Goal: Communication & Community: Answer question/provide support

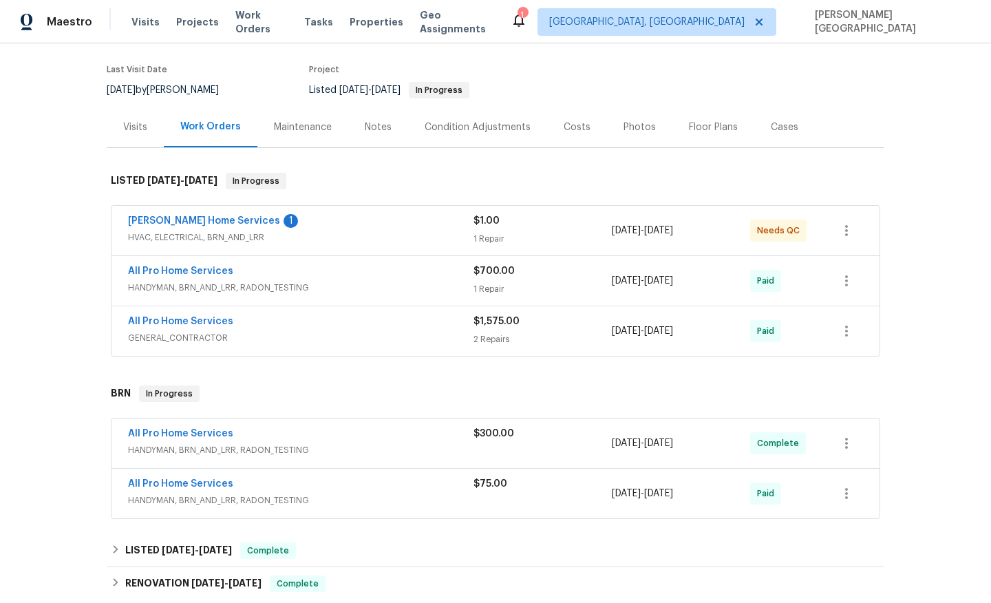
scroll to position [232, 0]
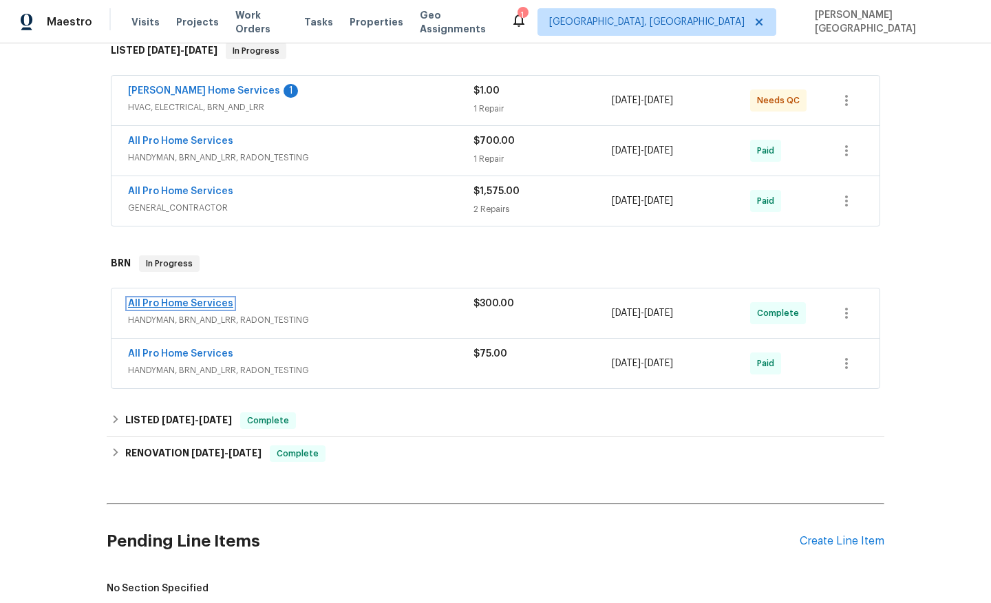
click at [213, 301] on link "All Pro Home Services" at bounding box center [180, 304] width 105 height 10
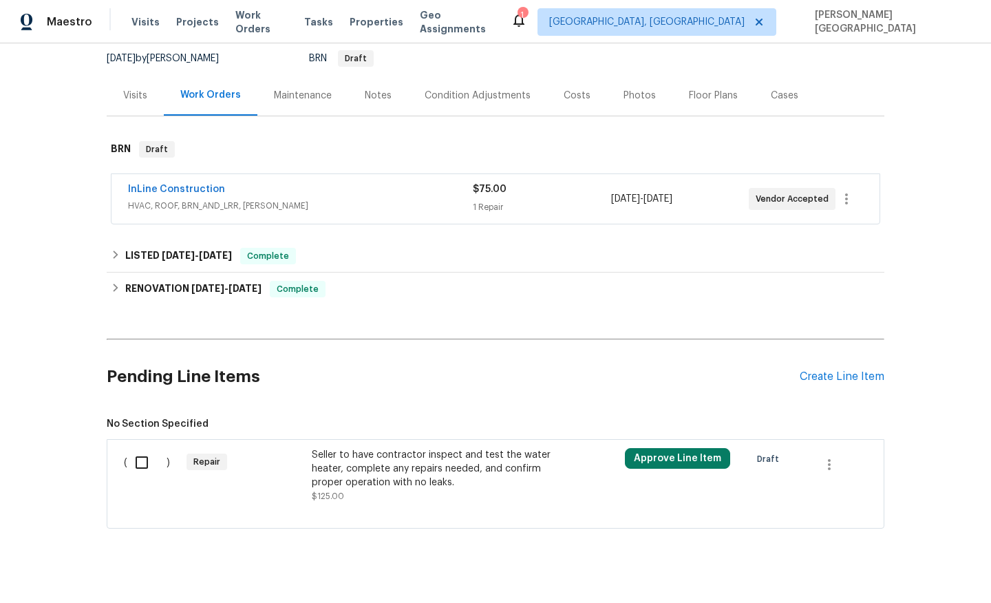
scroll to position [153, 0]
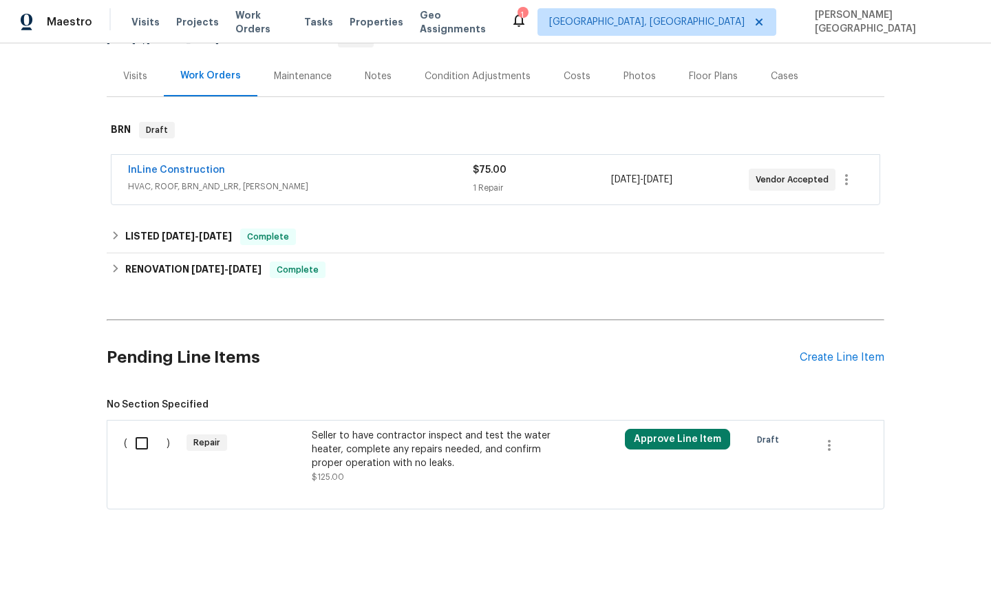
click at [350, 466] on div "Seller to have contractor inspect and test the water heater, complete any repai…" at bounding box center [433, 449] width 242 height 41
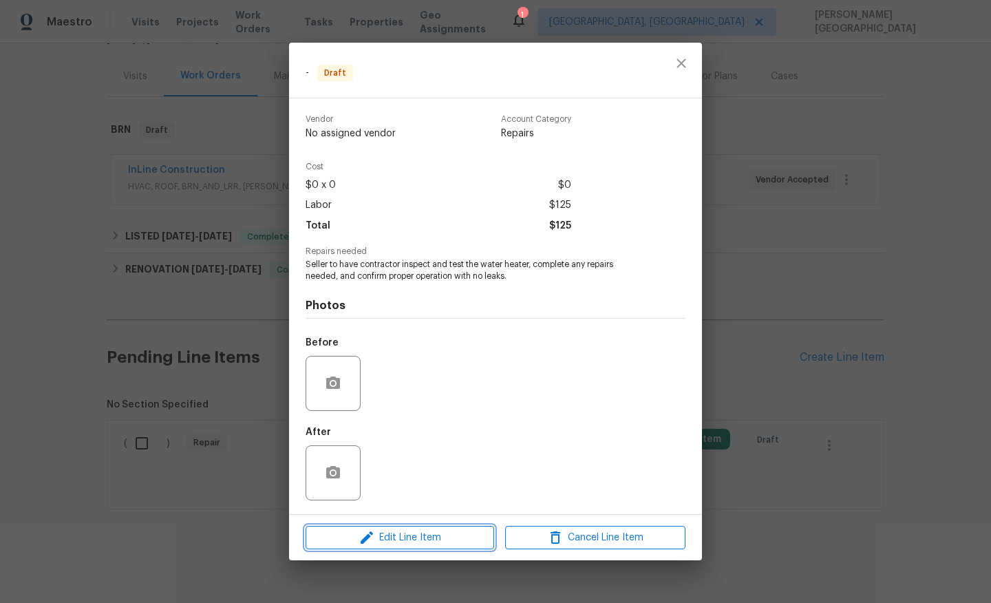
click at [403, 543] on span "Edit Line Item" at bounding box center [400, 537] width 180 height 17
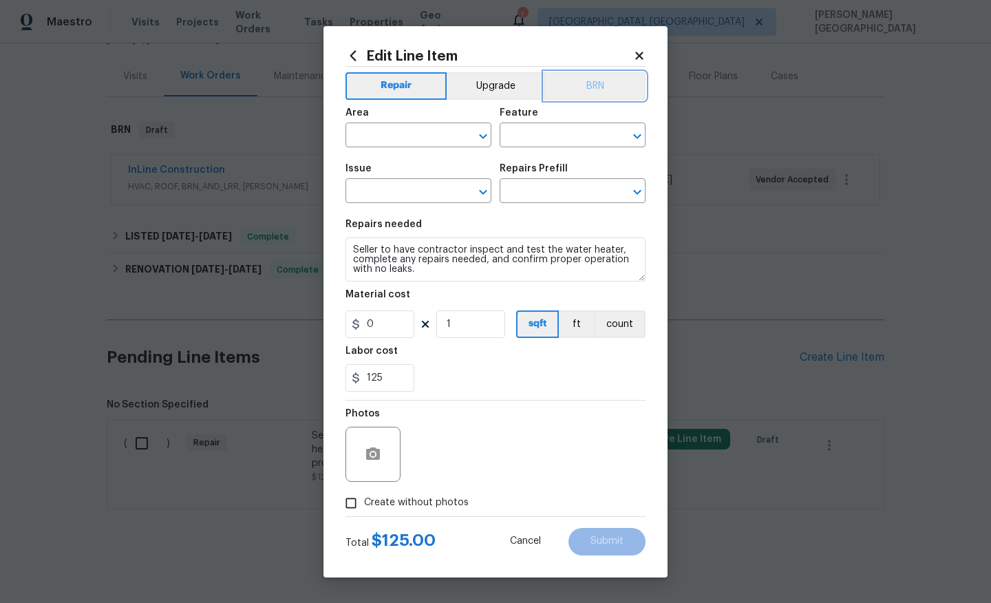
click at [601, 90] on button "BRN" at bounding box center [594, 86] width 101 height 28
click at [419, 130] on input "text" at bounding box center [399, 136] width 107 height 21
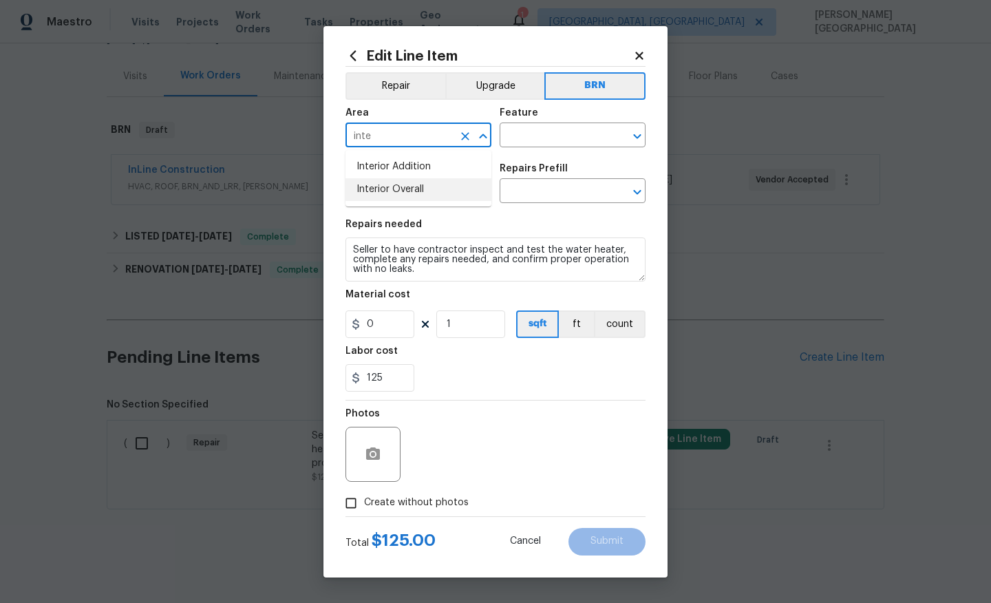
click at [418, 193] on li "Interior Overall" at bounding box center [419, 189] width 146 height 23
type input "Interior Overall"
click at [533, 134] on input "text" at bounding box center [553, 136] width 107 height 21
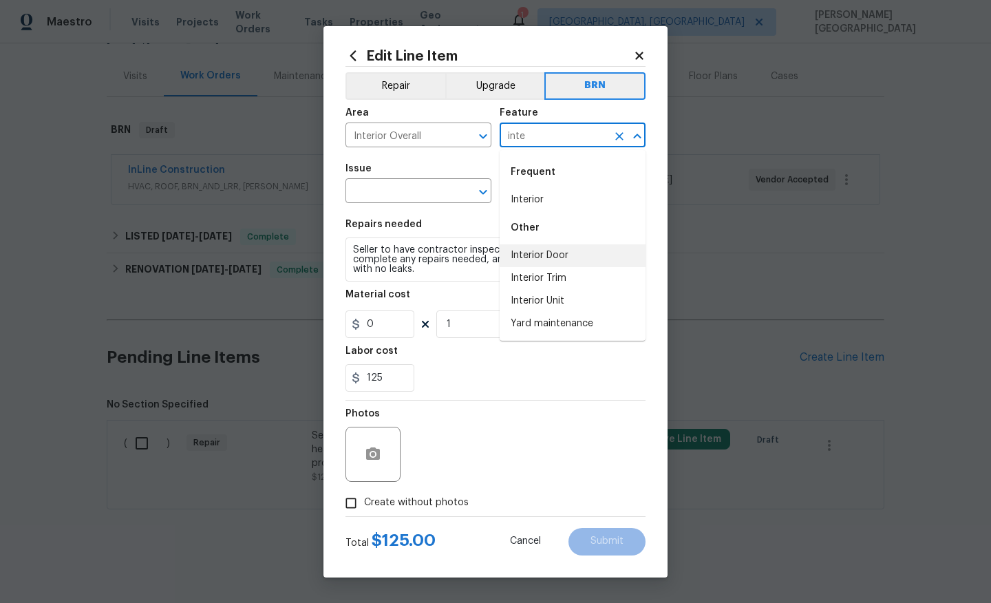
click at [564, 211] on div "Other" at bounding box center [573, 227] width 146 height 33
click at [537, 198] on li "Interior" at bounding box center [573, 200] width 146 height 23
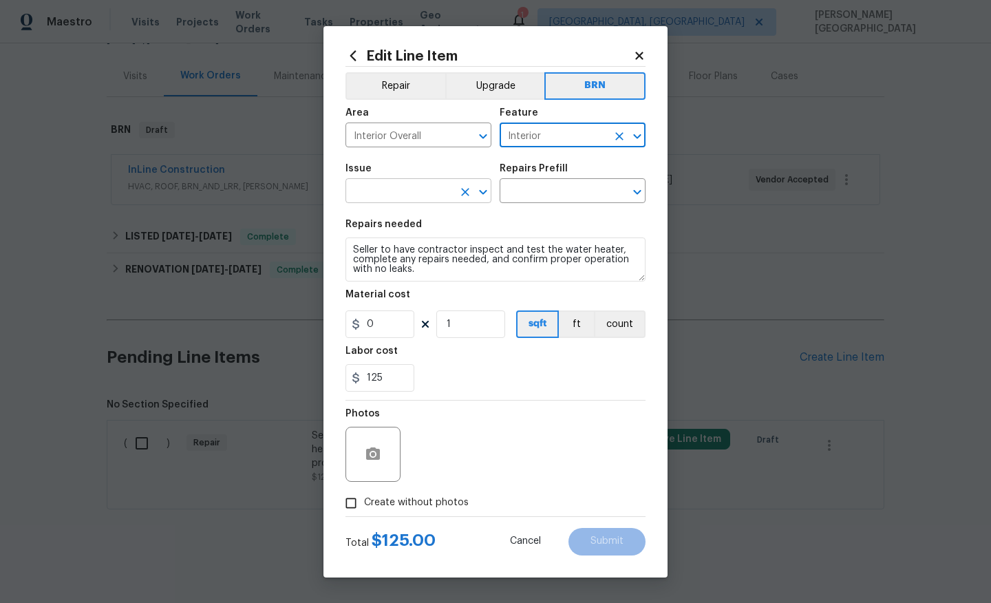
type input "Interior"
click at [389, 191] on input "text" at bounding box center [399, 192] width 107 height 21
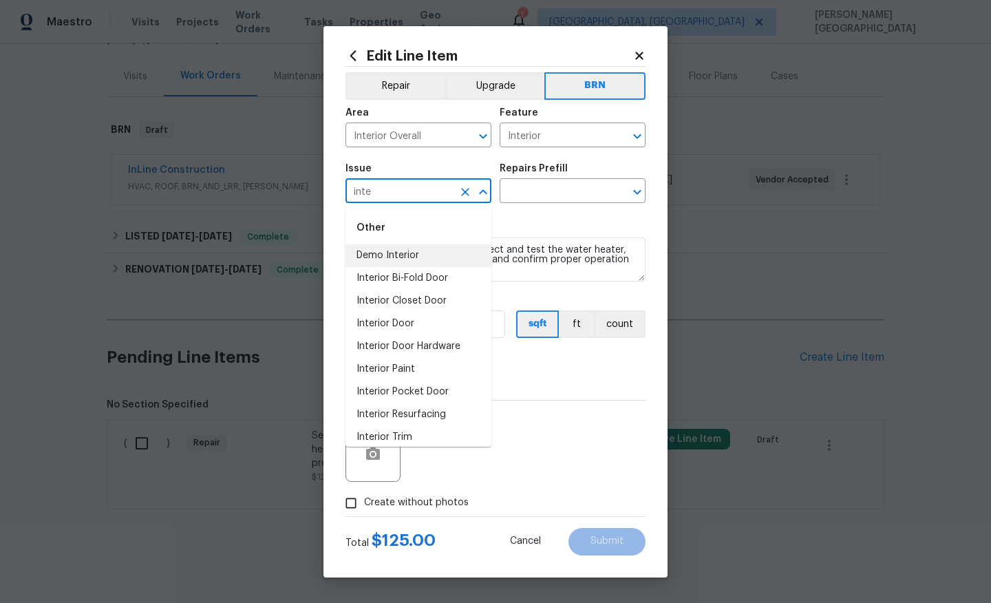
click at [407, 259] on li "Demo Interior" at bounding box center [419, 255] width 146 height 23
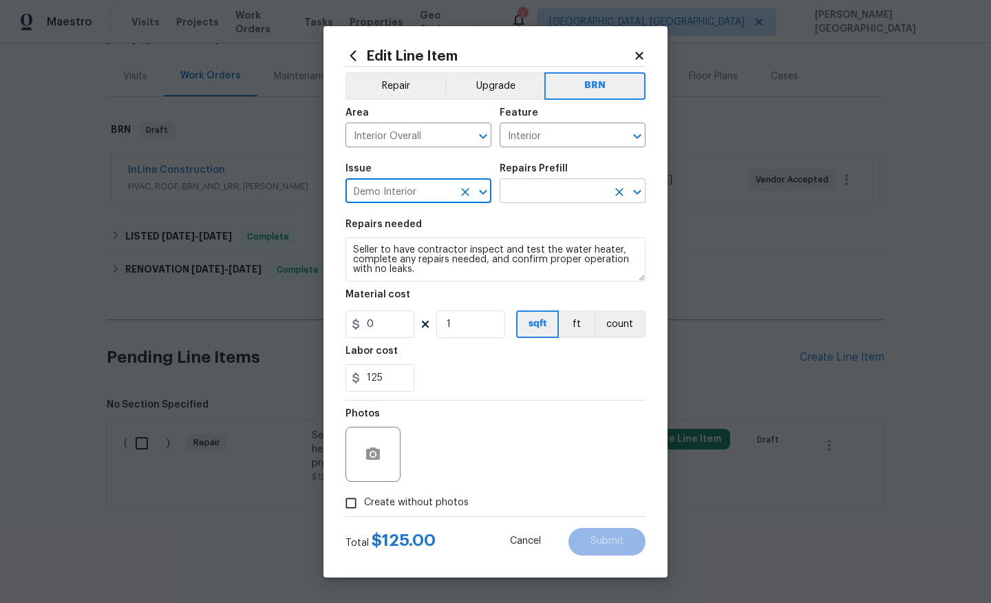
type input "Demo Interior"
click at [560, 187] on input "text" at bounding box center [553, 192] width 107 height 21
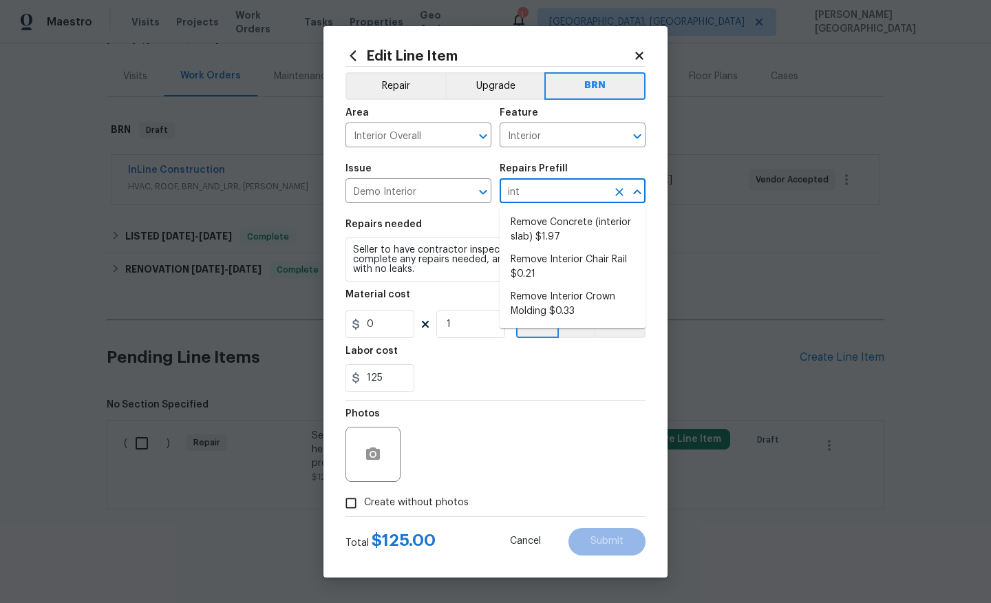
type input "inte"
click at [583, 235] on li "Remove Concrete (interior slab) $1.97" at bounding box center [573, 229] width 146 height 37
type input "Demolition"
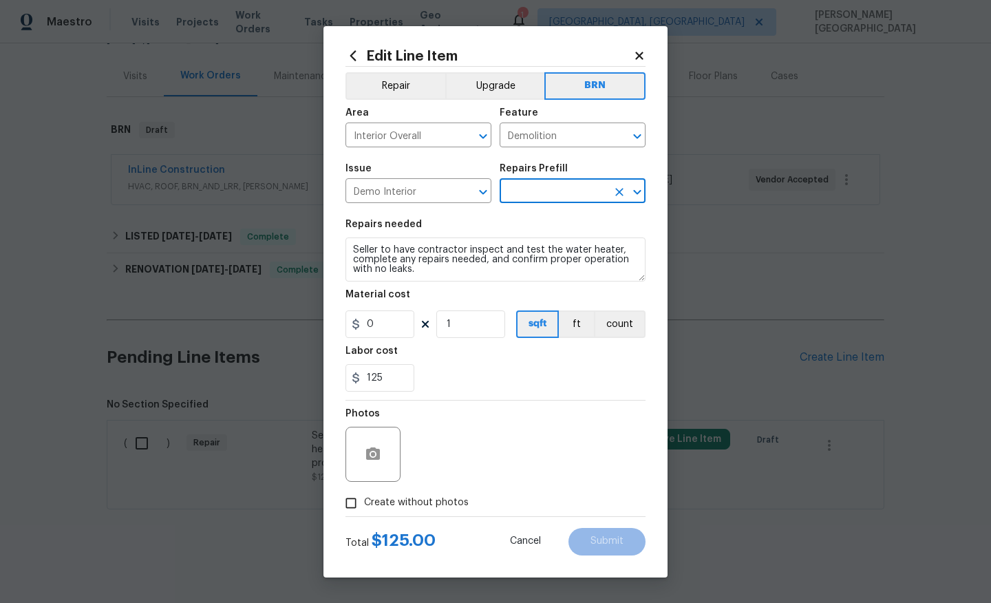
type input "Remove Concrete (interior slab) $1.97"
type textarea "Demo/remove and properly dispose of the concrete (1''-4'') as outlined by the P…"
type input "1.97"
type input "Remove Concrete (interior slab) $1.97"
click at [441, 285] on section "Repairs needed Demo/remove and properly dispose of the concrete (1''-4'') as ou…" at bounding box center [496, 305] width 300 height 189
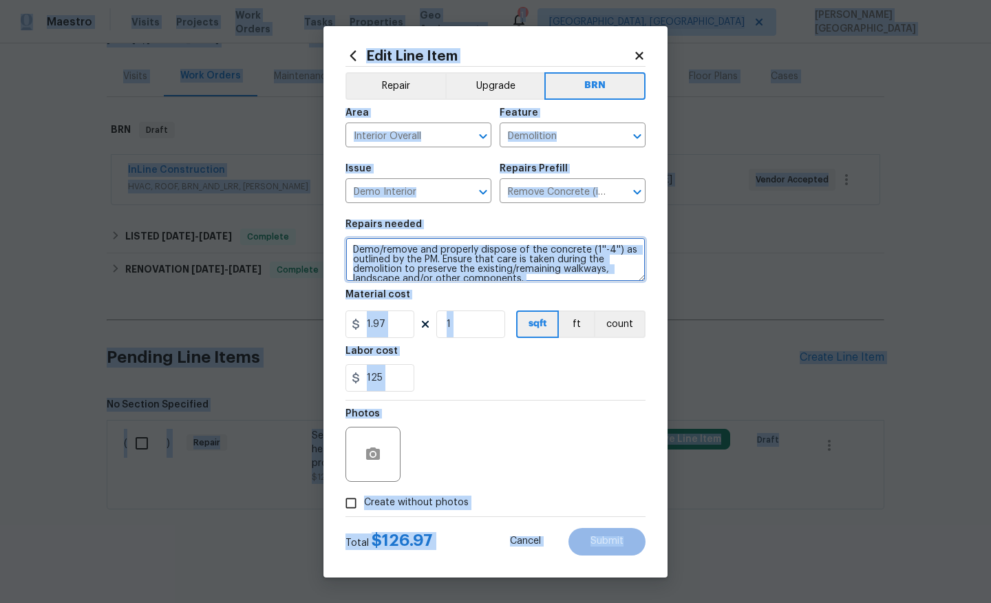
click at [452, 263] on textarea "Demo/remove and properly dispose of the concrete (1''-4'') as outlined by the P…" at bounding box center [496, 259] width 300 height 44
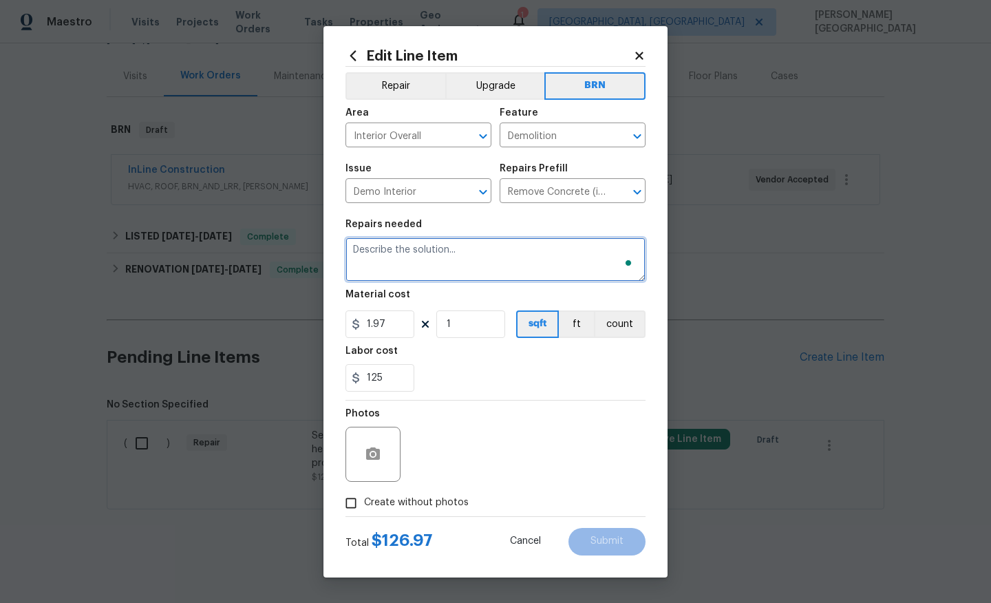
paste textarea "Maestro Vendor Messaging Admin Admin Notes Zendesk Zendesk Update"
click at [427, 256] on textarea "Maestro Vendor Messaging Admin Admin Notes Zendesk Zendesk Update" at bounding box center [496, 259] width 300 height 44
paste textarea "Seller to have contractor inspect and test the water heater, complete any repai…"
type textarea "Seller to have contractor inspect and test the water heater, complete any repai…"
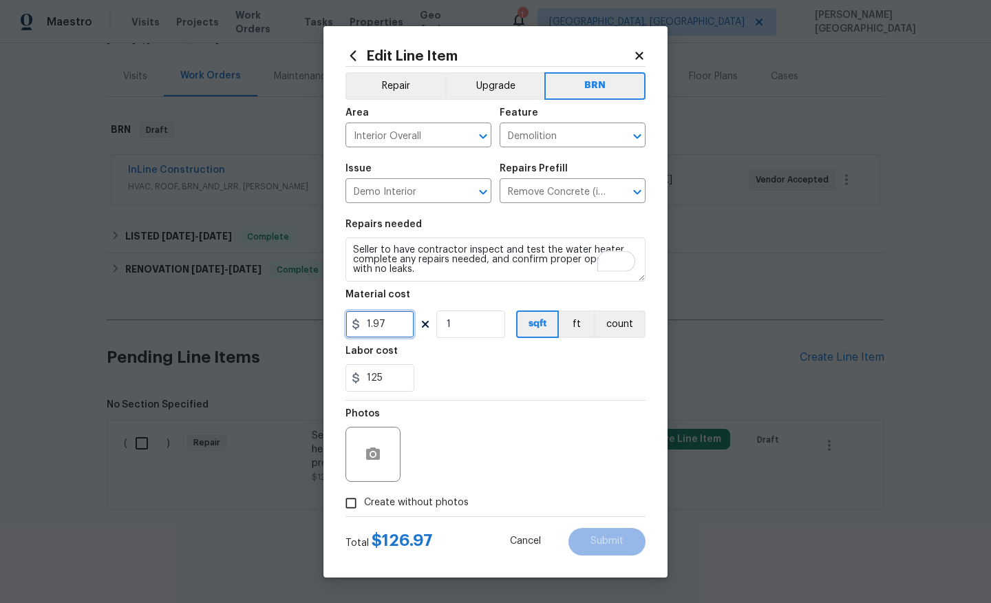
click at [395, 315] on input "1.97" at bounding box center [380, 324] width 69 height 28
type input "0"
click at [392, 497] on span "Create without photos" at bounding box center [416, 503] width 105 height 14
click at [364, 497] on input "Create without photos" at bounding box center [351, 503] width 26 height 26
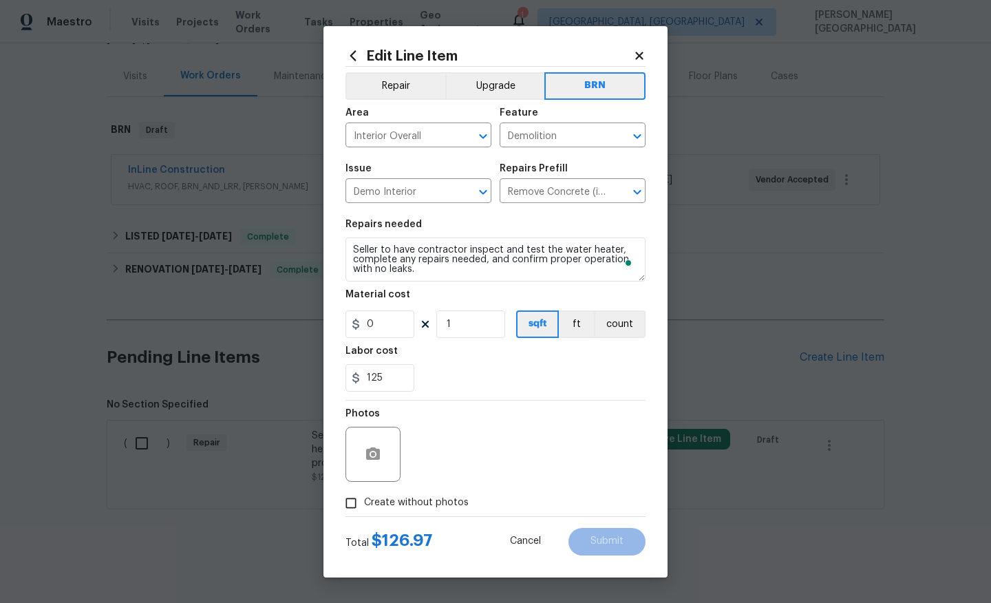
checkbox input "true"
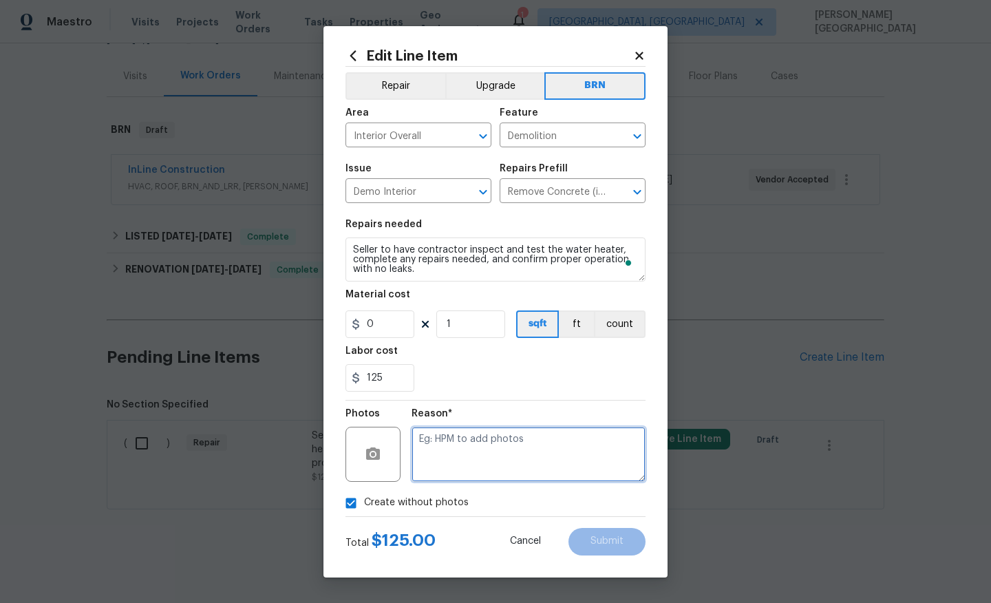
click at [452, 470] on textarea at bounding box center [529, 454] width 234 height 55
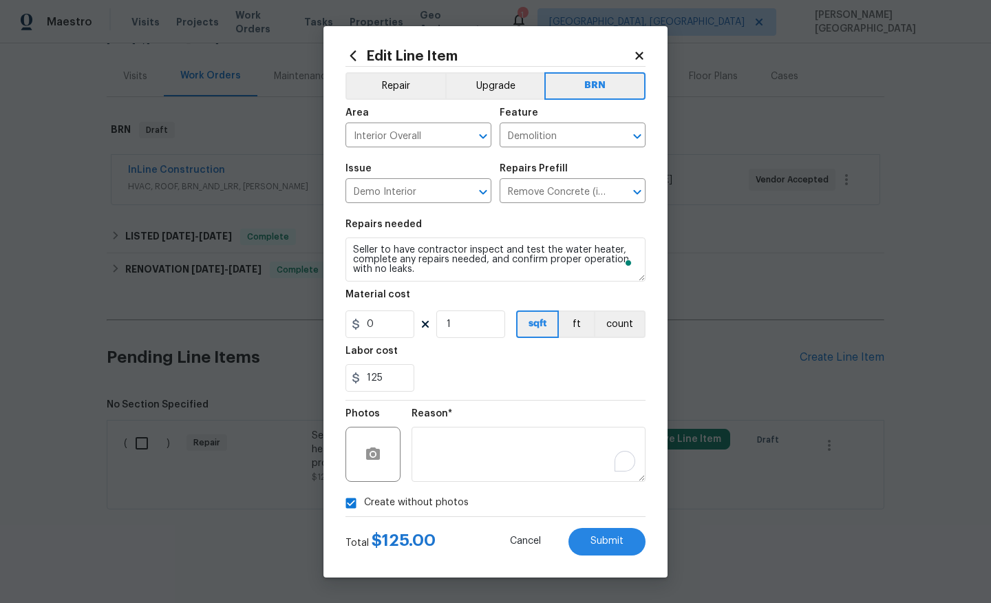
click at [569, 539] on div "Cancel Submit" at bounding box center [567, 542] width 158 height 28
click at [588, 540] on button "Submit" at bounding box center [607, 542] width 77 height 28
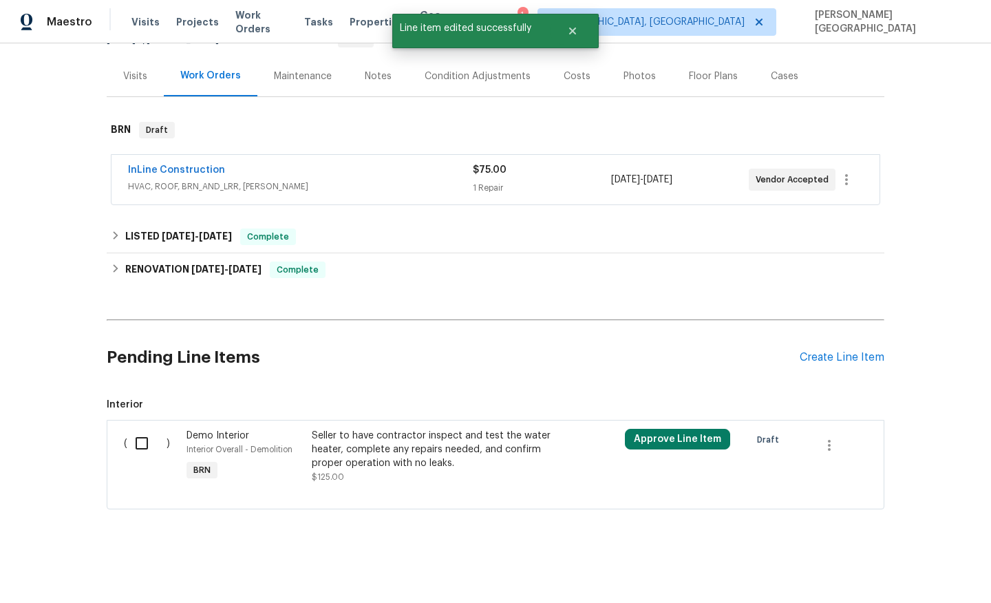
click at [140, 443] on input "checkbox" at bounding box center [146, 443] width 39 height 29
checkbox input "true"
click at [871, 566] on button "Create Work Order" at bounding box center [913, 568] width 114 height 25
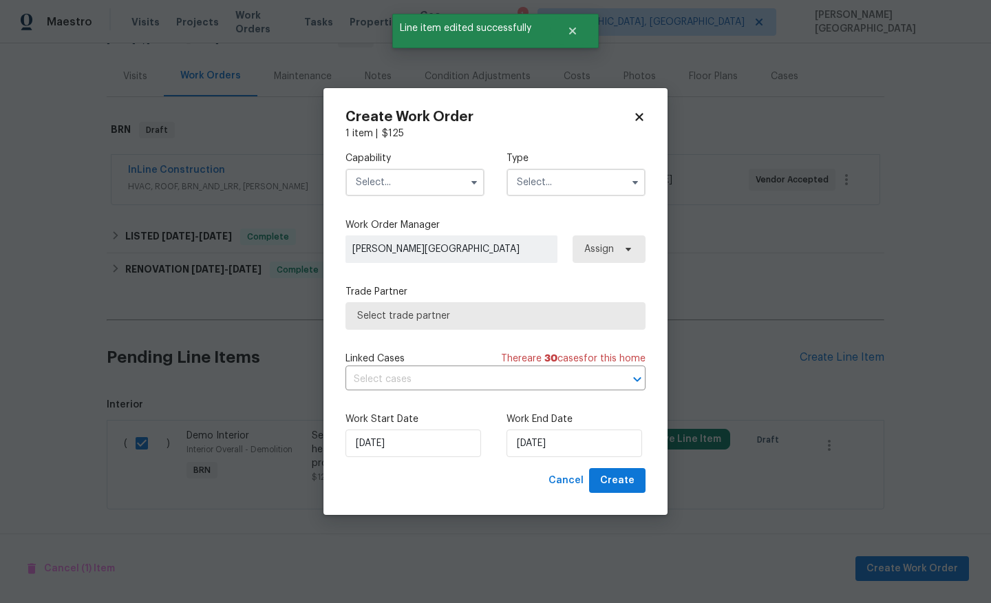
click at [436, 183] on input "text" at bounding box center [415, 183] width 139 height 28
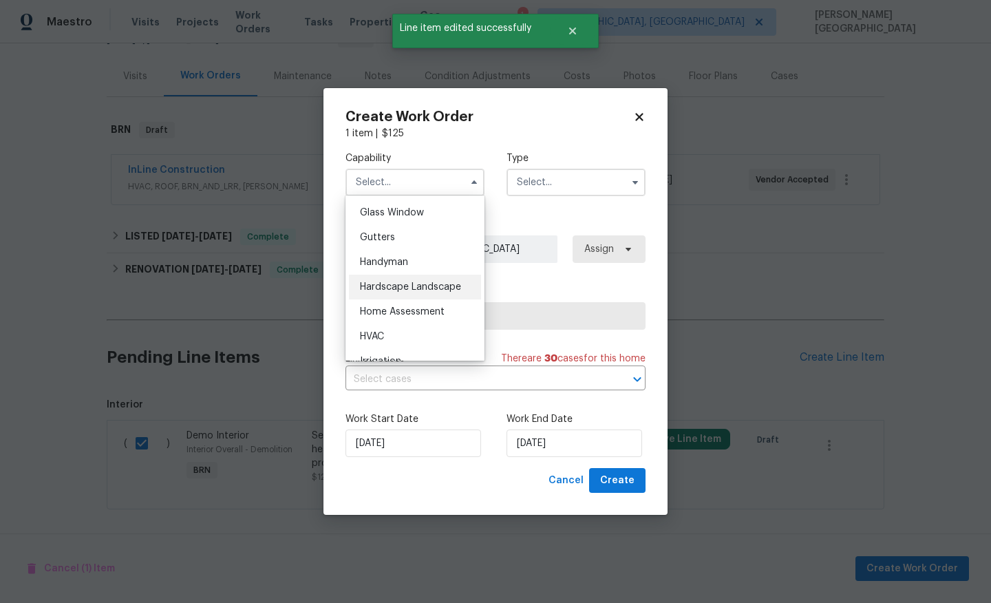
scroll to position [710, 0]
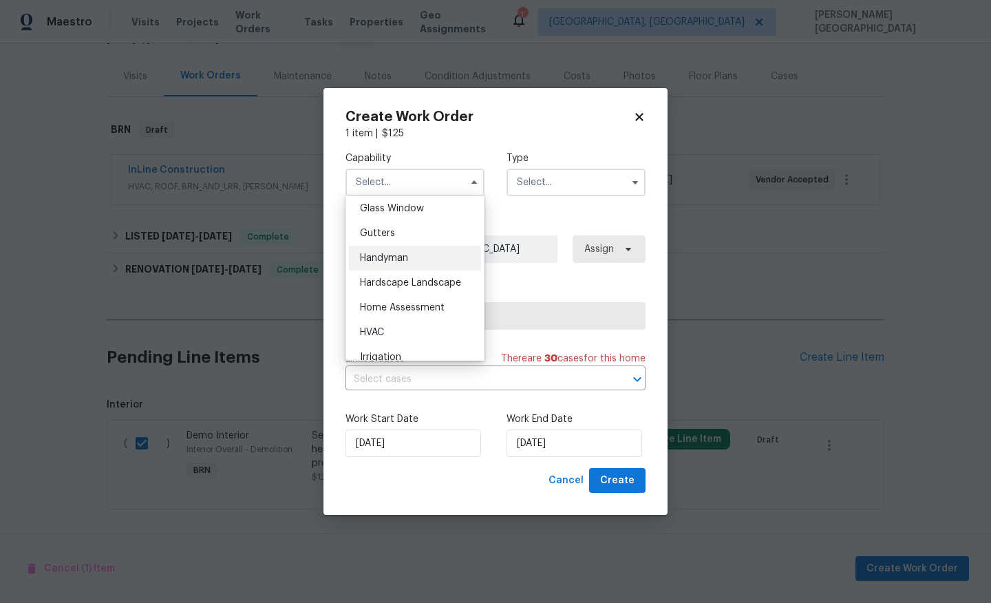
click at [399, 249] on div "Handyman" at bounding box center [415, 258] width 132 height 25
type input "Handyman"
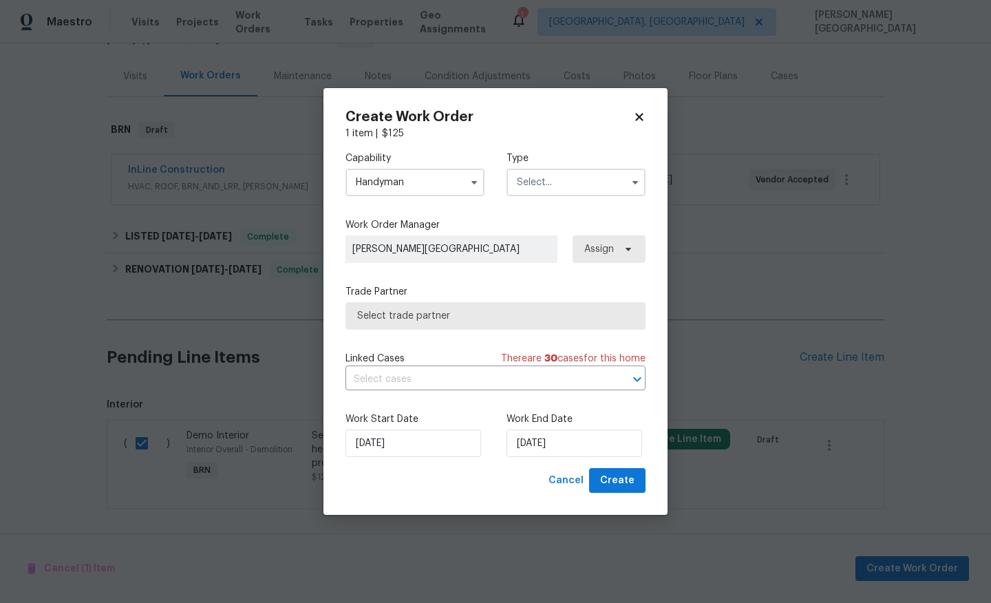
click at [565, 188] on input "text" at bounding box center [576, 183] width 139 height 28
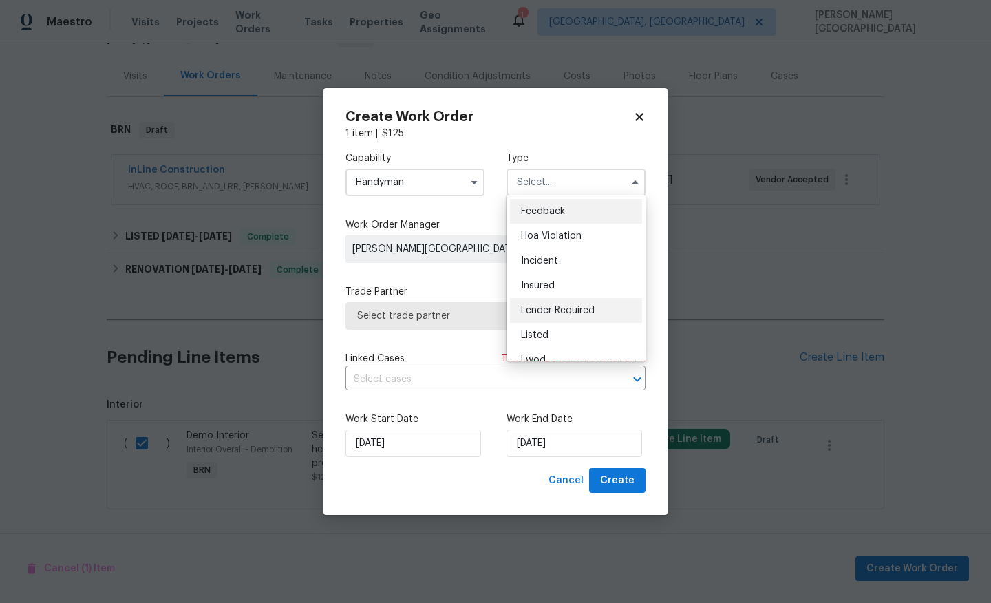
scroll to position [139, 0]
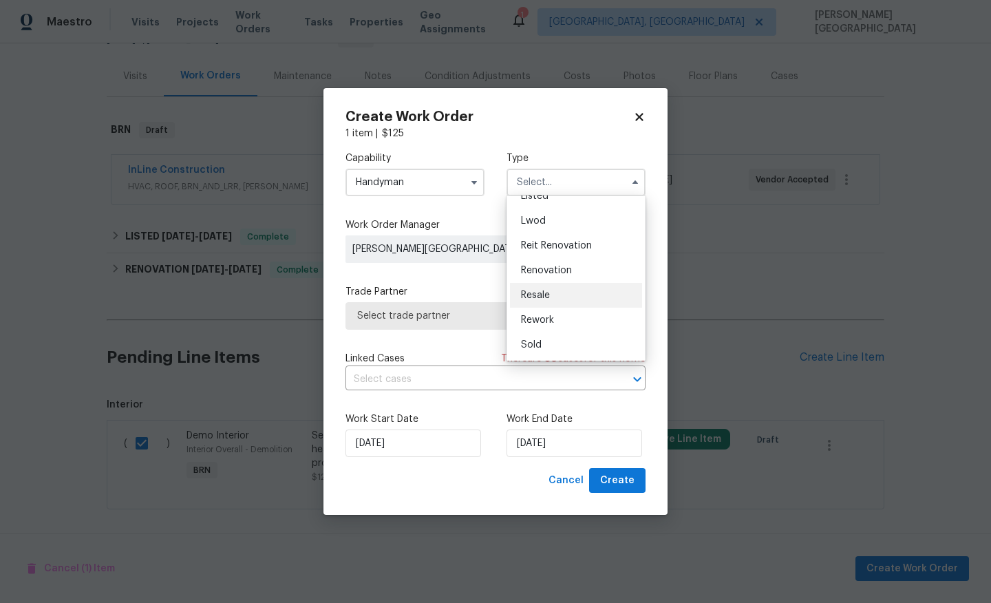
click at [556, 284] on div "Resale" at bounding box center [576, 295] width 132 height 25
type input "Resale"
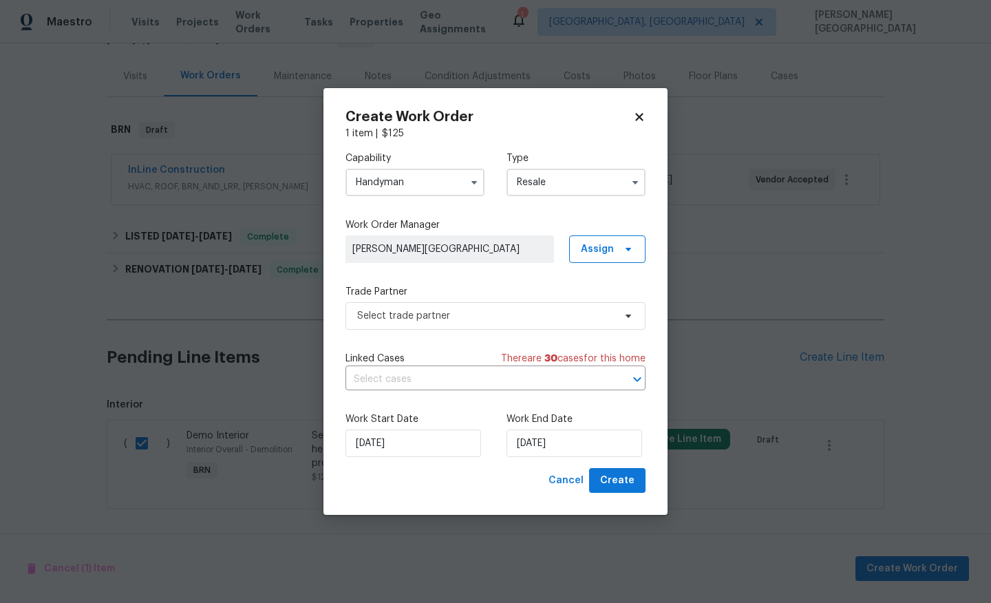
click at [429, 390] on div "Capability Handyman Type Resale Work Order Manager Isabel Sangeetha Ireland Ass…" at bounding box center [496, 304] width 300 height 328
click at [430, 382] on input "text" at bounding box center [477, 379] width 262 height 21
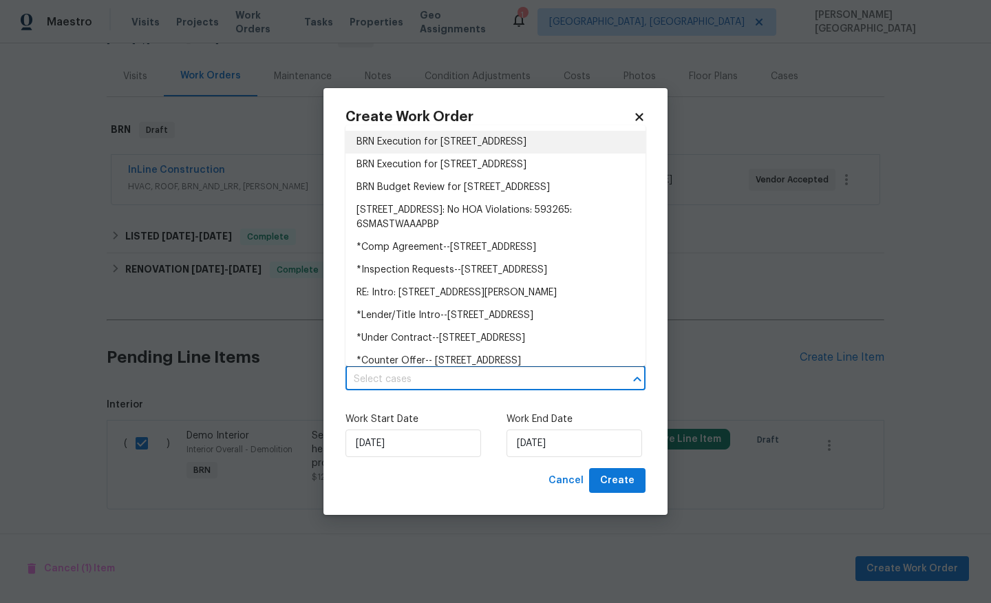
click at [426, 141] on li "BRN Execution for 13108 Long Pine Trl, Clermont, FL 34711" at bounding box center [496, 142] width 300 height 23
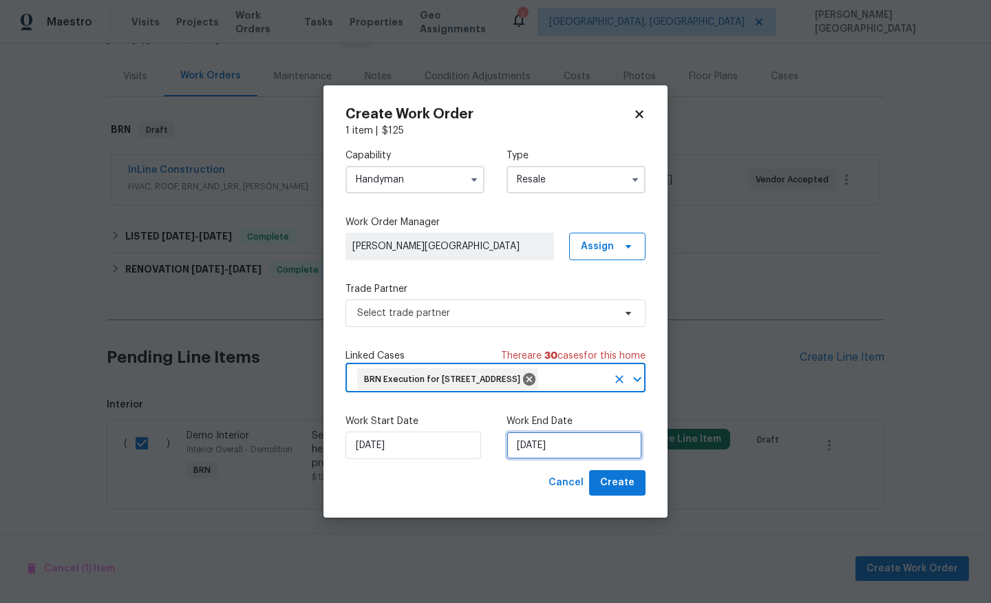
click at [555, 455] on input "8/28/2025" at bounding box center [575, 446] width 136 height 28
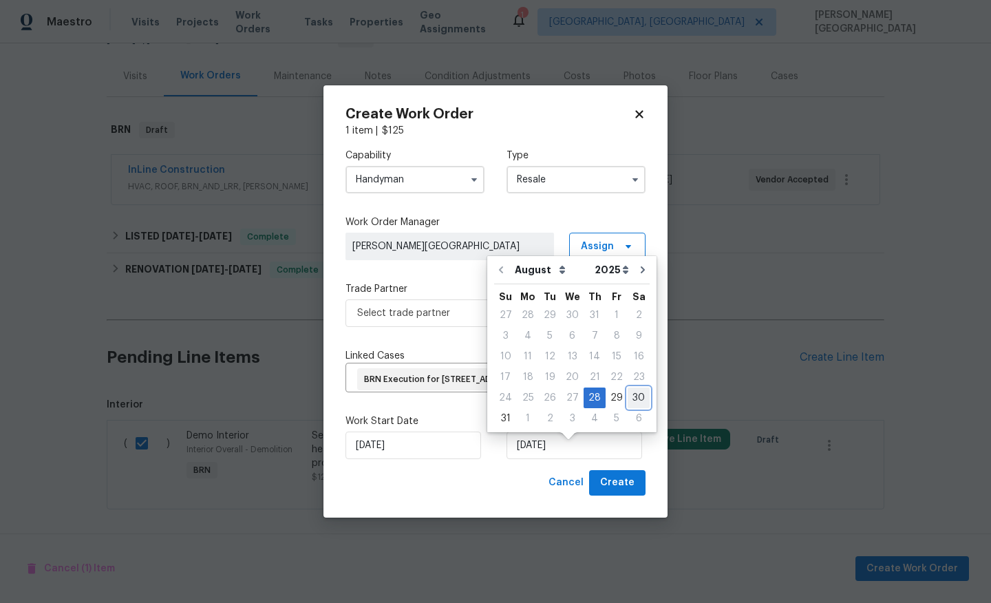
click at [635, 404] on div "30" at bounding box center [639, 397] width 22 height 19
type input "8/30/2025"
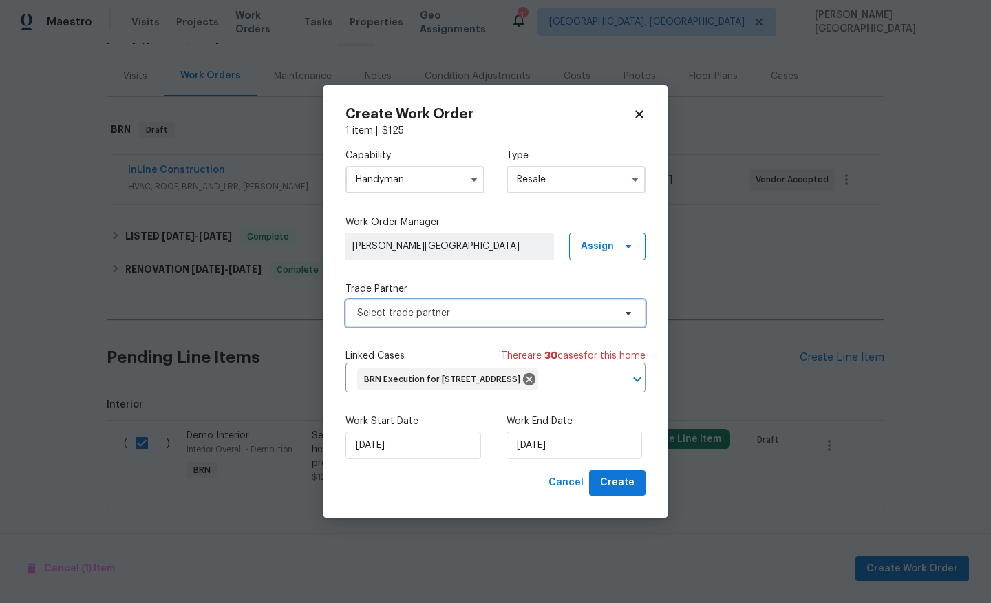
click at [398, 308] on span "Select trade partner" at bounding box center [485, 313] width 257 height 14
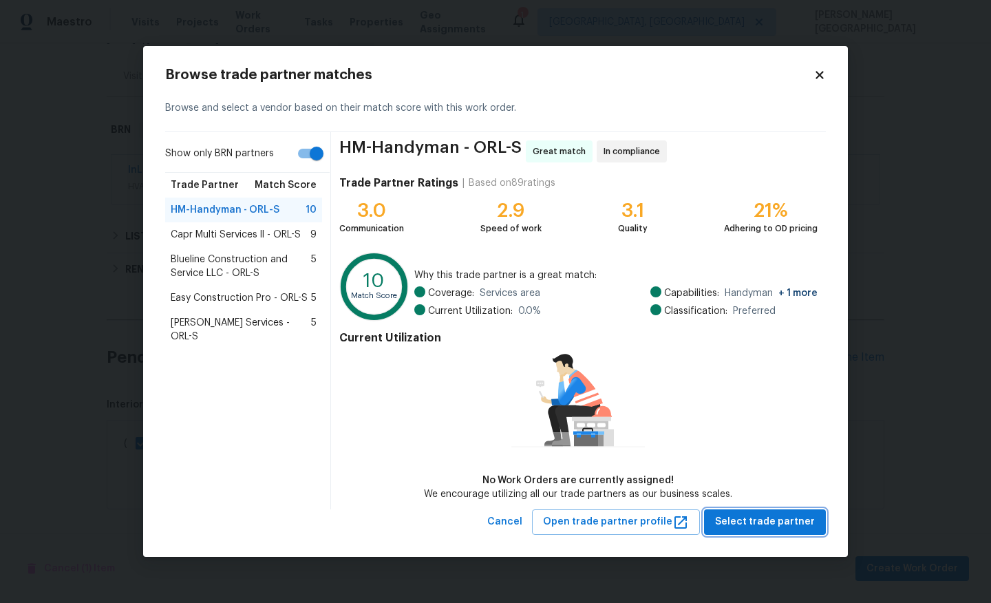
click at [767, 533] on button "Select trade partner" at bounding box center [765, 521] width 122 height 25
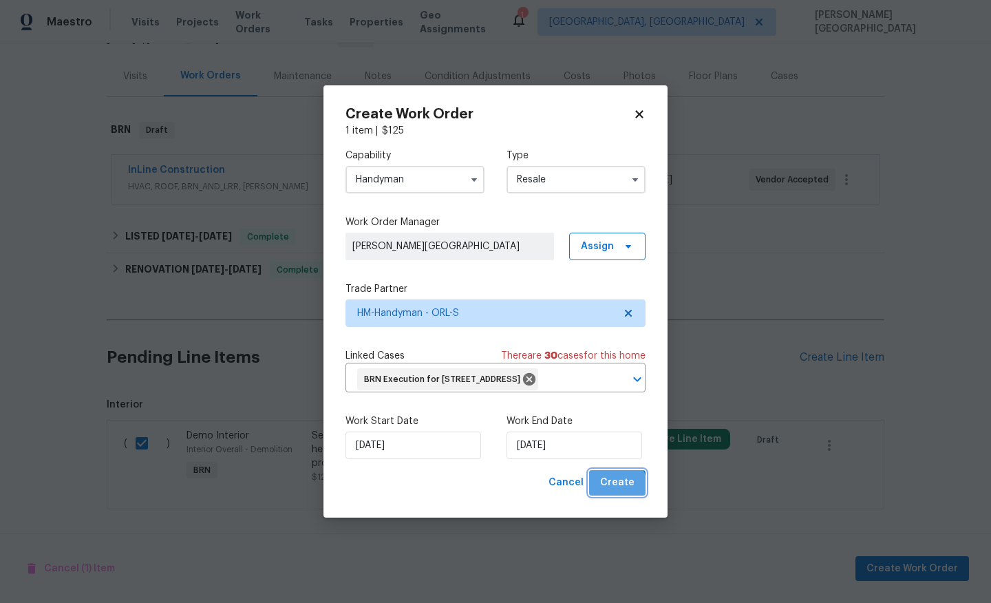
click at [619, 491] on span "Create" at bounding box center [617, 482] width 34 height 17
checkbox input "false"
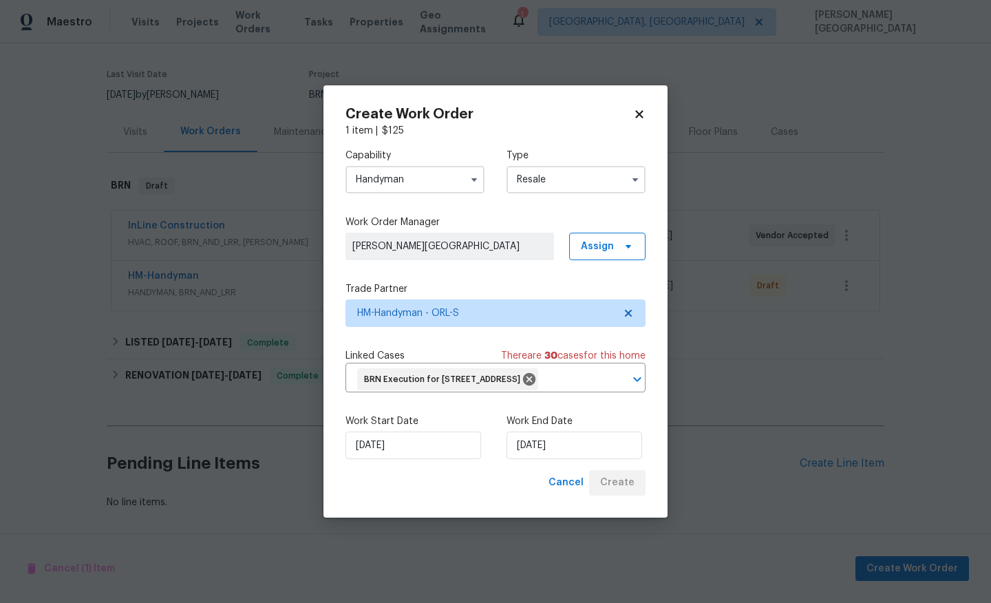
scroll to position [97, 0]
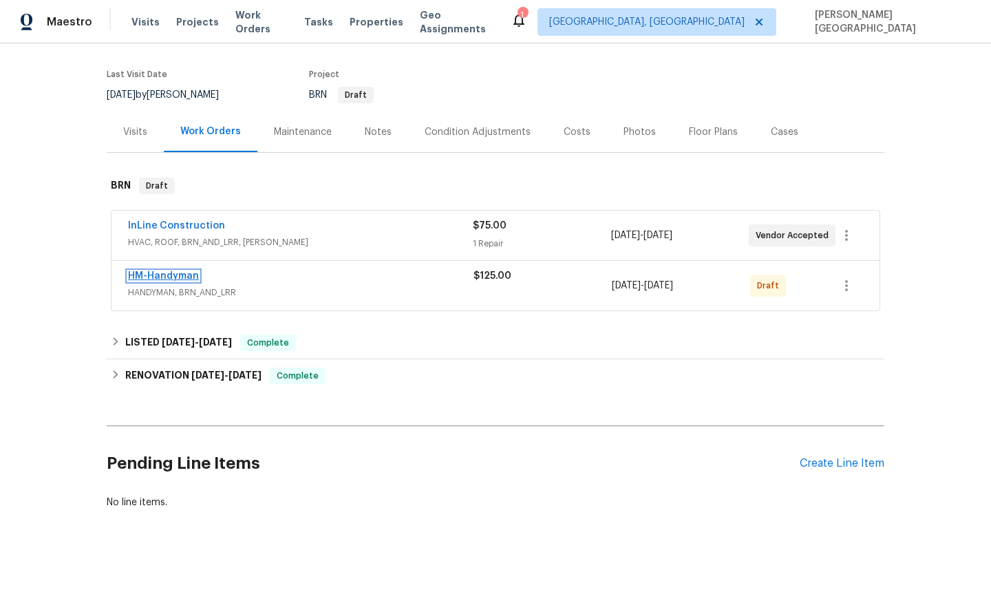
click at [176, 276] on link "HM-Handyman" at bounding box center [163, 276] width 71 height 10
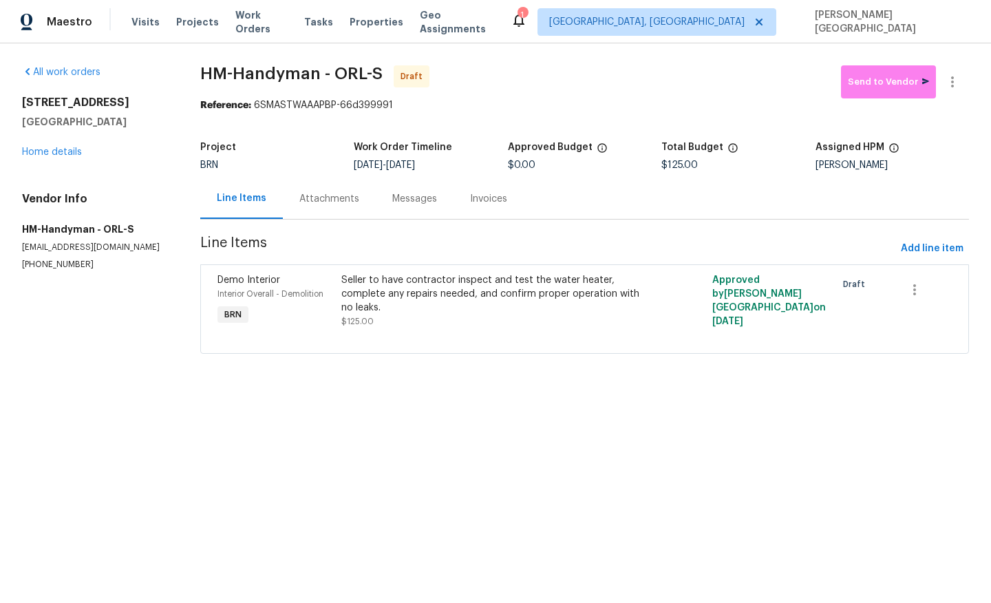
click at [376, 206] on div "Messages" at bounding box center [415, 198] width 78 height 41
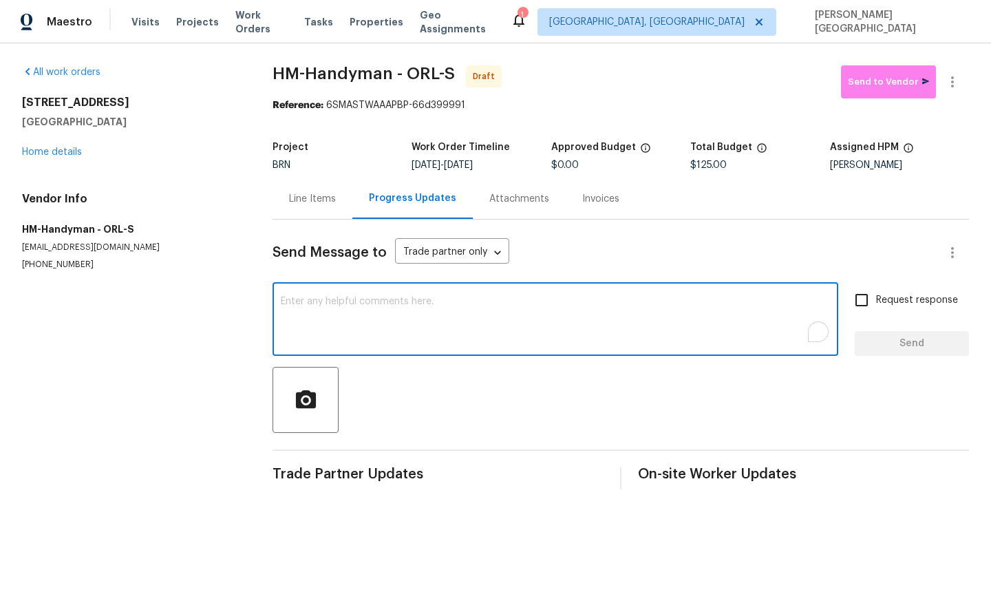
click at [353, 304] on textarea "To enrich screen reader interactions, please activate Accessibility in Grammarl…" at bounding box center [555, 321] width 549 height 48
paste textarea "This is Isabel from Opendoor. Please confirm receipt of the work order due on 0…"
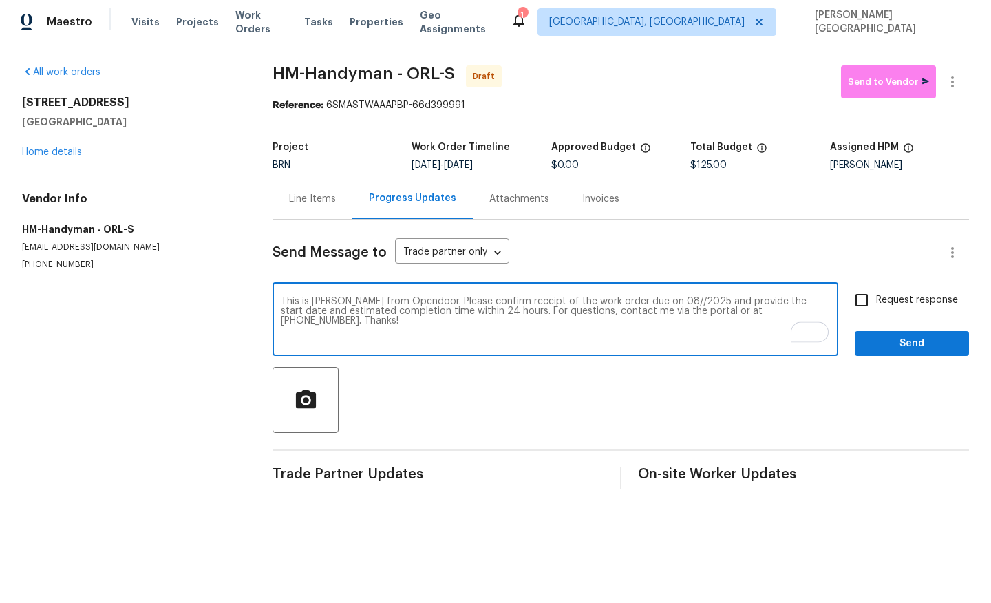
click at [648, 301] on textarea "This is Isabel from Opendoor. Please confirm receipt of the work order due on 0…" at bounding box center [555, 321] width 549 height 48
type textarea "This is Isabel from Opendoor. Please confirm receipt of the work order due on 0…"
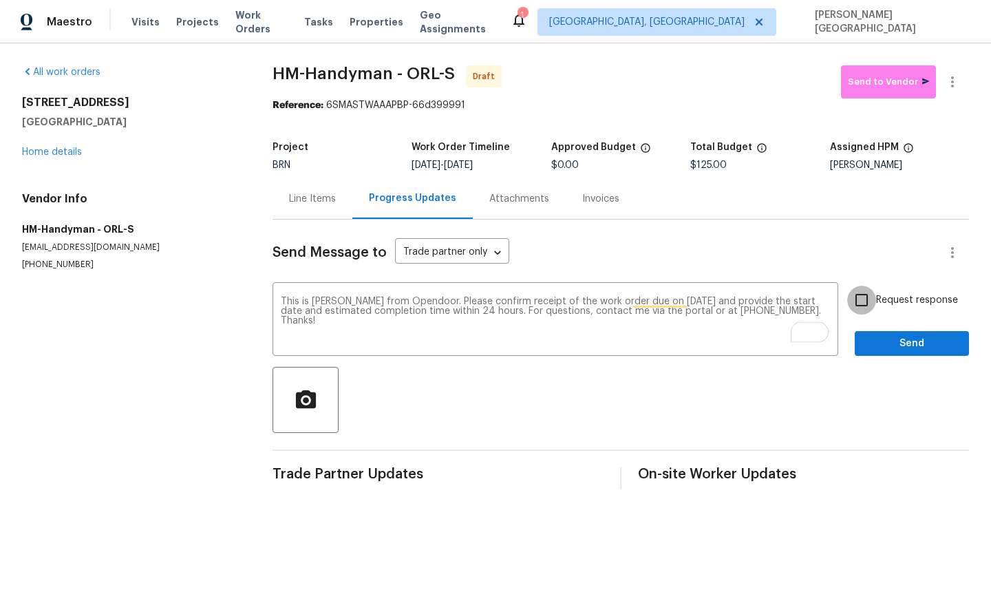
click at [861, 304] on input "Request response" at bounding box center [861, 300] width 29 height 29
checkbox input "true"
click at [869, 347] on span "Send" at bounding box center [912, 343] width 92 height 17
click at [960, 79] on icon "button" at bounding box center [952, 82] width 17 height 17
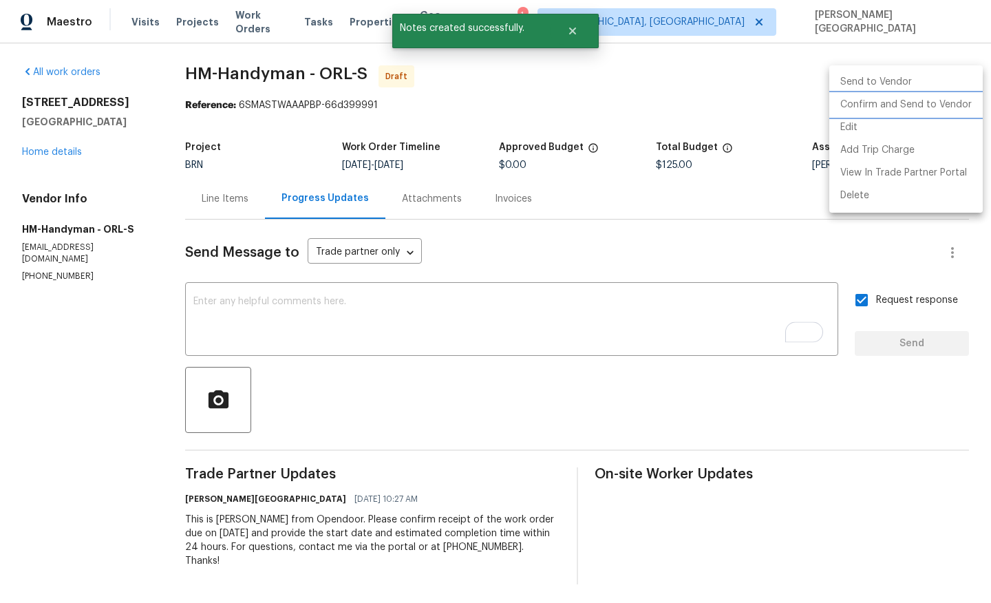
click at [920, 114] on li "Confirm and Send to Vendor" at bounding box center [905, 105] width 153 height 23
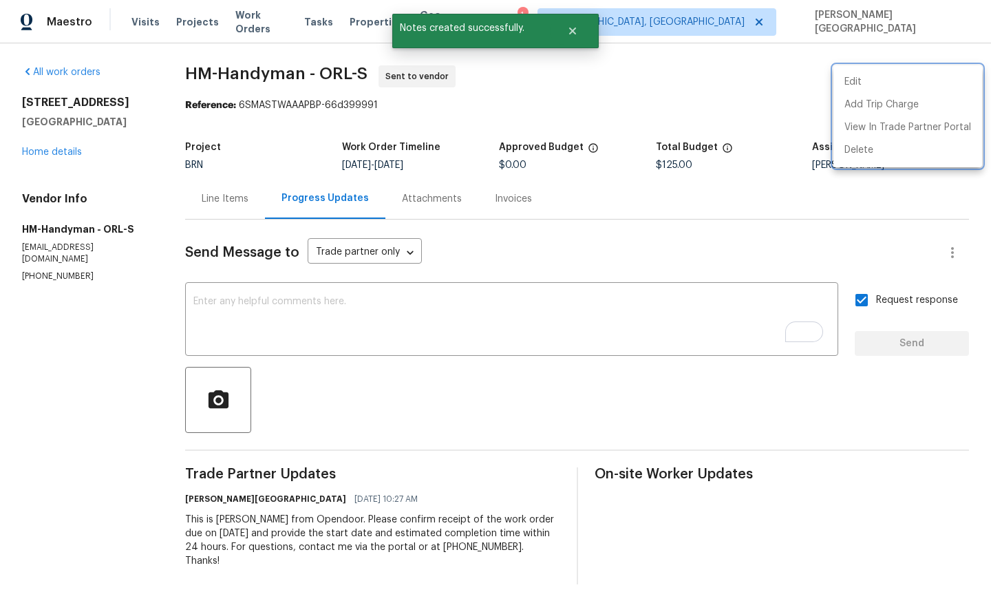
click at [70, 149] on div at bounding box center [495, 301] width 991 height 603
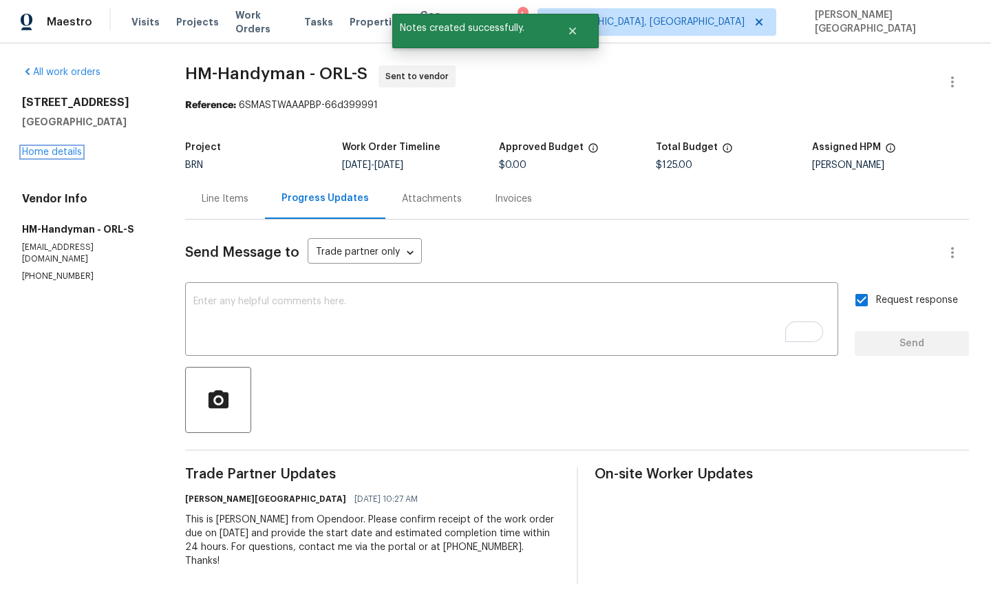
click at [70, 149] on link "Home details" at bounding box center [52, 152] width 60 height 10
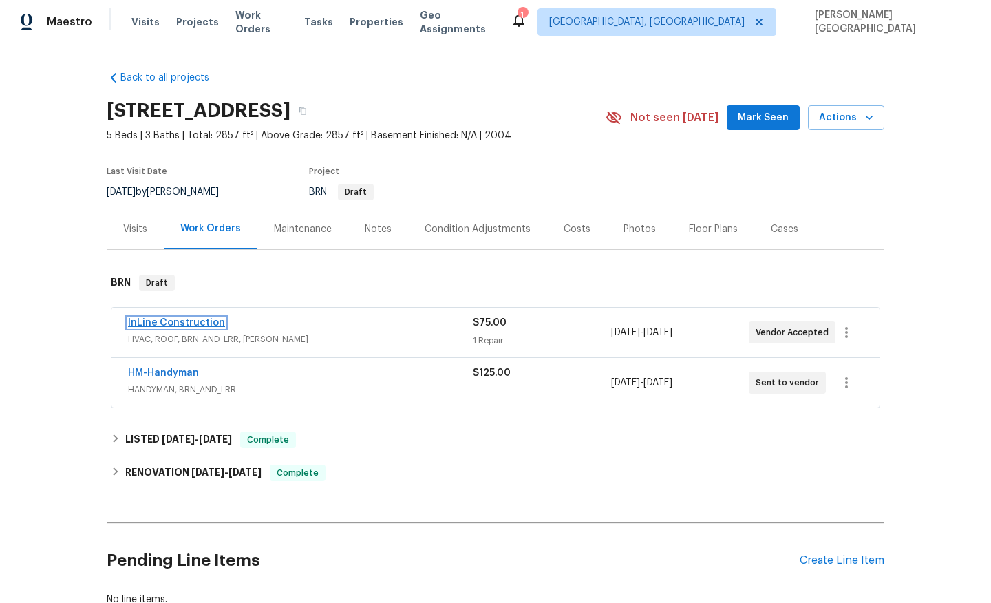
click at [196, 321] on link "InLine Construction" at bounding box center [176, 323] width 97 height 10
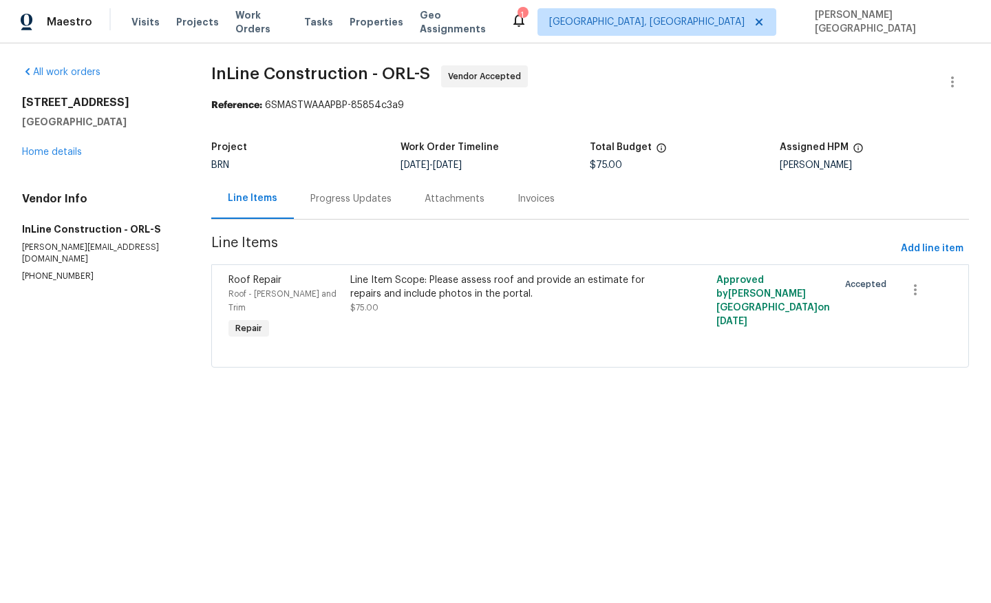
click at [360, 212] on div "Progress Updates" at bounding box center [351, 198] width 114 height 41
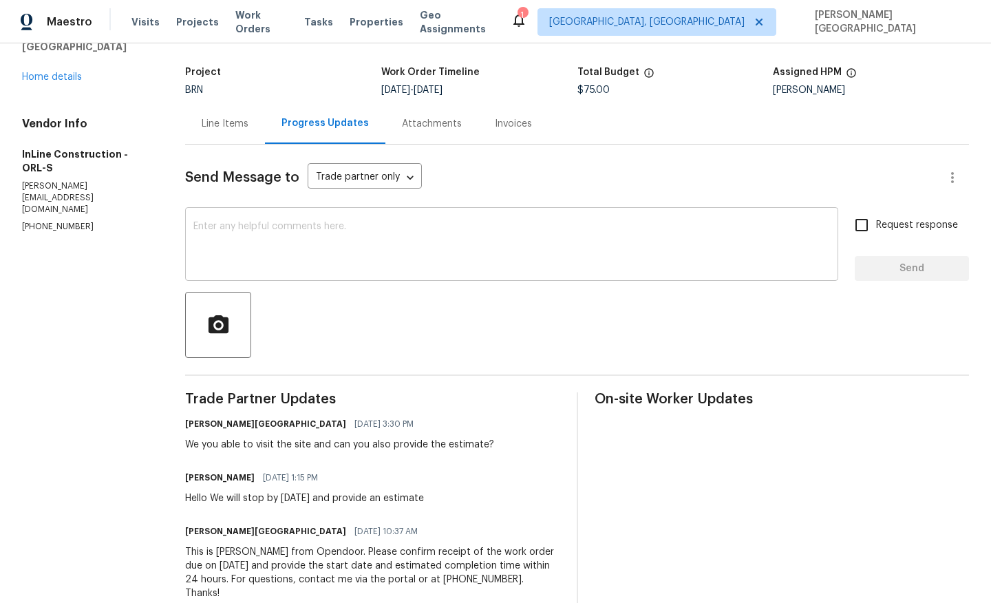
scroll to position [81, 0]
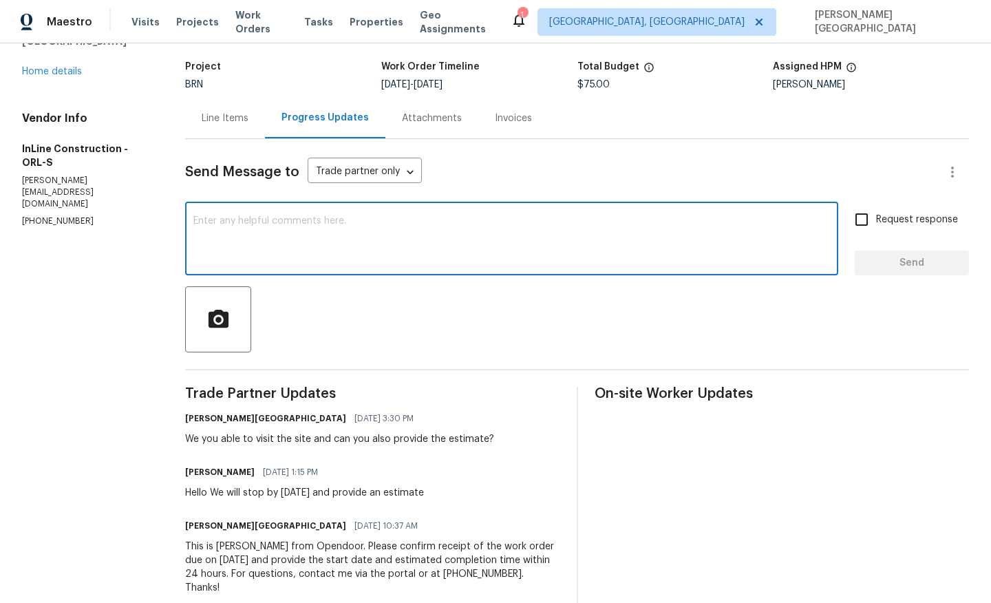
click at [284, 244] on textarea at bounding box center [511, 240] width 637 height 48
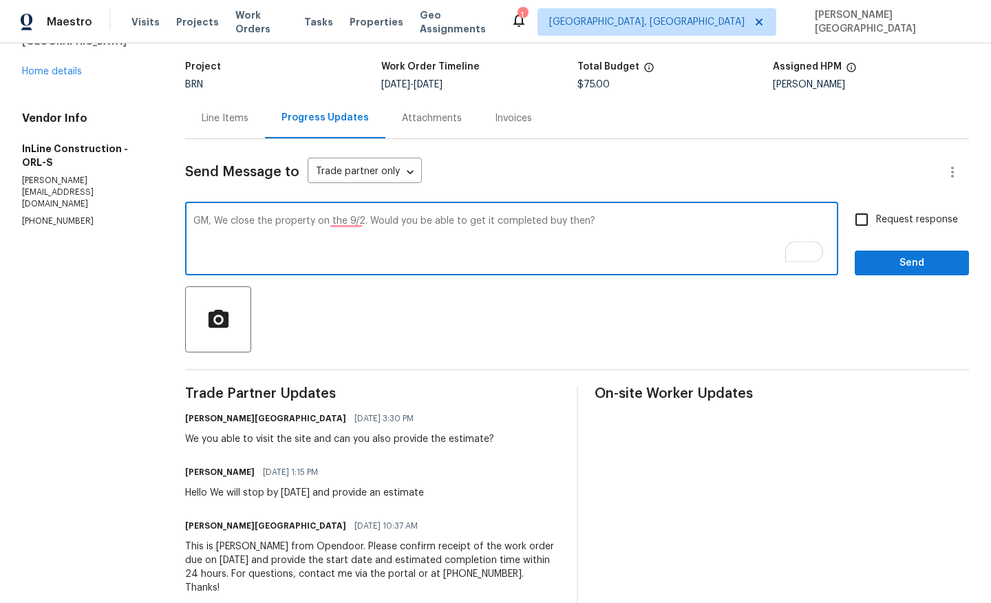
click at [566, 222] on textarea "GM, We close the property on the 9/2. Would you be able to get it completed buy…" at bounding box center [511, 240] width 637 height 48
type textarea "GM, We close the property on 9/2. Would you be able to get it completed by then?"
click at [869, 224] on input "Request response" at bounding box center [861, 219] width 29 height 29
checkbox input "true"
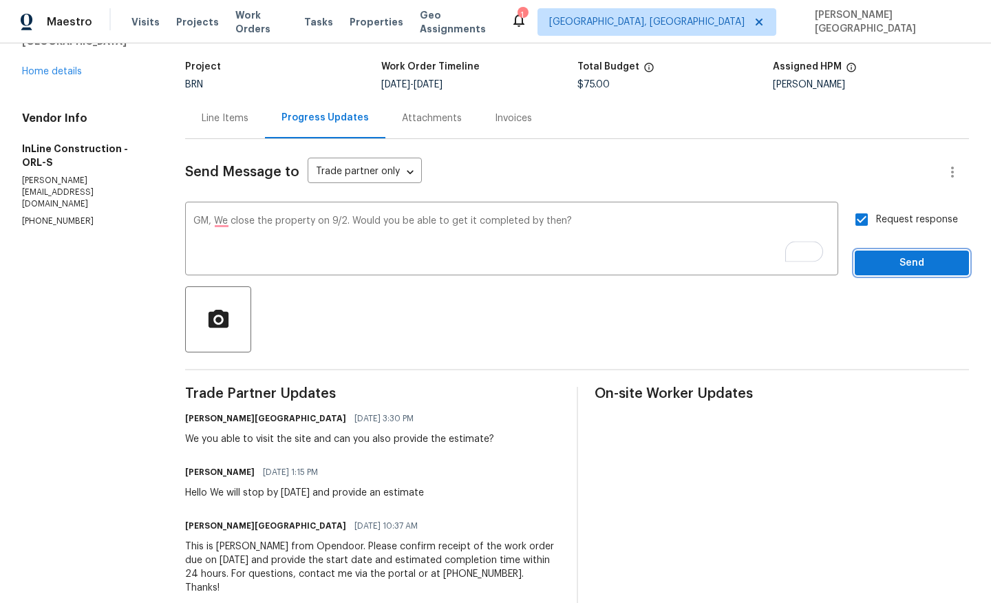
click at [882, 256] on span "Send" at bounding box center [912, 263] width 92 height 17
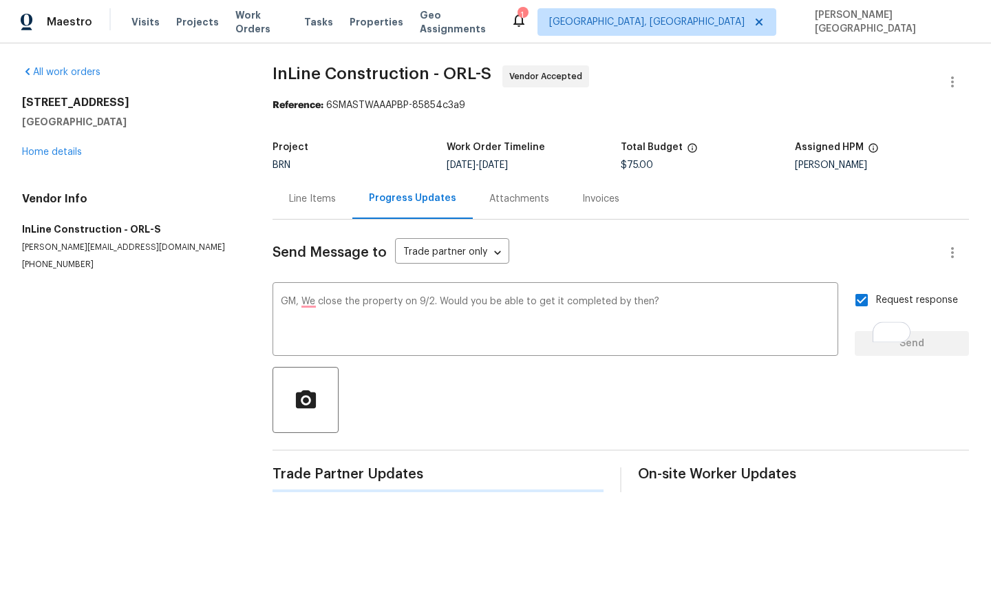
scroll to position [0, 0]
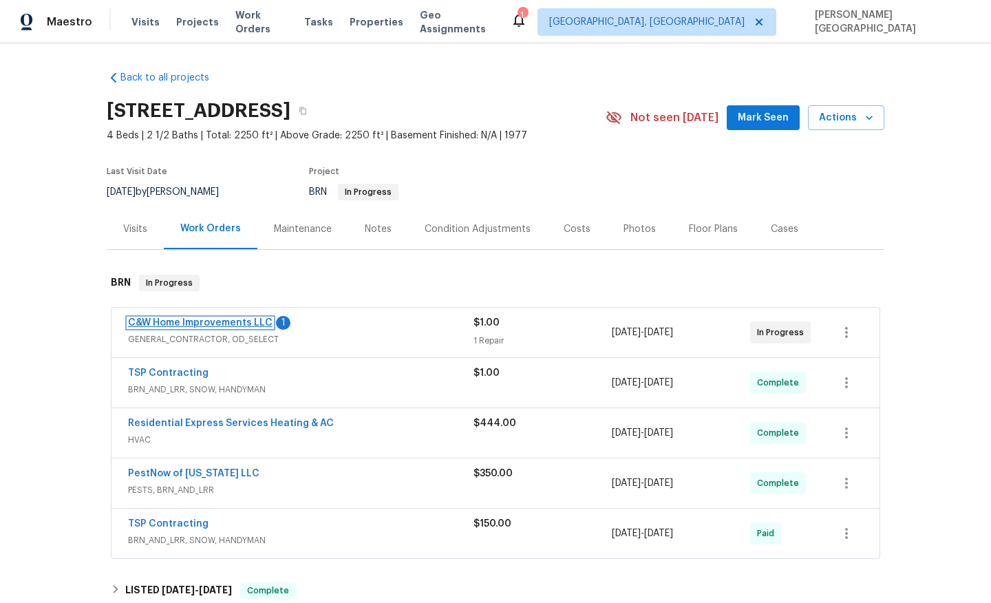
click at [255, 322] on link "C&W Home Improvements LLC" at bounding box center [200, 323] width 145 height 10
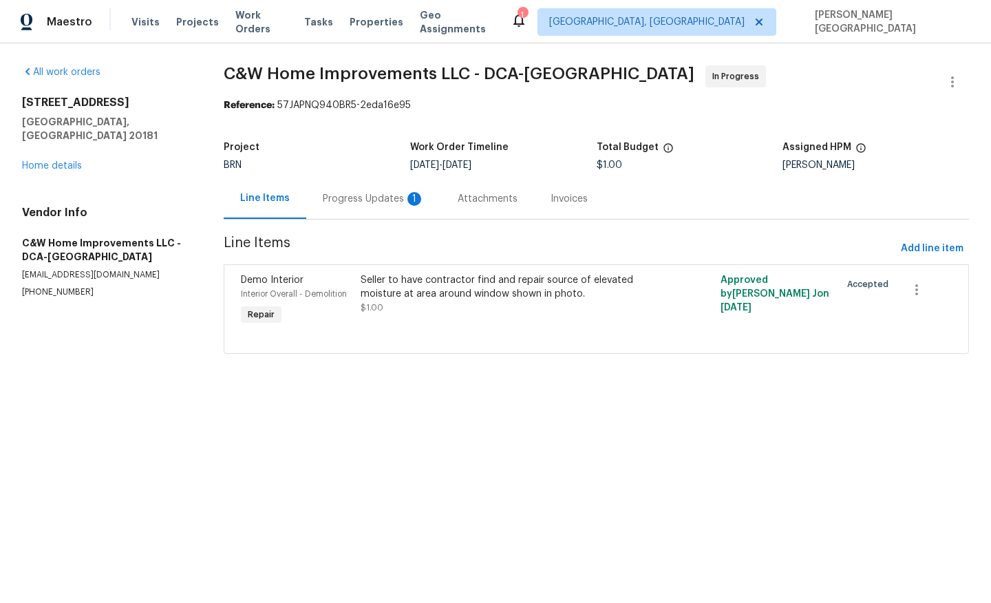
click at [383, 206] on div "Progress Updates 1" at bounding box center [373, 198] width 135 height 41
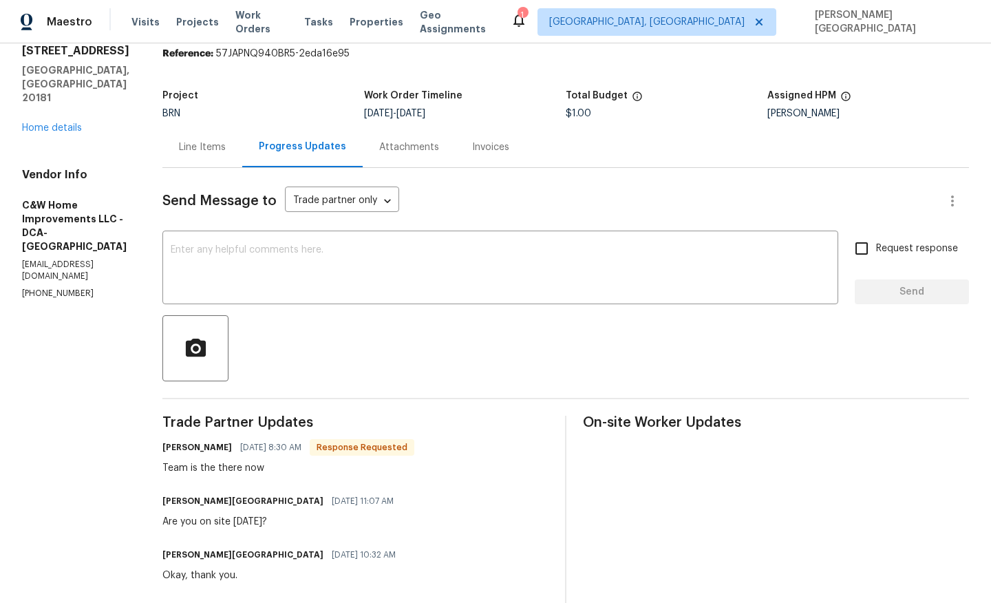
scroll to position [72, 0]
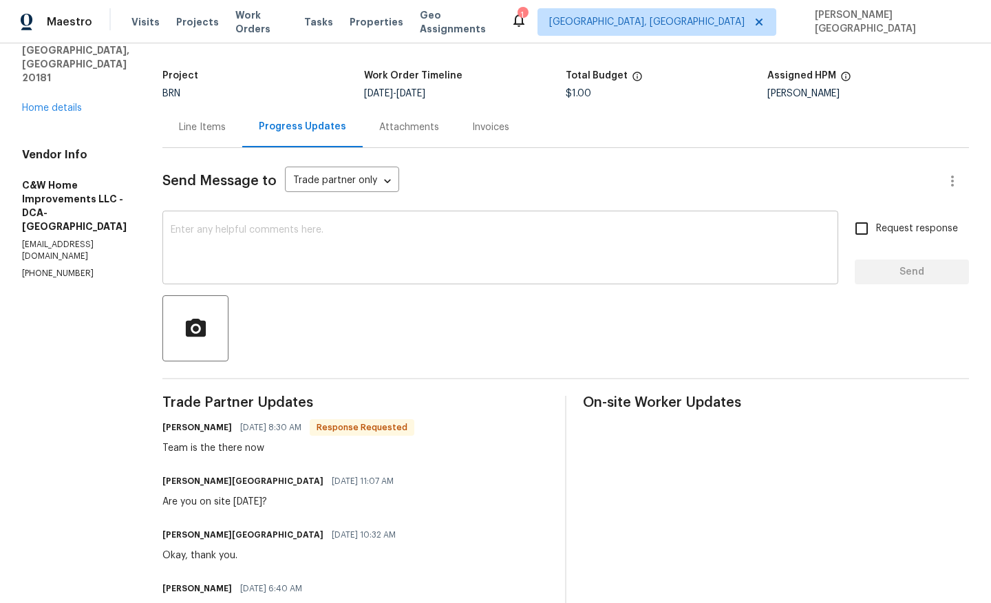
click at [218, 248] on textarea at bounding box center [500, 249] width 659 height 48
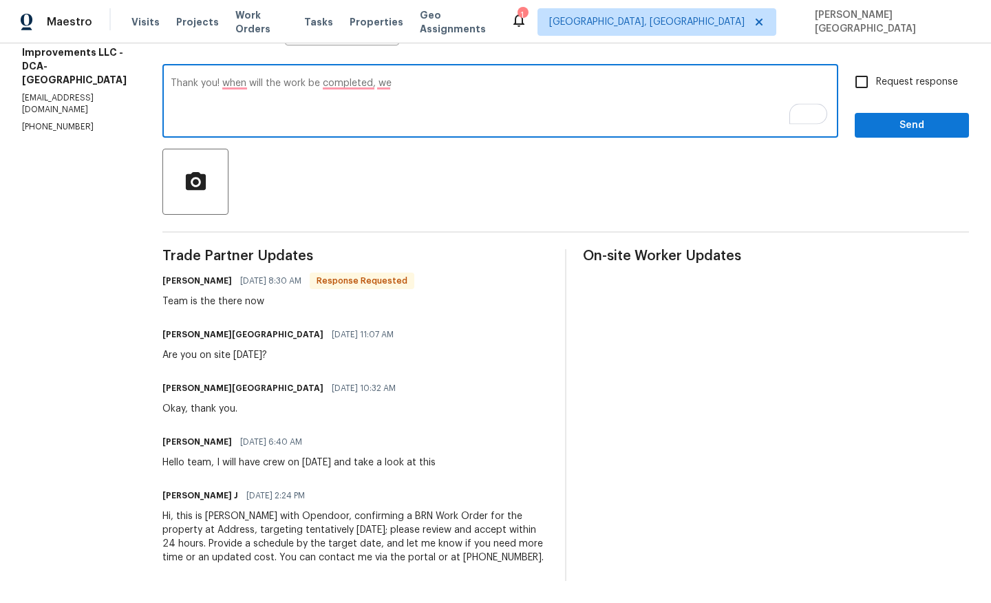
scroll to position [0, 0]
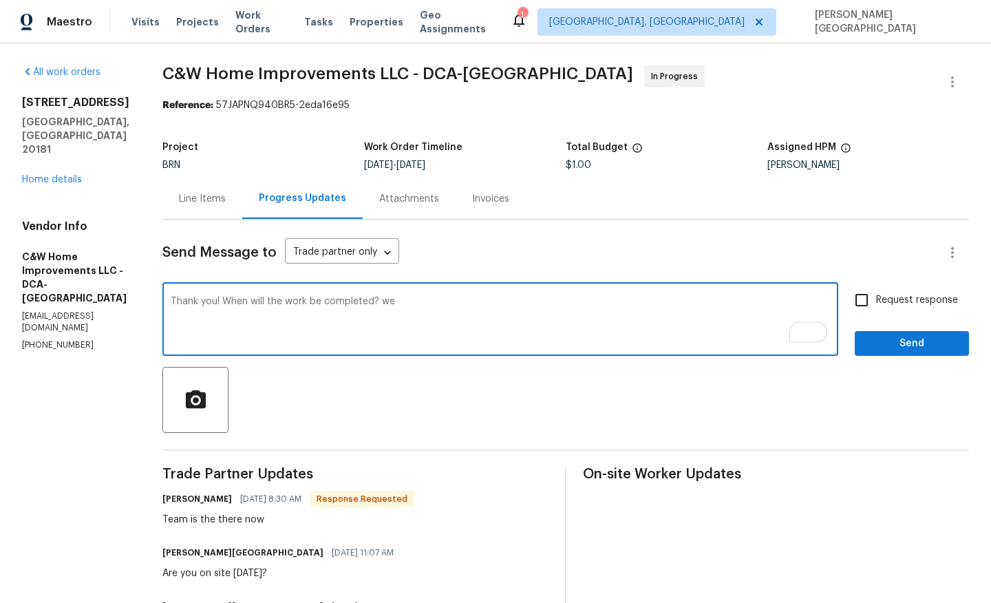
click at [401, 301] on textarea "Thank you! When will the work be completed? we" at bounding box center [500, 321] width 659 height 48
type textarea "Thank you! When will the work be completed? We close the property tom"
click at [214, 206] on div "Line Items" at bounding box center [202, 198] width 80 height 41
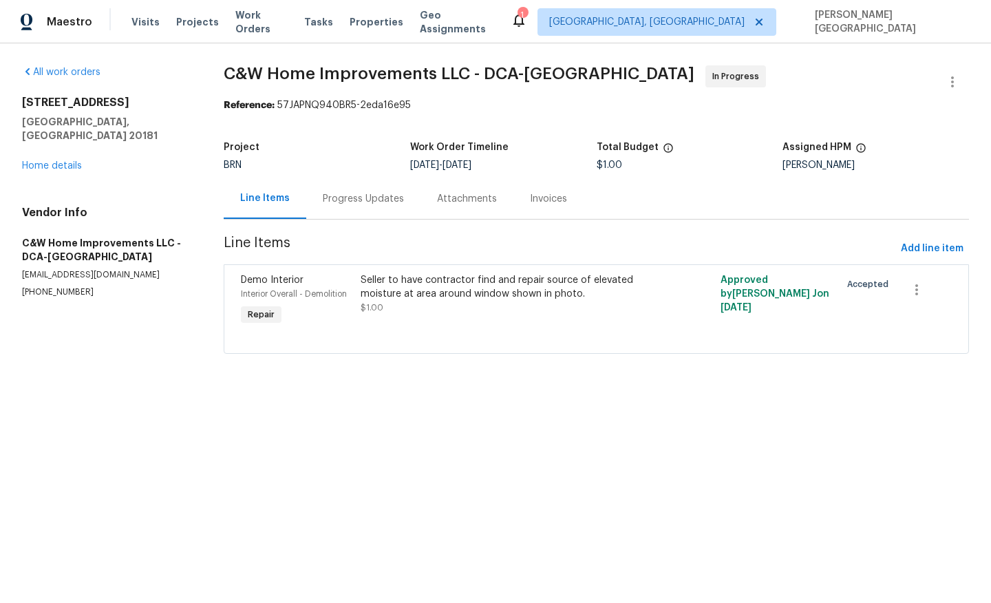
click at [314, 208] on div "Progress Updates" at bounding box center [363, 198] width 114 height 41
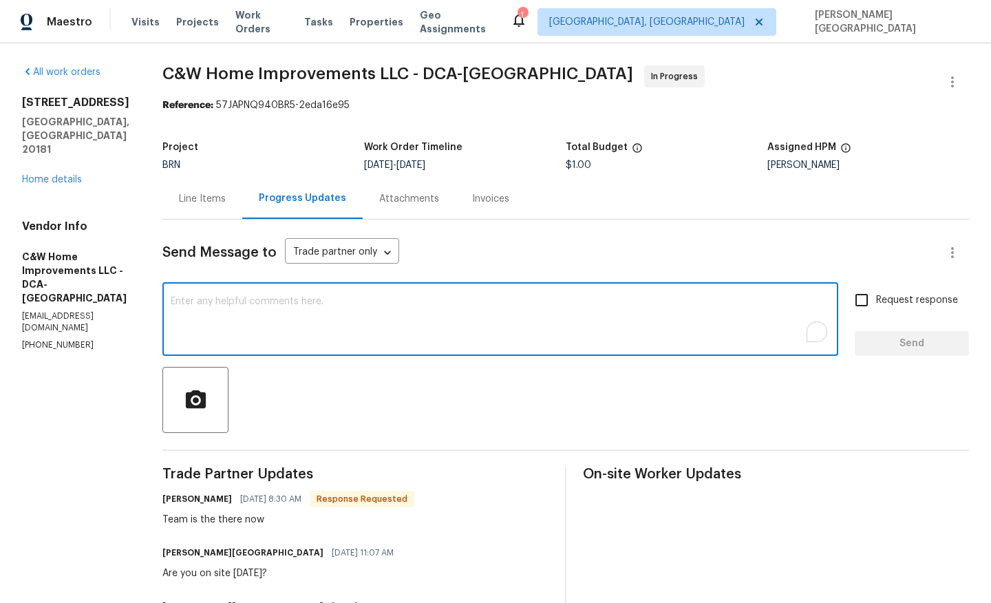
click at [343, 312] on textarea "To enrich screen reader interactions, please activate Accessibility in Grammarl…" at bounding box center [500, 321] width 659 height 48
paste textarea "Thank you! When will the work be completed? We close the property tom"
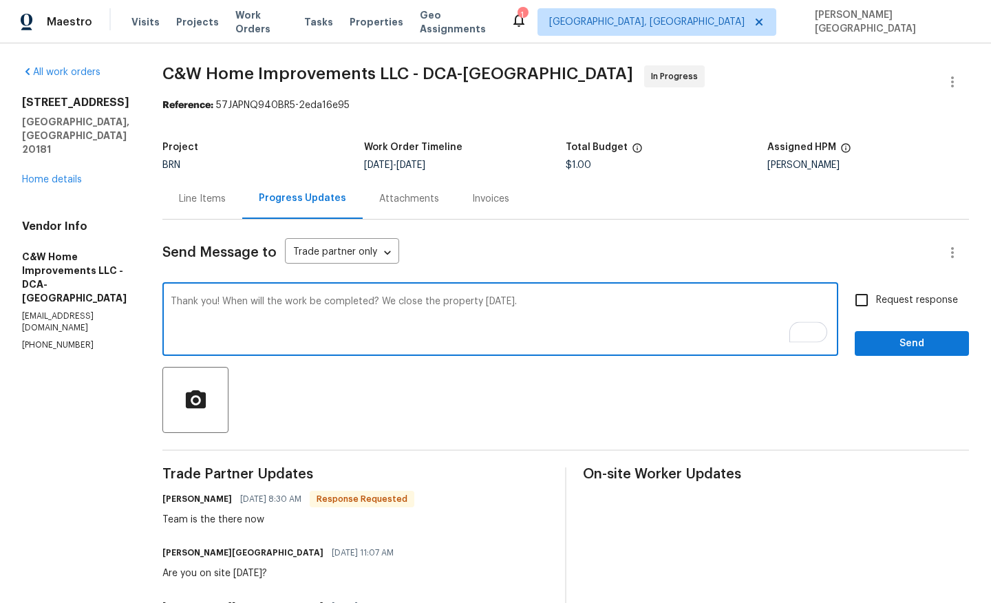
type textarea "Thank you! When will the work be completed? We close the property tomorrow."
click at [879, 306] on span "Request response" at bounding box center [917, 300] width 82 height 14
click at [876, 306] on input "Request response" at bounding box center [861, 300] width 29 height 29
checkbox input "true"
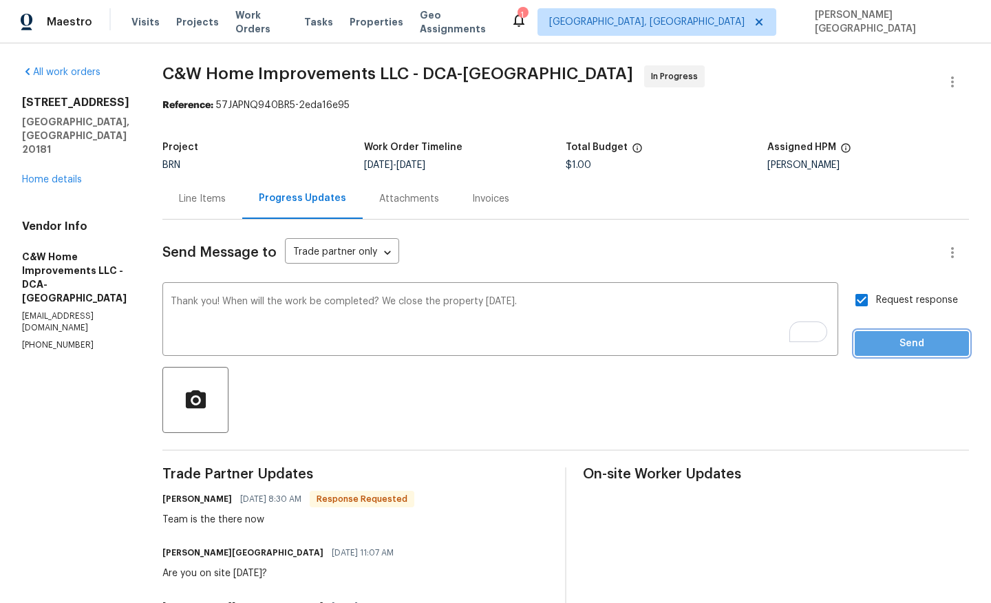
click at [894, 347] on span "Send" at bounding box center [912, 343] width 92 height 17
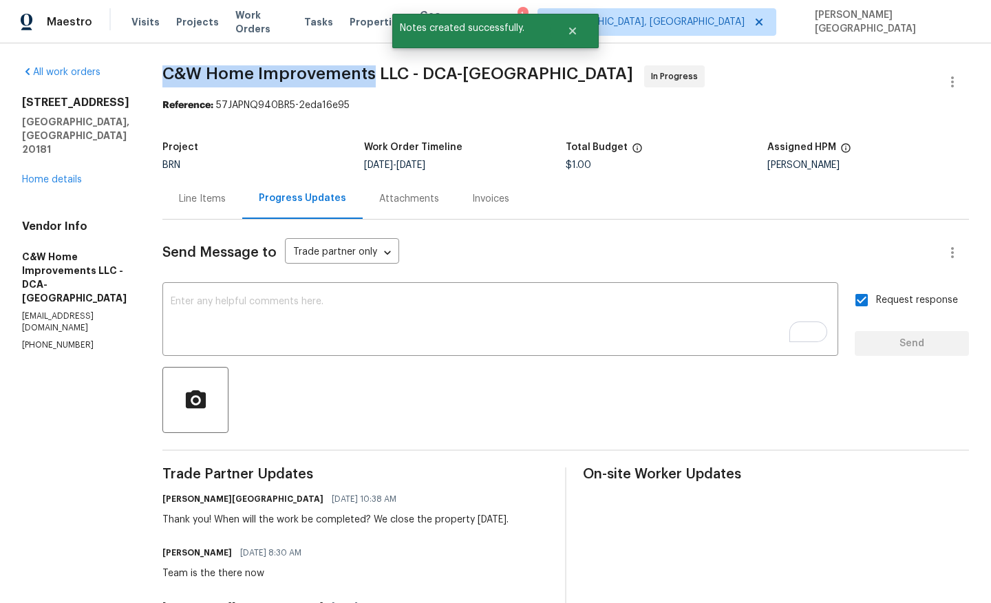
drag, startPoint x: 162, startPoint y: 72, endPoint x: 372, endPoint y: 81, distance: 210.1
click at [372, 82] on div "All work orders 11094 Round Hill Dr Nokesville, VA 20181 Home details Vendor In…" at bounding box center [495, 458] width 991 height 831
copy span "C&W Home Improvements"
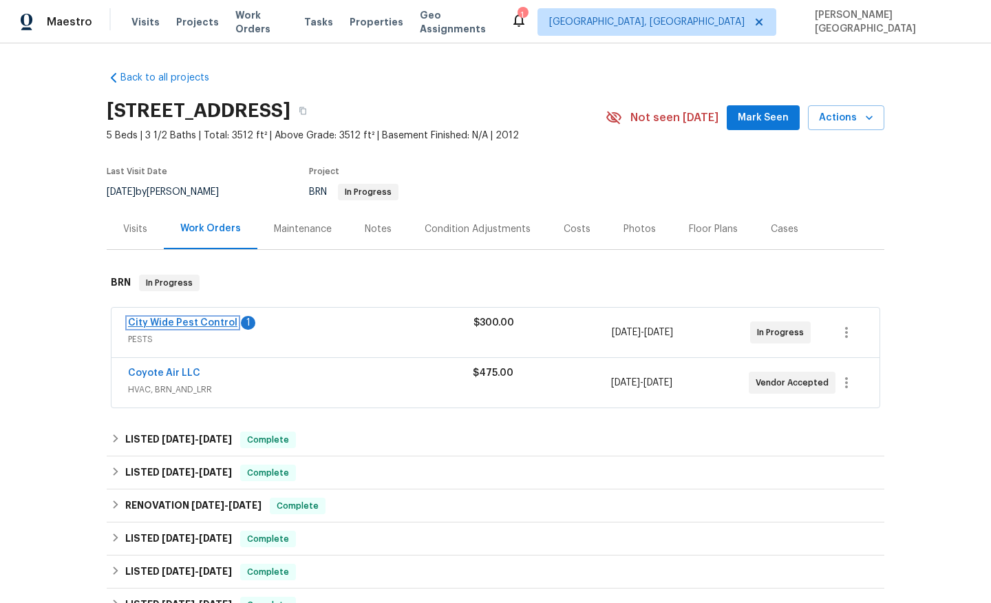
click at [213, 321] on link "City Wide Pest Control" at bounding box center [182, 323] width 109 height 10
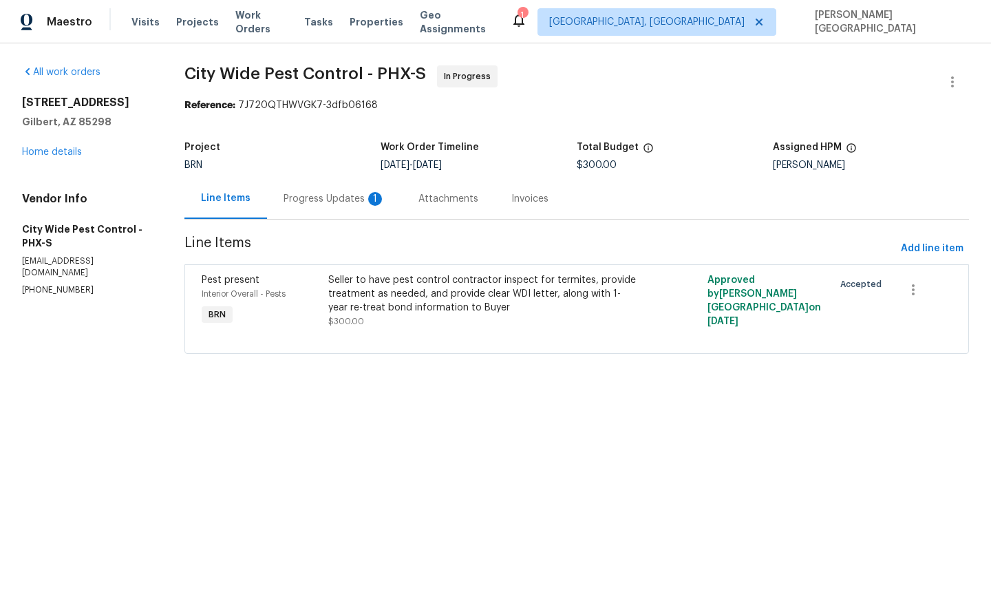
click at [343, 201] on div "Progress Updates 1" at bounding box center [335, 199] width 102 height 14
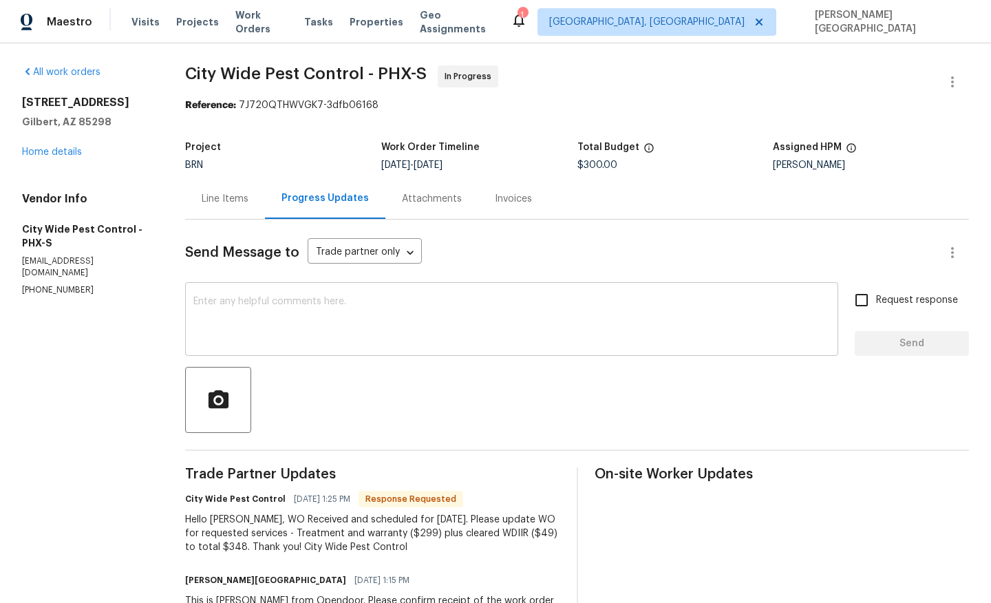
scroll to position [71, 0]
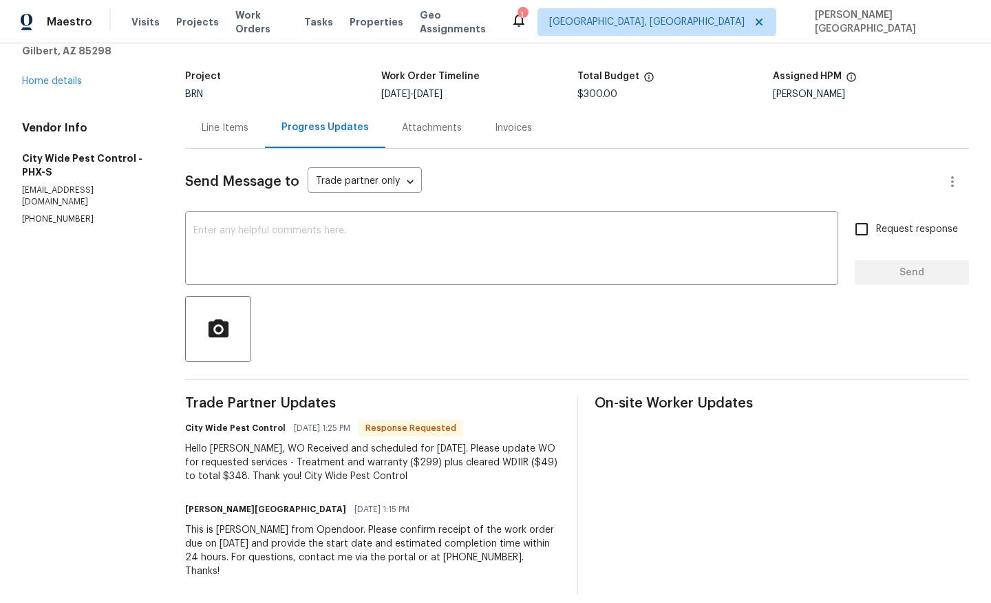
click at [235, 474] on div "Hello [PERSON_NAME], WO Received and scheduled for [DATE]. Please update WO for…" at bounding box center [372, 462] width 374 height 41
copy div "348"
click at [229, 131] on div "Line Items" at bounding box center [225, 128] width 47 height 14
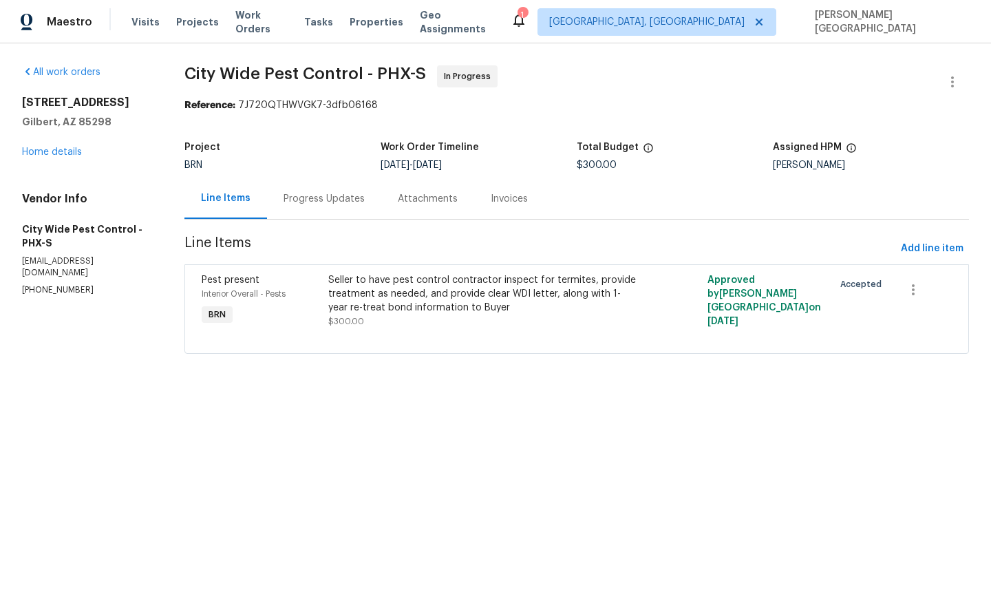
click at [433, 324] on div "Seller to have pest control contractor inspect for termites, provide treatment …" at bounding box center [482, 300] width 308 height 55
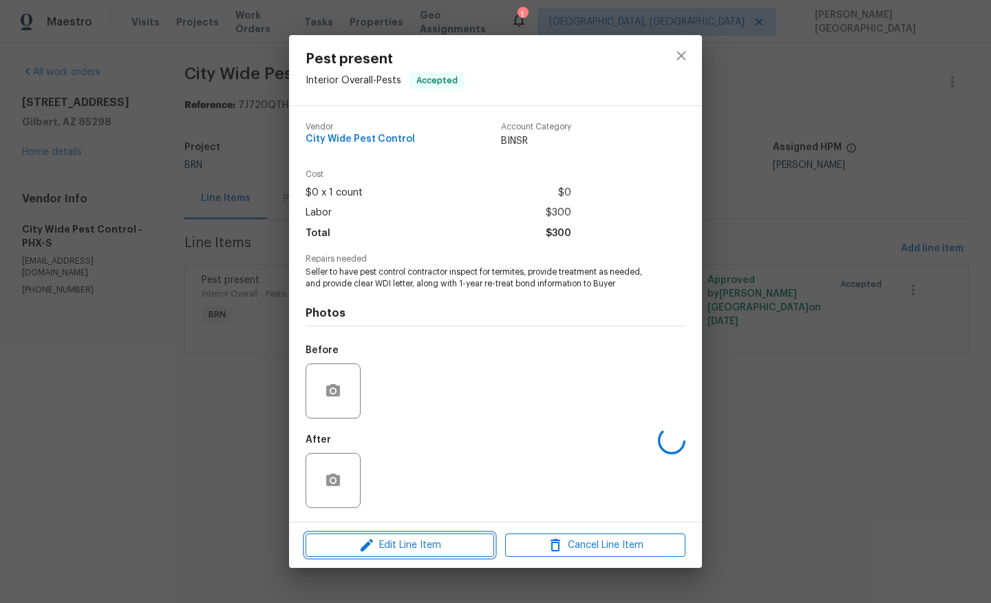
click at [379, 541] on span "Edit Line Item" at bounding box center [400, 545] width 180 height 17
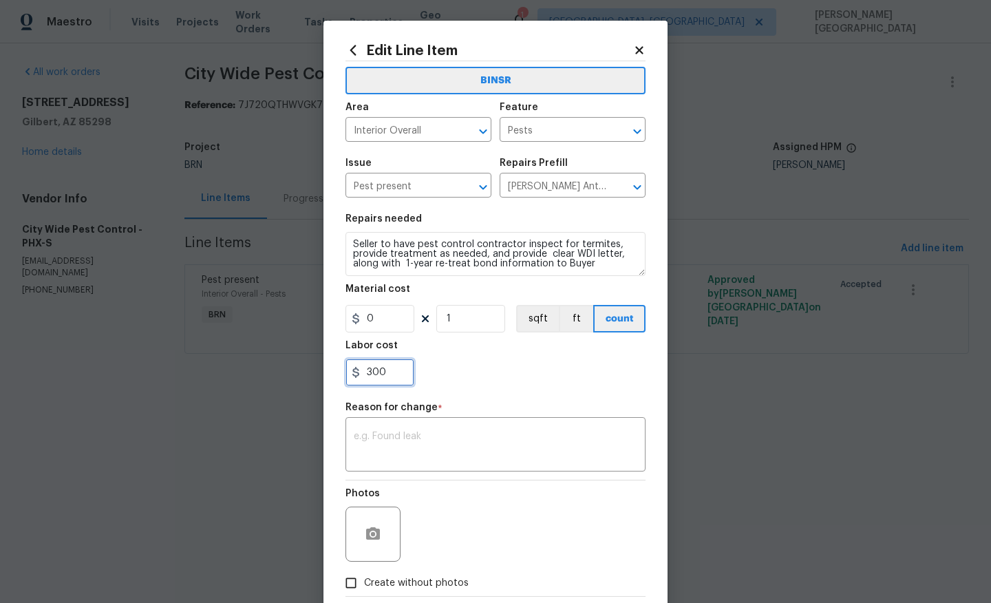
click at [378, 359] on input "300" at bounding box center [380, 373] width 69 height 28
click at [379, 372] on input "300" at bounding box center [380, 373] width 69 height 28
paste input "48"
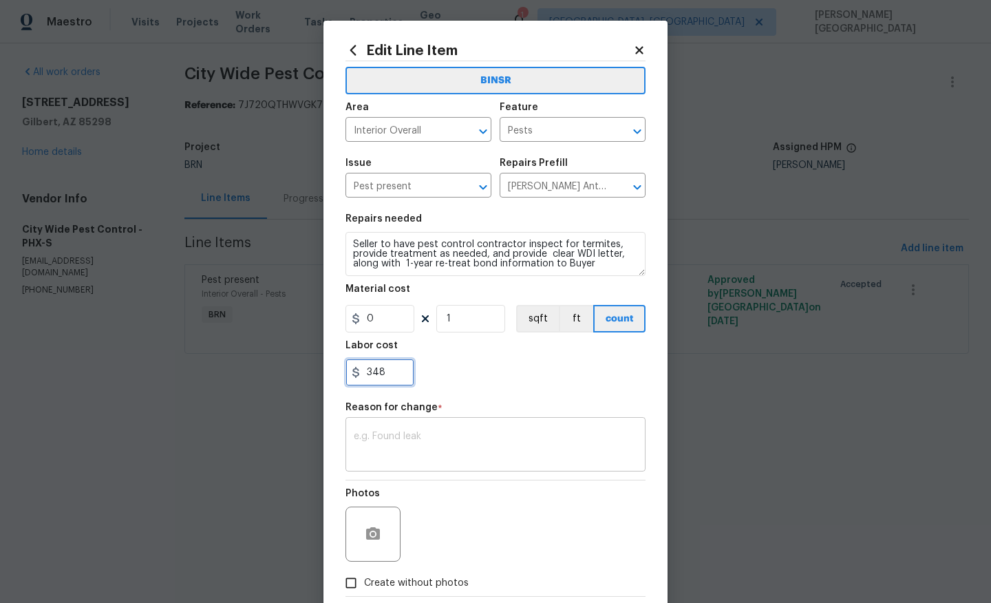
type input "348"
click at [432, 459] on textarea at bounding box center [496, 446] width 284 height 29
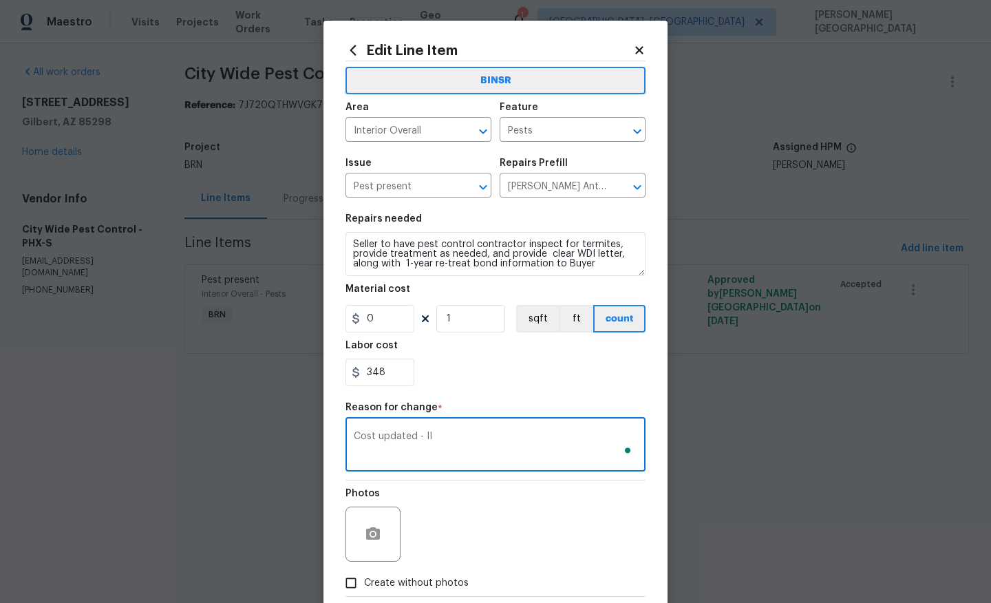
scroll to position [76, 0]
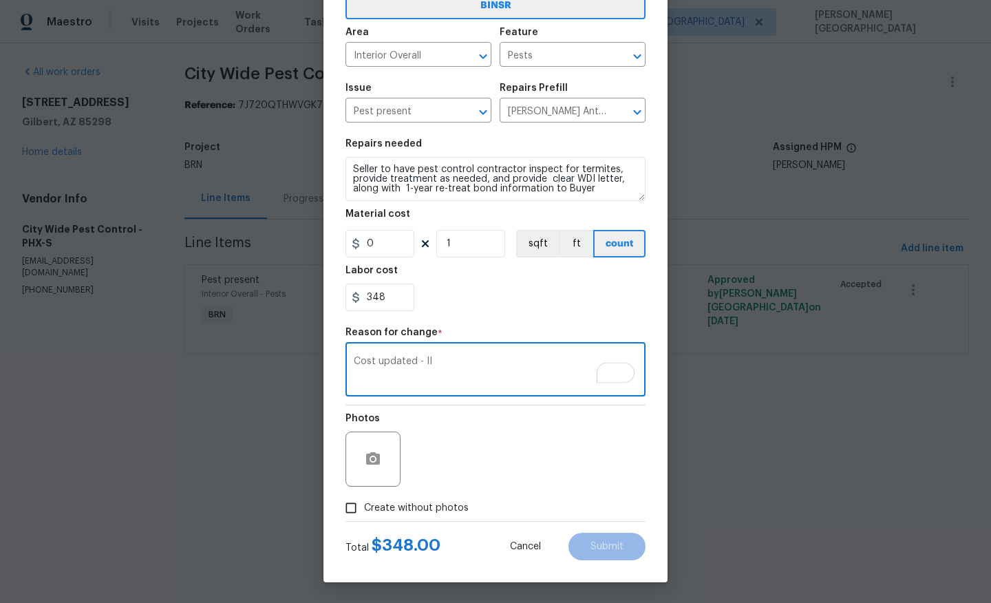
type textarea "Cost updated - II"
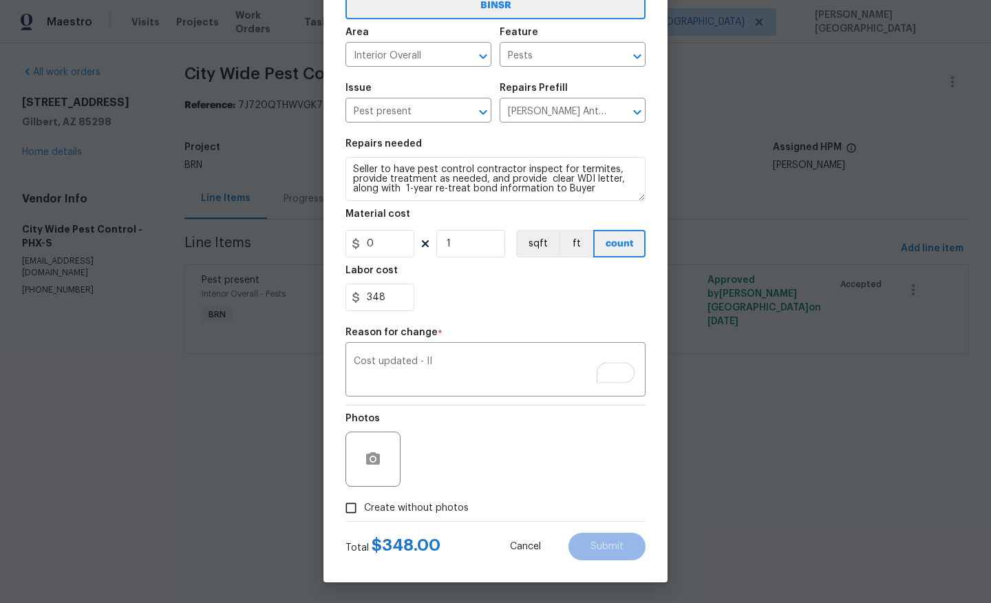
click at [427, 506] on span "Create without photos" at bounding box center [416, 508] width 105 height 14
click at [364, 506] on input "Create without photos" at bounding box center [351, 508] width 26 height 26
checkbox input "true"
click at [439, 480] on textarea at bounding box center [529, 459] width 234 height 55
click at [593, 553] on button "Submit" at bounding box center [607, 547] width 77 height 28
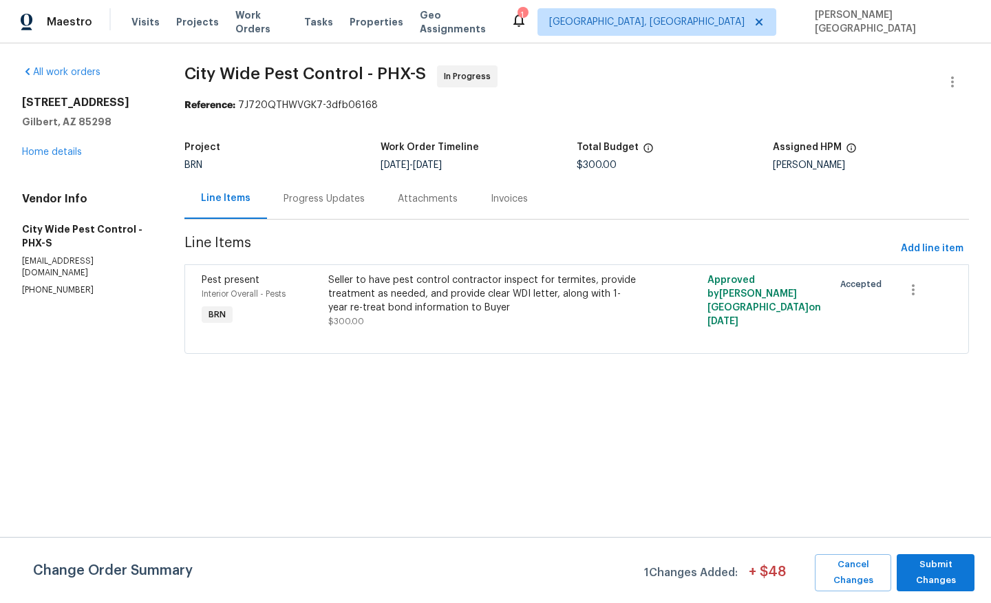
scroll to position [0, 0]
click at [913, 571] on span "Submit Changes" at bounding box center [936, 573] width 64 height 32
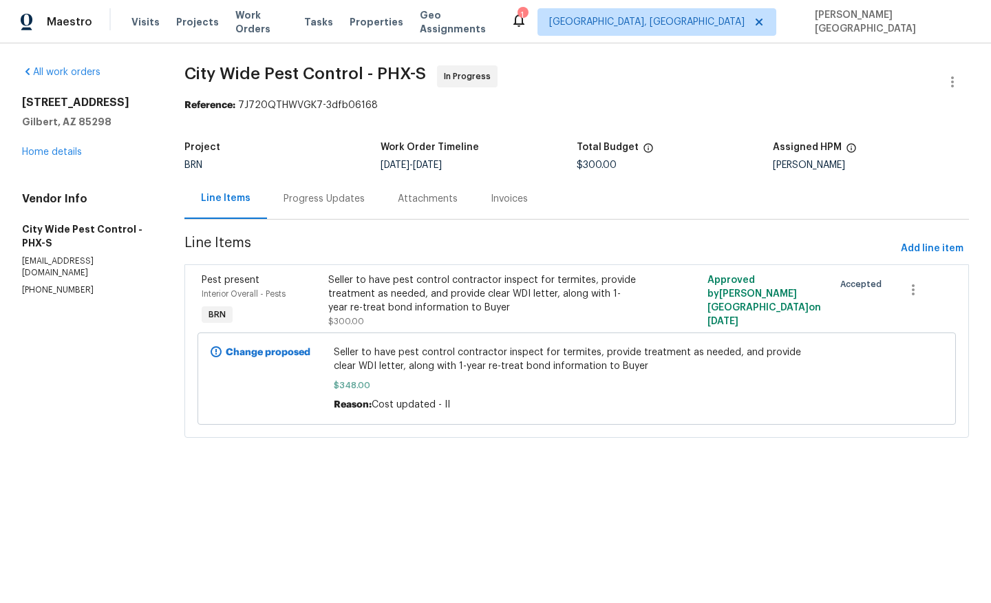
click at [302, 200] on div "Progress Updates" at bounding box center [324, 199] width 81 height 14
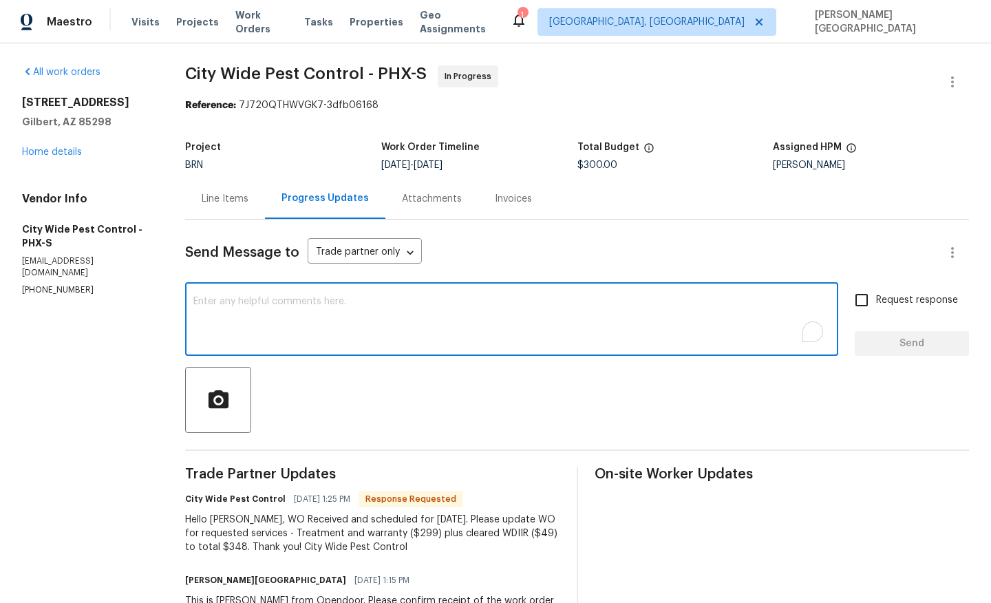
click at [251, 308] on textarea "To enrich screen reader interactions, please activate Accessibility in Grammarl…" at bounding box center [511, 321] width 637 height 48
type textarea "Cost is approved, thank you!"
click at [858, 295] on input "Request response" at bounding box center [861, 300] width 29 height 29
checkbox input "true"
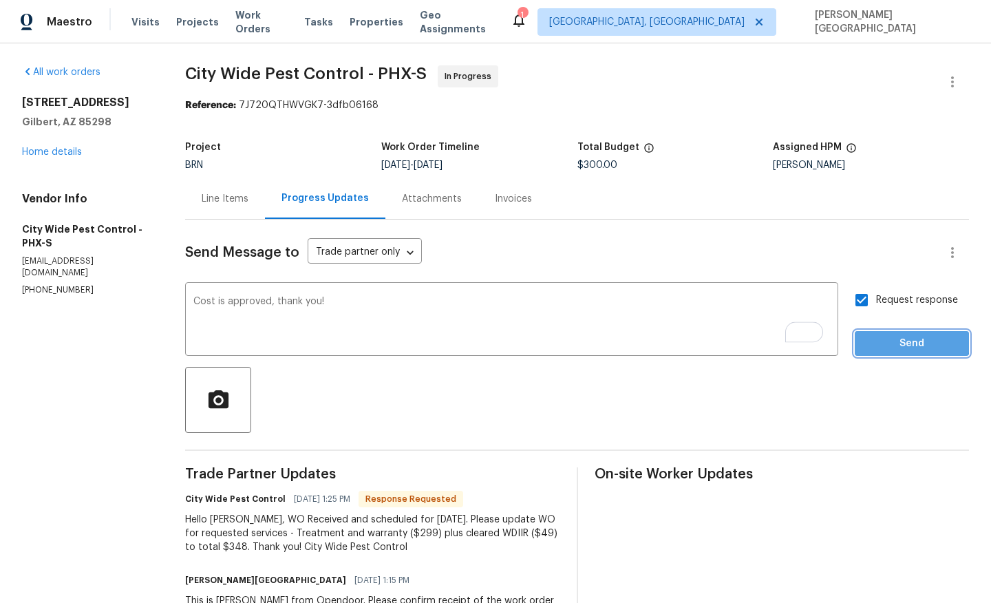
click at [889, 337] on span "Send" at bounding box center [912, 343] width 92 height 17
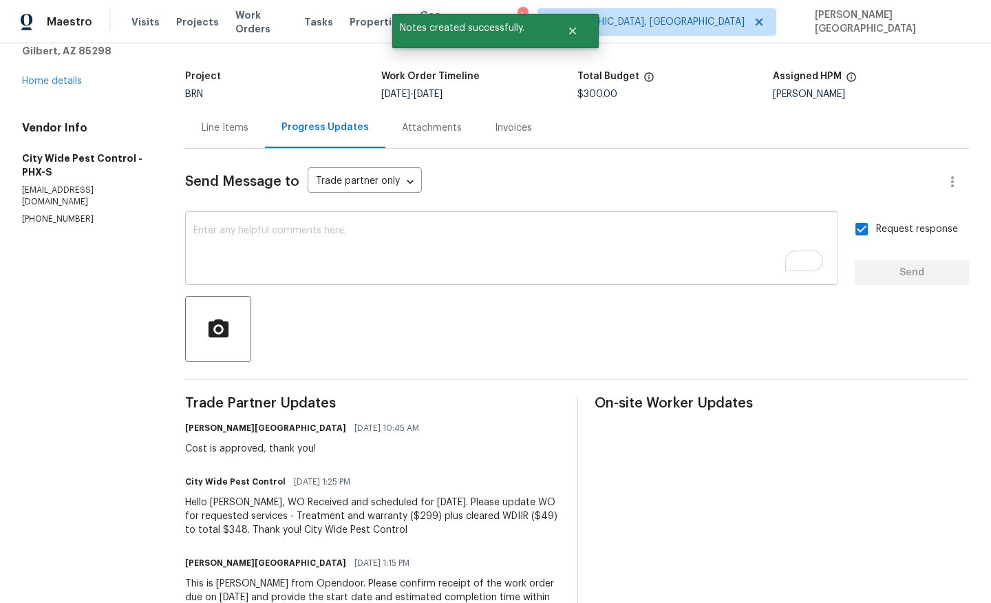
scroll to position [125, 0]
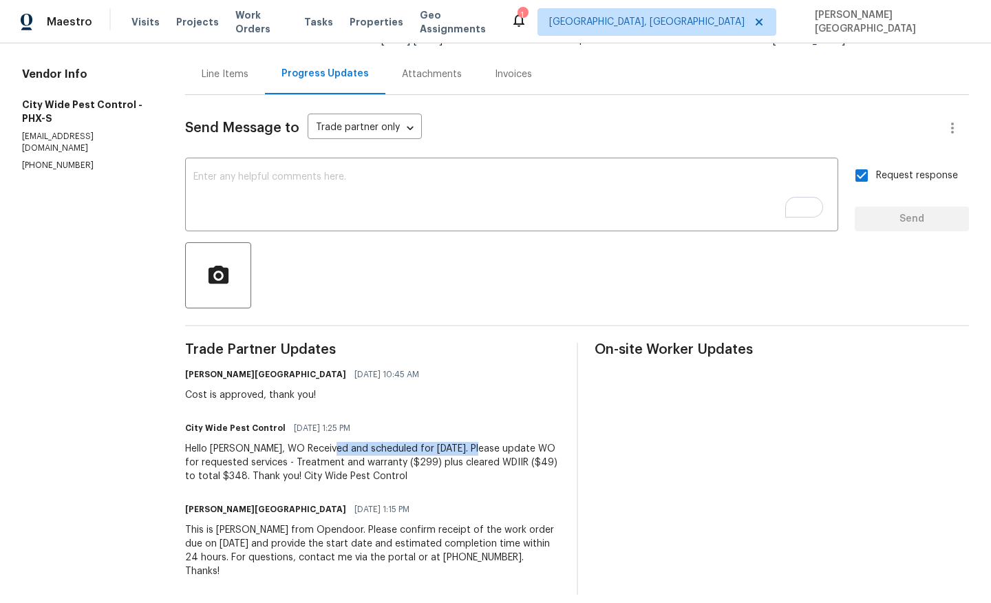
drag, startPoint x: 332, startPoint y: 448, endPoint x: 466, endPoint y: 449, distance: 133.5
click at [466, 449] on div "Hello Isabel, WO Received and scheduled for Friday, 8/29/25. Please update WO f…" at bounding box center [372, 462] width 374 height 41
copy div "scheduled for Friday, 8/29/25."
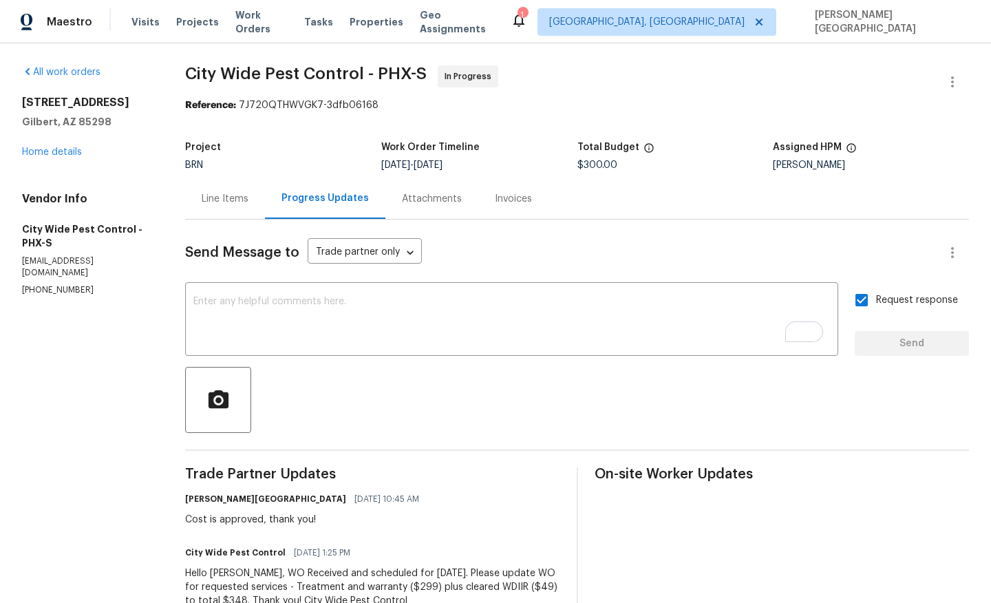
click at [206, 78] on span "City Wide Pest Control - PHX-S" at bounding box center [306, 73] width 242 height 17
click at [297, 72] on span "City Wide Pest Control - PHX-S" at bounding box center [306, 73] width 242 height 17
copy span "City Wide Pest"
click at [71, 151] on link "Home details" at bounding box center [52, 152] width 60 height 10
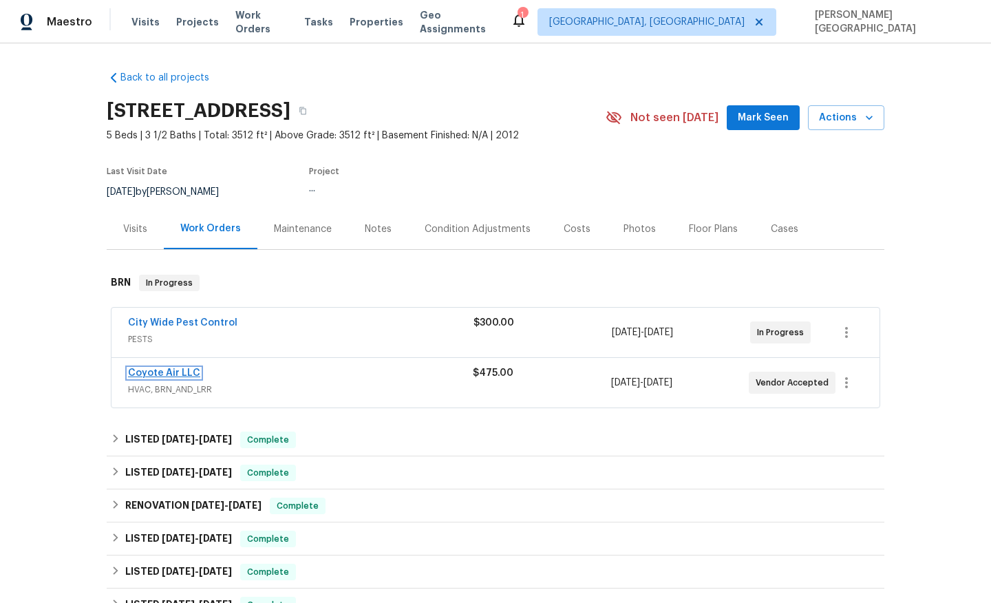
click at [173, 373] on link "Coyote Air LLC" at bounding box center [164, 373] width 72 height 10
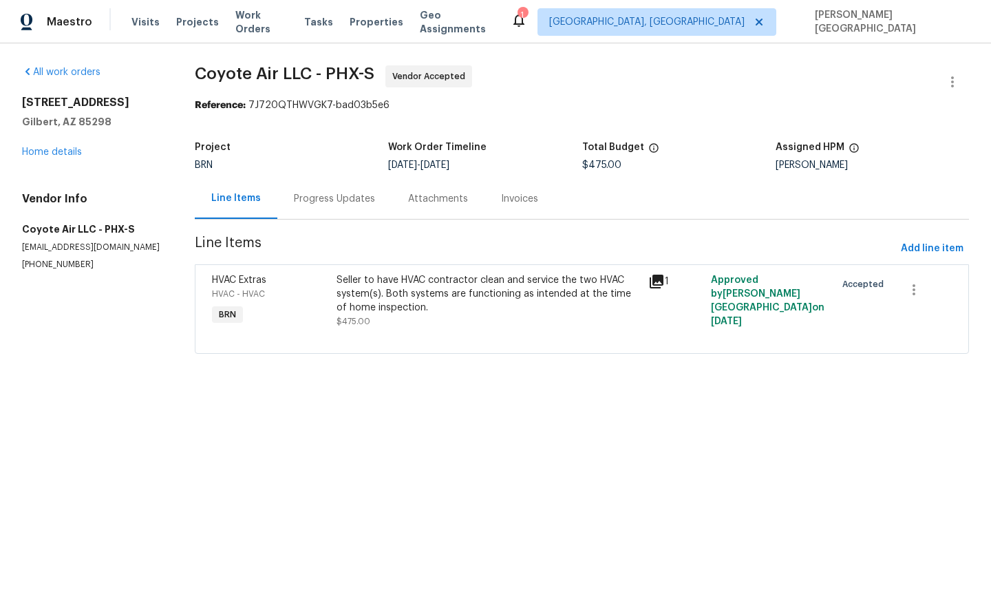
click at [354, 199] on div "Progress Updates" at bounding box center [334, 199] width 81 height 14
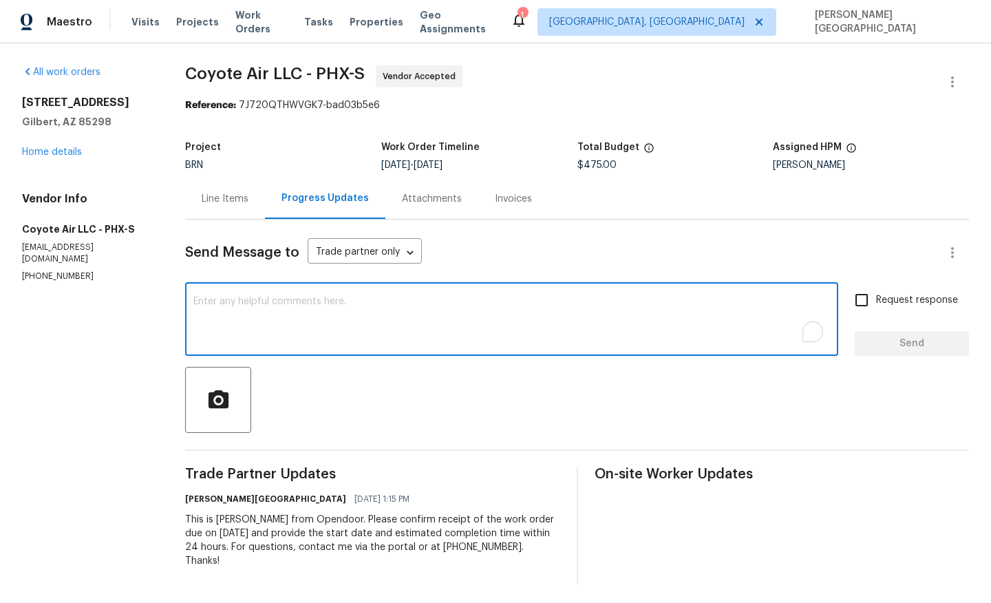
click at [710, 332] on textarea "To enrich screen reader interactions, please activate Accessibility in Grammarl…" at bounding box center [511, 321] width 637 height 48
paste textarea "Thanks for accepting the WO. Please provide the timeline soon?"
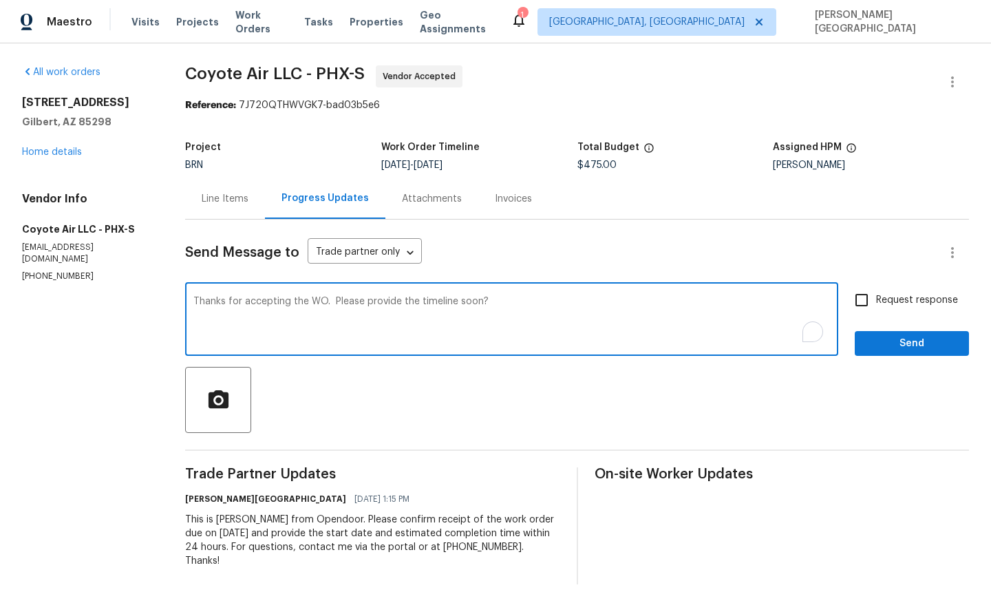
type textarea "Thanks for accepting the WO. Please provide the timeline soon?"
click at [891, 297] on span "Request response" at bounding box center [917, 300] width 82 height 14
click at [876, 297] on input "Request response" at bounding box center [861, 300] width 29 height 29
checkbox input "true"
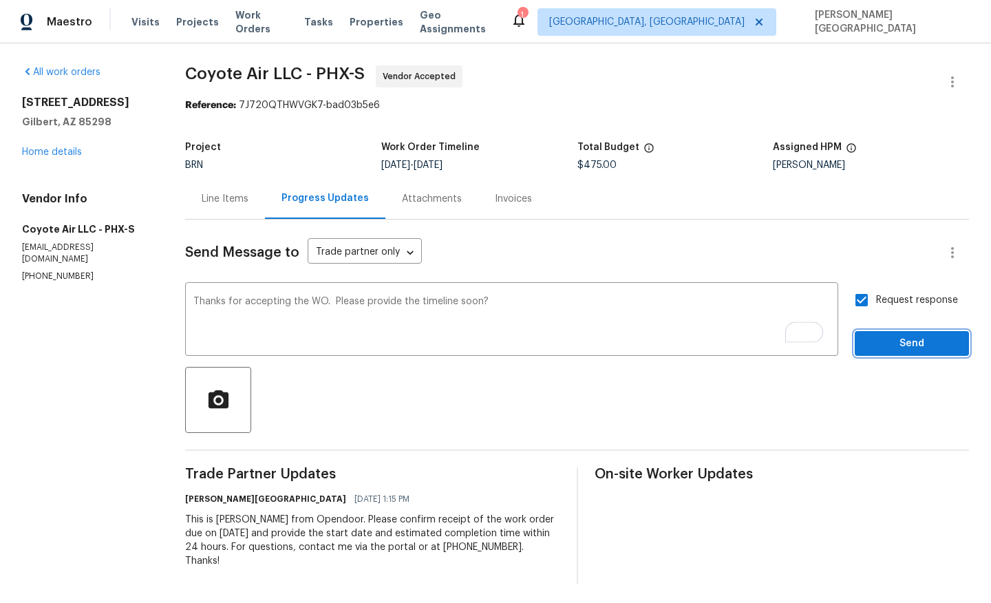
click at [892, 337] on span "Send" at bounding box center [912, 343] width 92 height 17
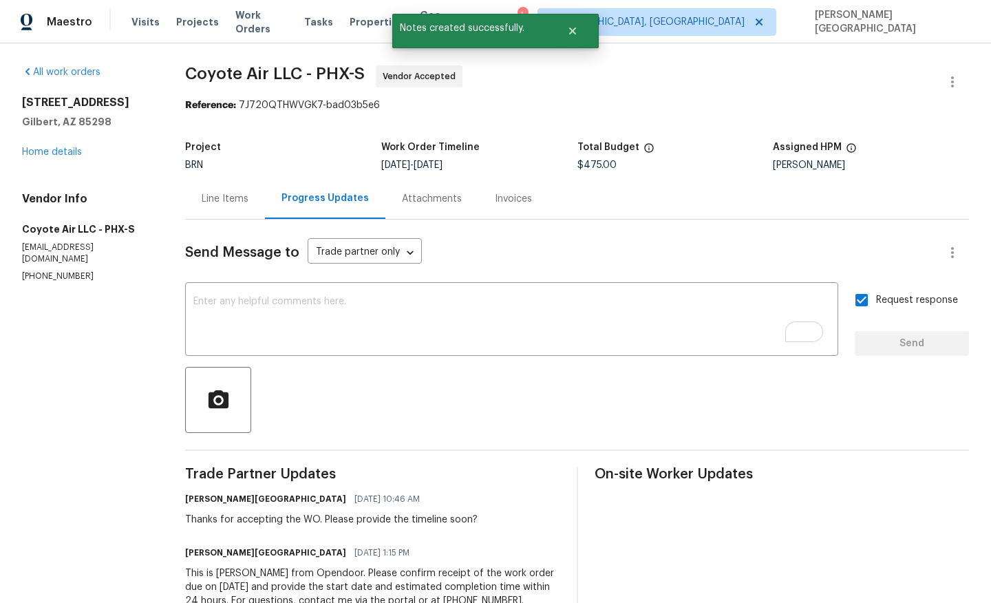
click at [225, 74] on span "Coyote Air LLC - PHX-S" at bounding box center [275, 73] width 180 height 17
click at [258, 74] on span "Coyote Air LLC - PHX-S" at bounding box center [275, 73] width 180 height 17
click at [299, 76] on span "Coyote Air LLC - PHX-S" at bounding box center [275, 73] width 180 height 17
copy span "Coyote Air LLC"
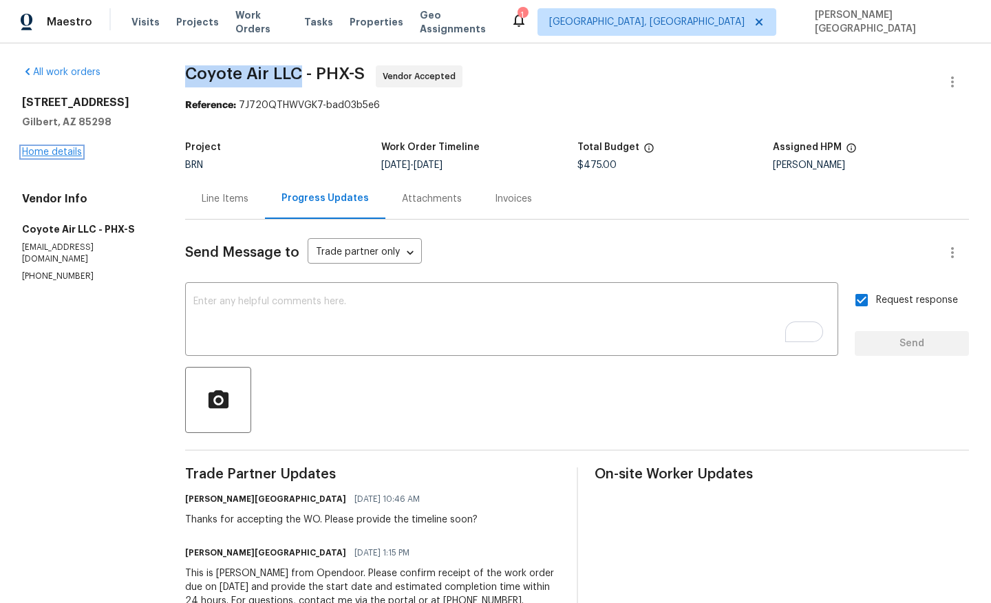
click at [61, 148] on link "Home details" at bounding box center [52, 152] width 60 height 10
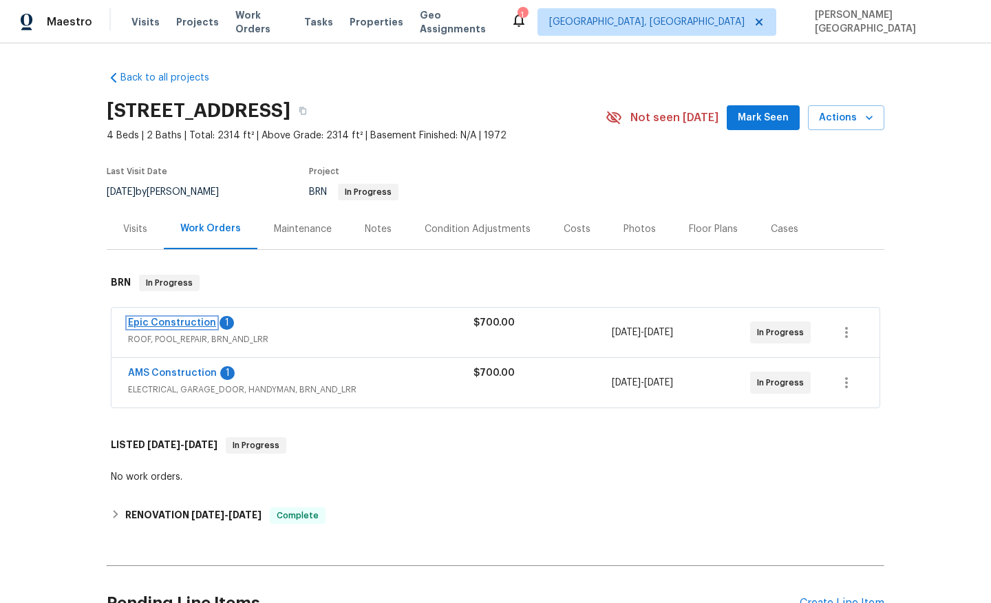
click at [195, 321] on link "Epic Construction" at bounding box center [172, 323] width 88 height 10
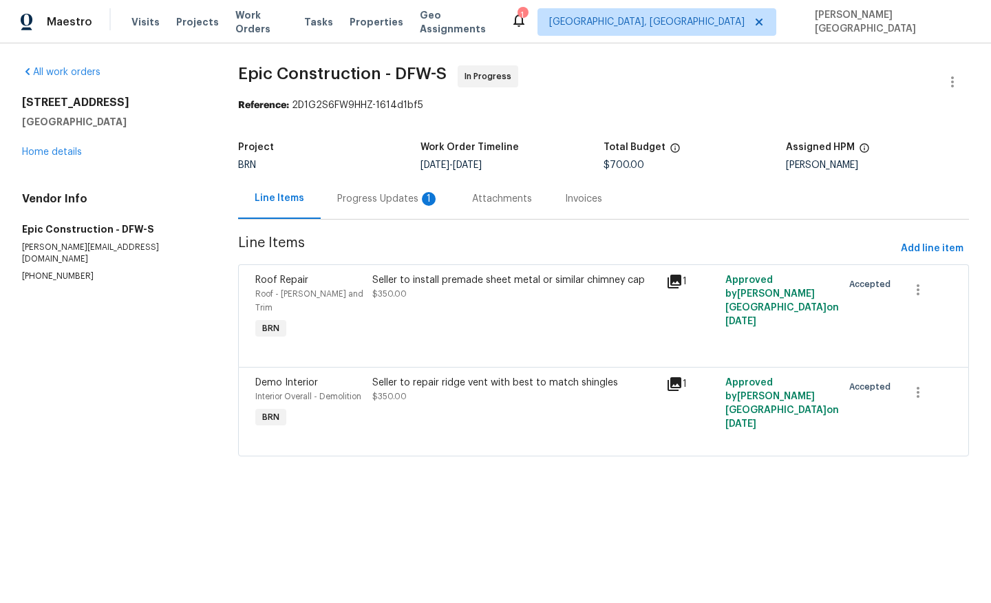
click at [351, 213] on div "Progress Updates 1" at bounding box center [388, 198] width 135 height 41
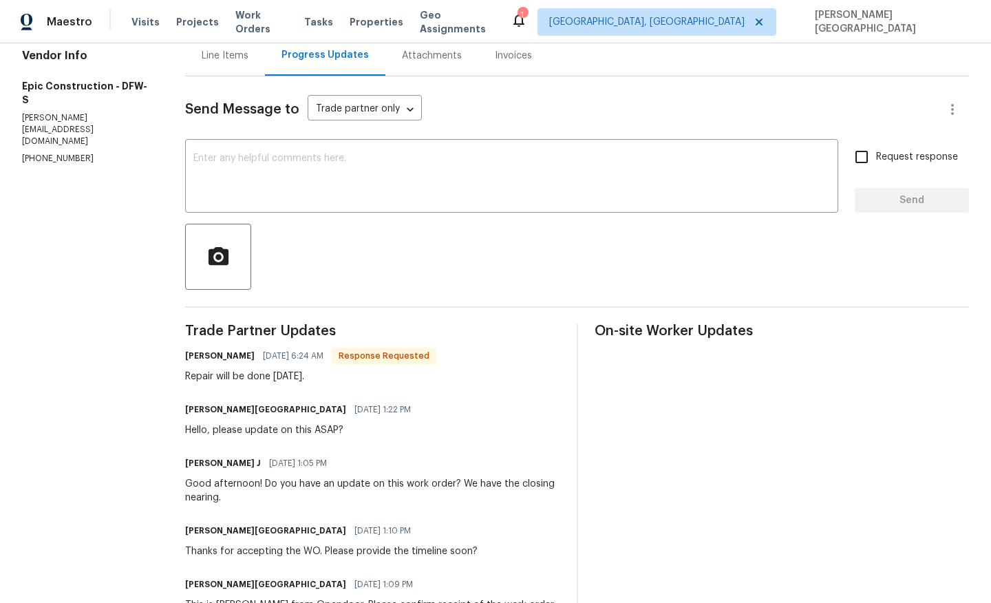
scroll to position [140, 0]
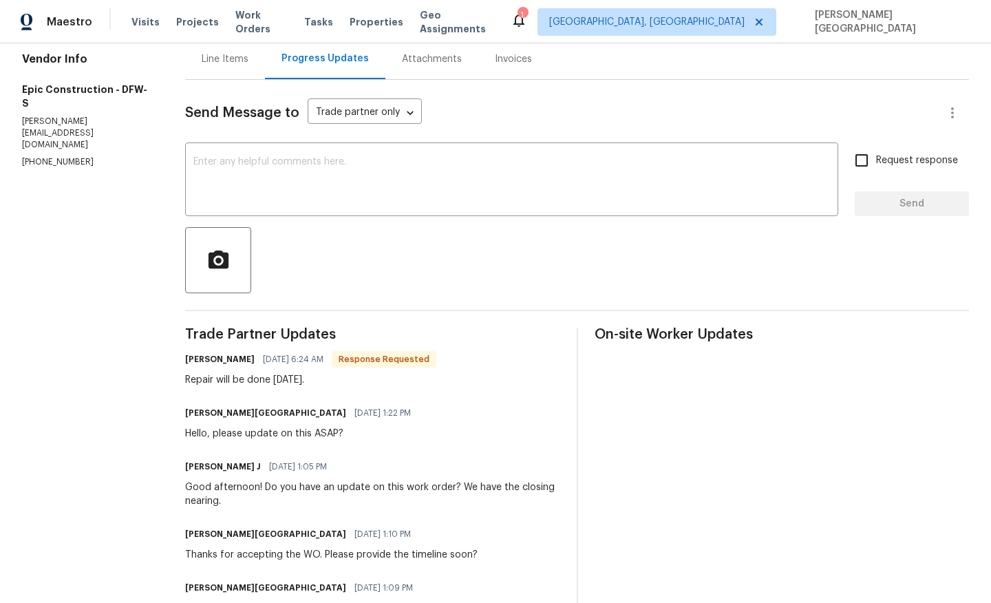
click at [264, 377] on div "Repair will be done tomorrow." at bounding box center [310, 380] width 251 height 14
copy div "Repair will be done tomorrow."
click at [227, 208] on div "x ​" at bounding box center [511, 181] width 653 height 70
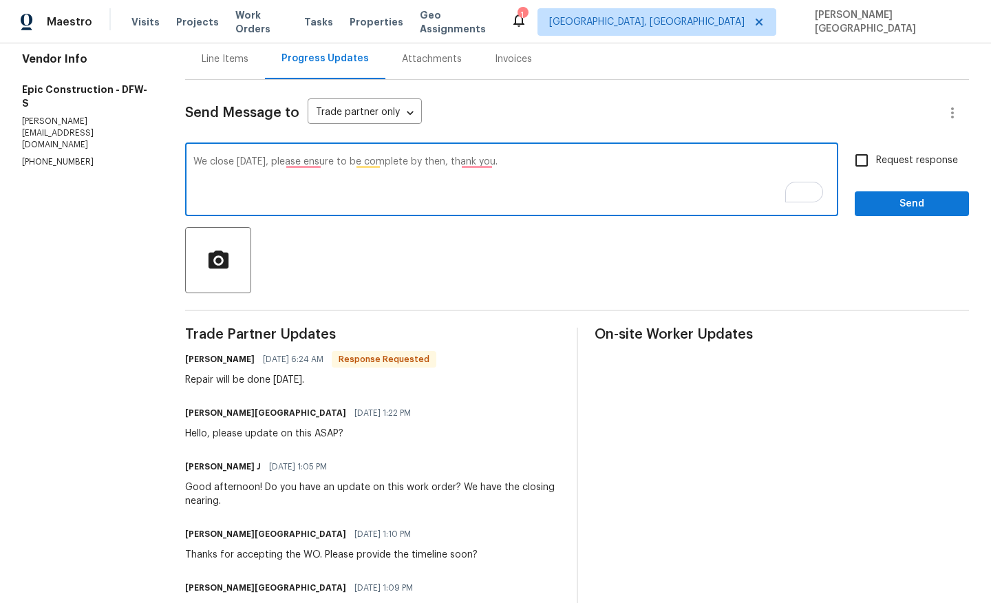
paste textarea "make sure the work is completed by then. T"
type textarea "We close on Monday. Please make sure the work is completed by then. Thank you."
click at [872, 165] on input "Request response" at bounding box center [861, 160] width 29 height 29
checkbox input "true"
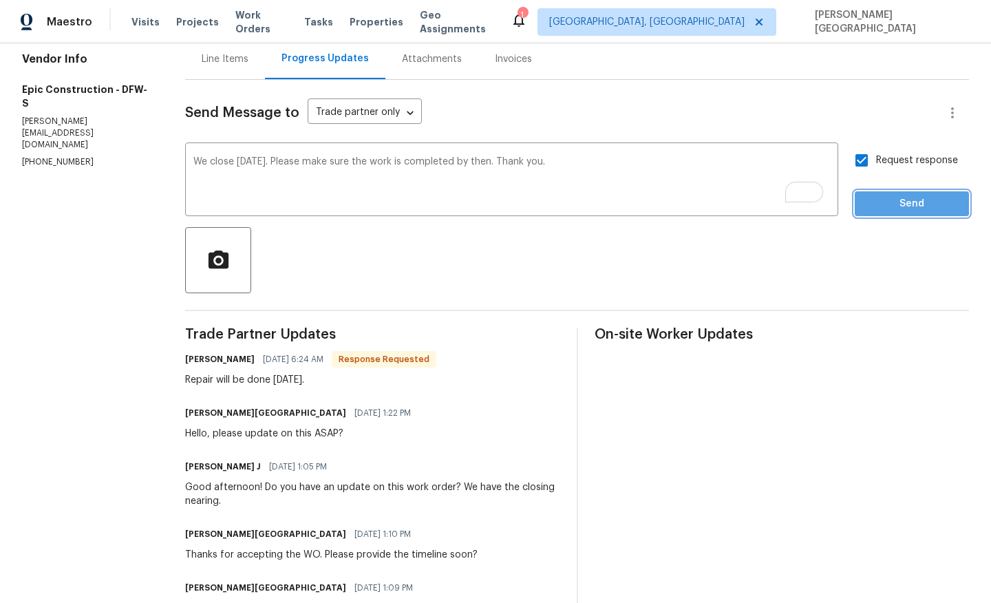
click at [873, 197] on span "Send" at bounding box center [912, 203] width 92 height 17
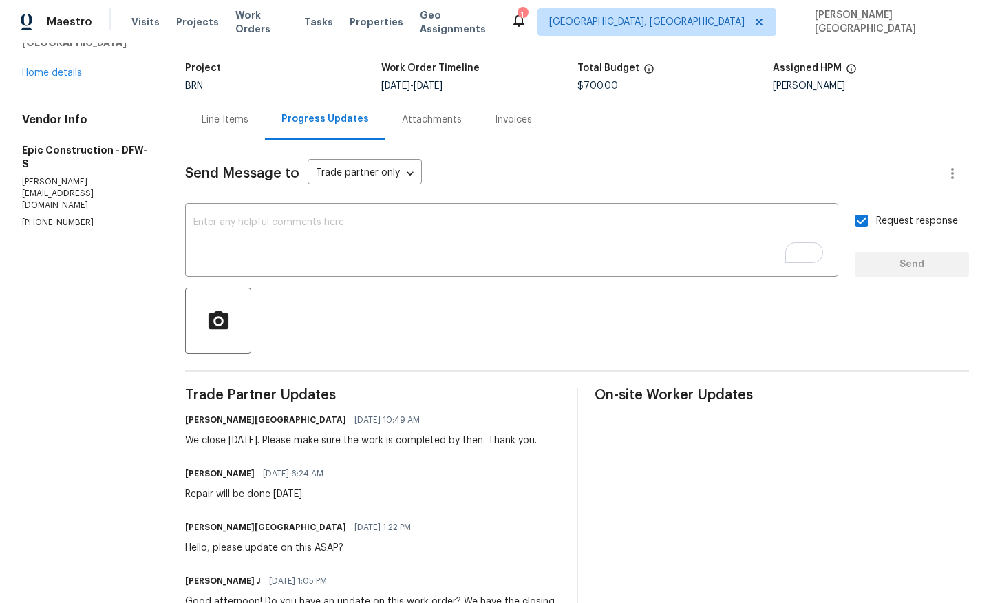
scroll to position [187, 0]
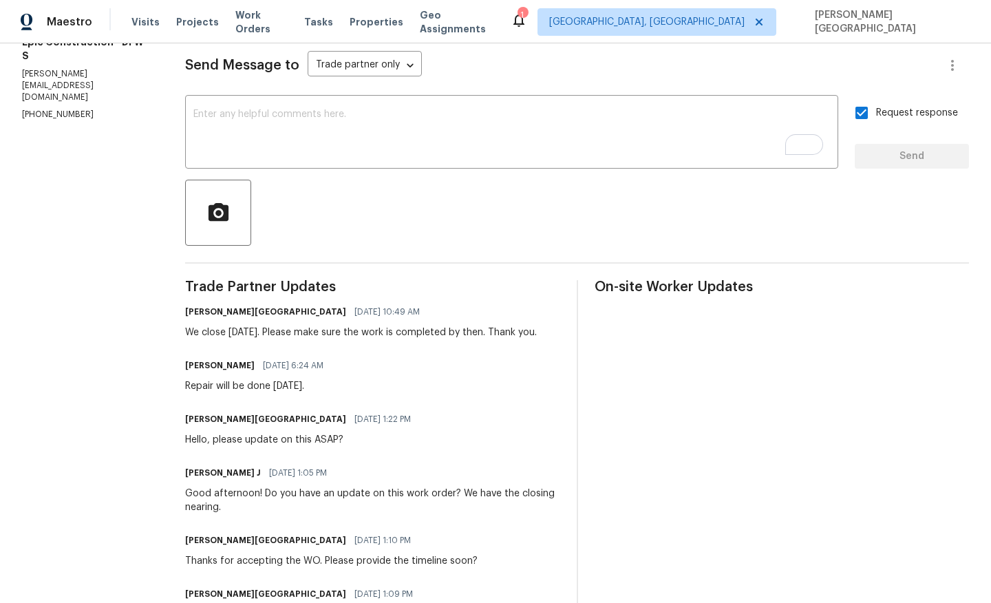
click at [244, 389] on div "Repair will be done tomorrow." at bounding box center [258, 386] width 147 height 14
copy div "Repair will be done tomorrow."
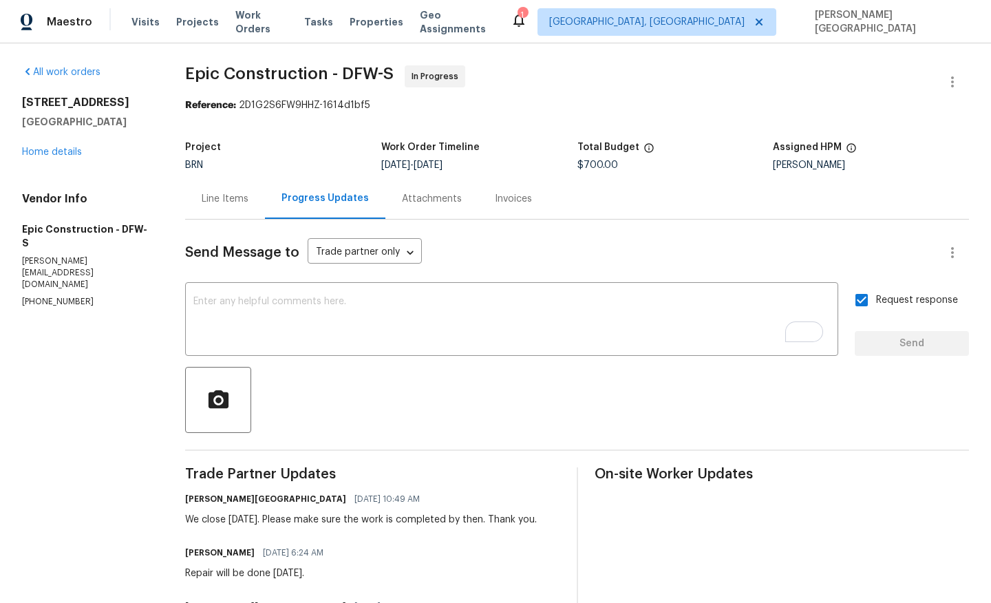
click at [210, 67] on span "Epic Construction - DFW-S" at bounding box center [289, 73] width 209 height 17
click at [284, 67] on span "Epic Construction - DFW-S" at bounding box center [289, 73] width 209 height 17
copy span "Epic Construction"
click at [61, 149] on link "Home details" at bounding box center [52, 152] width 60 height 10
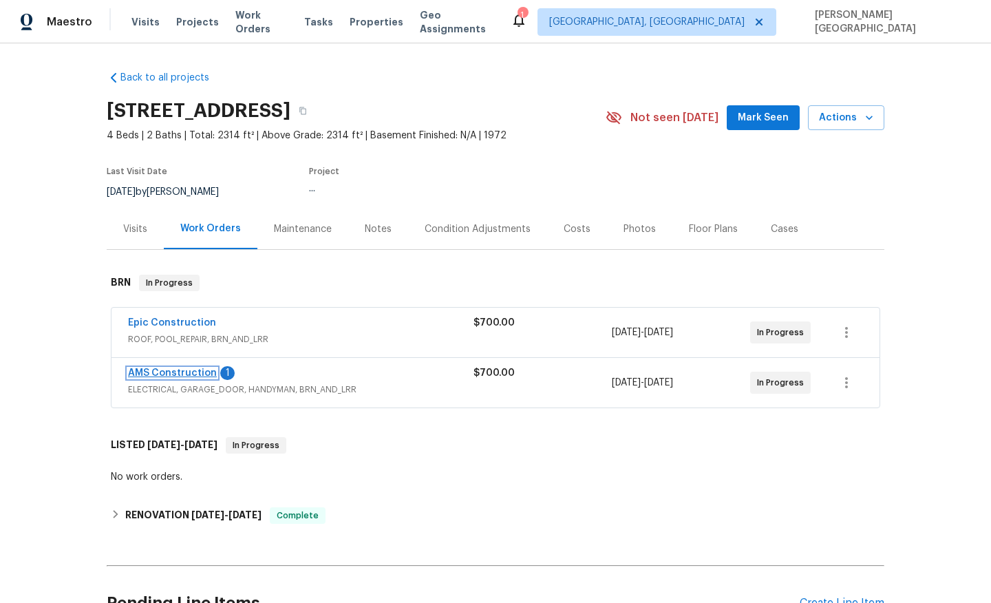
click at [183, 375] on link "AMS Construction" at bounding box center [172, 373] width 89 height 10
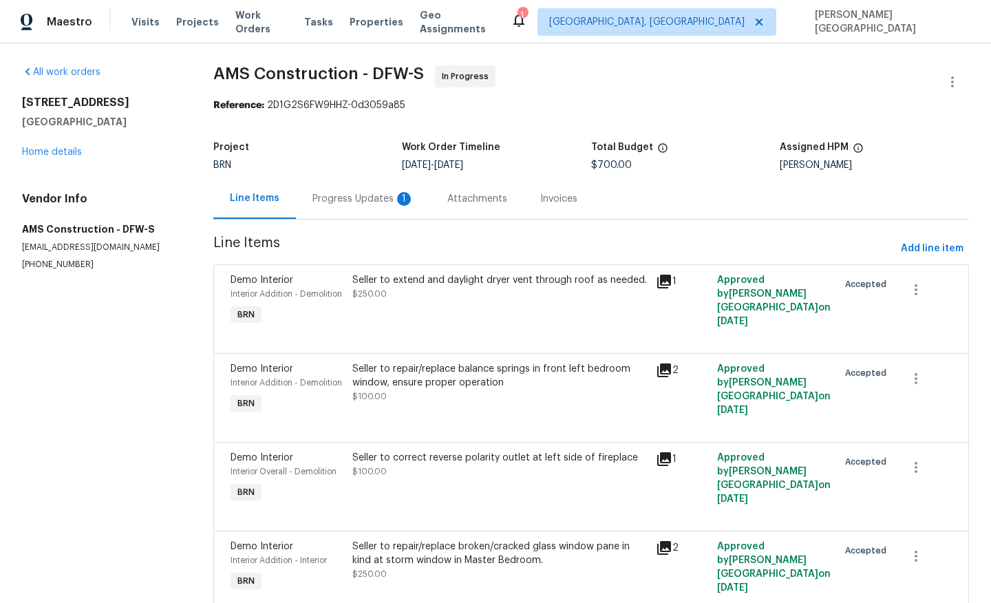
click at [377, 206] on div "Progress Updates 1" at bounding box center [363, 198] width 135 height 41
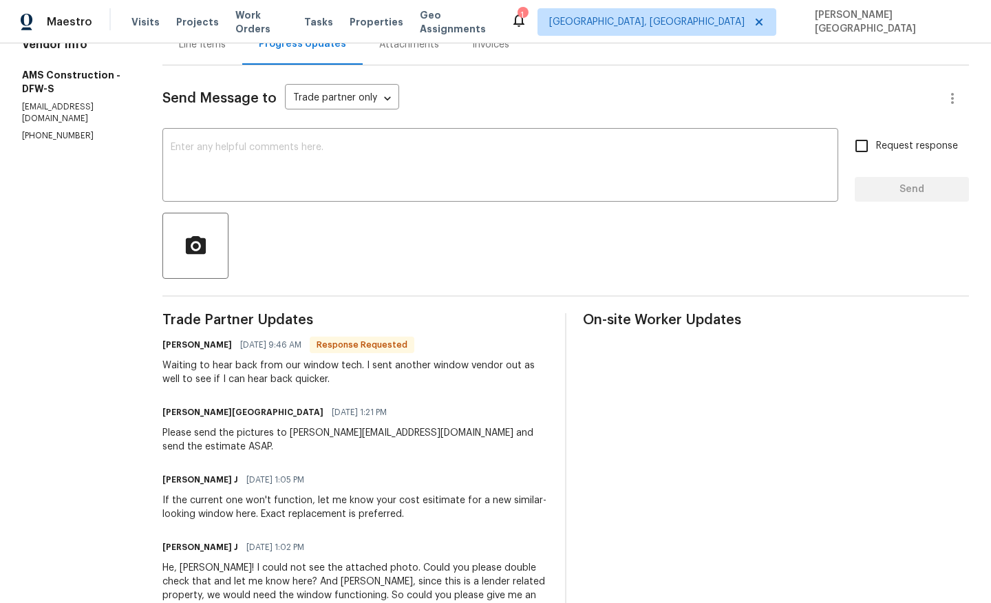
scroll to position [30, 0]
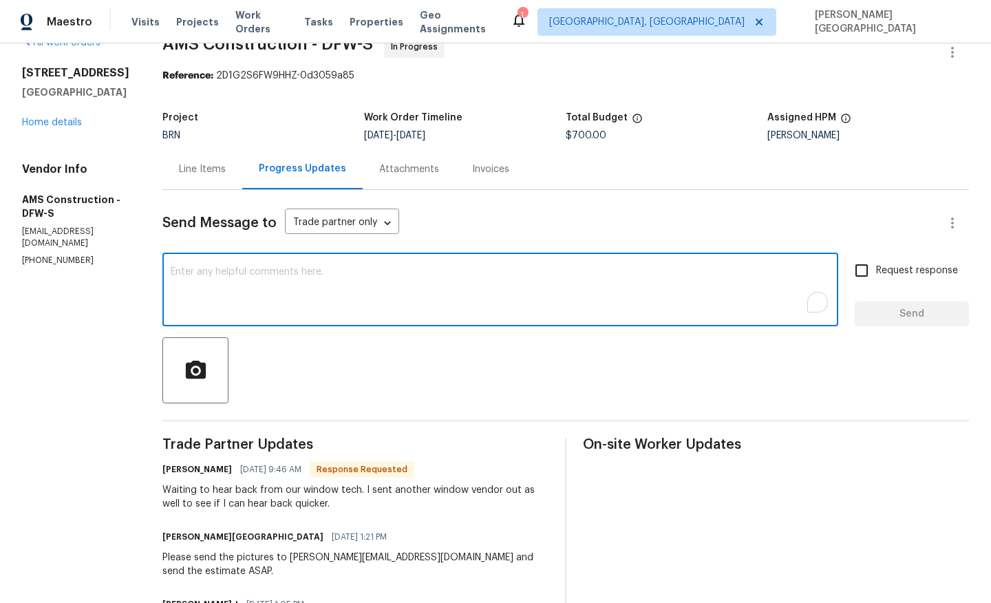
click at [220, 282] on textarea "To enrich screen reader interactions, please activate Accessibility in Grammarl…" at bounding box center [500, 291] width 659 height 48
type textarea "Okay, thank you!"
drag, startPoint x: 871, startPoint y: 269, endPoint x: 877, endPoint y: 287, distance: 18.7
click at [871, 269] on input "Request response" at bounding box center [861, 270] width 29 height 29
checkbox input "true"
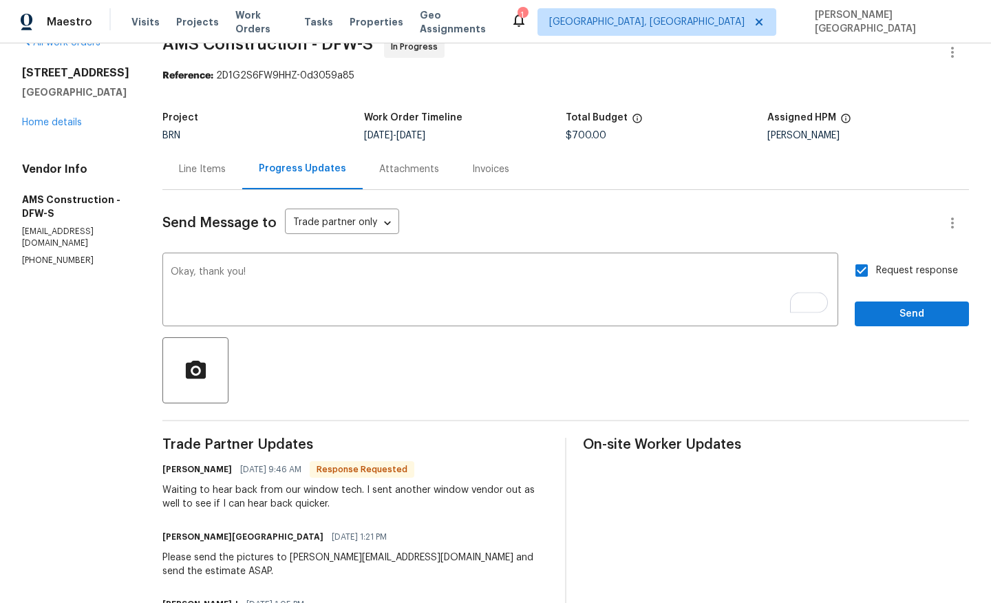
click at [879, 295] on div "Request response Send" at bounding box center [912, 291] width 114 height 70
click at [884, 320] on span "Send" at bounding box center [912, 314] width 92 height 17
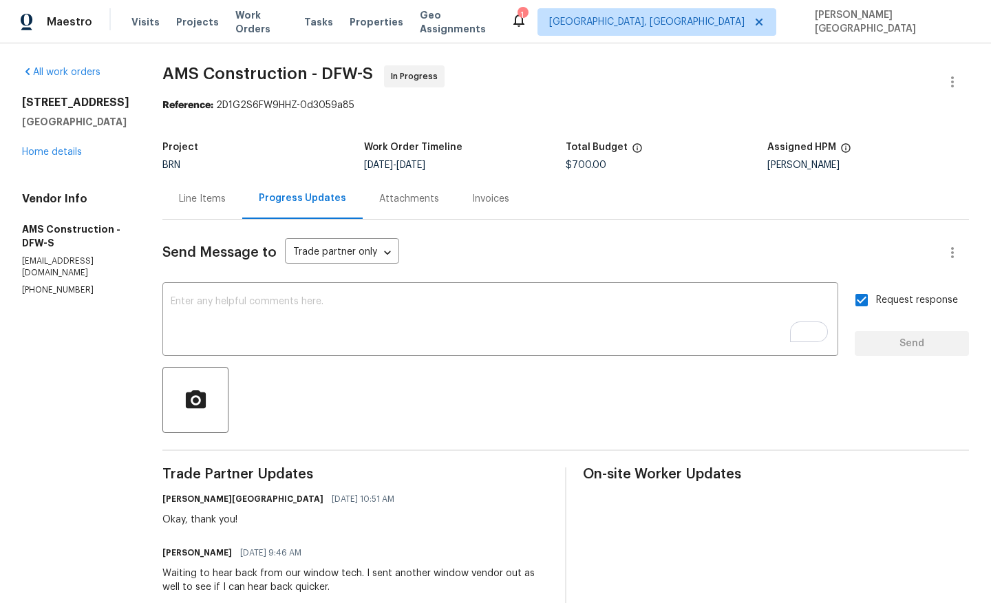
scroll to position [251, 0]
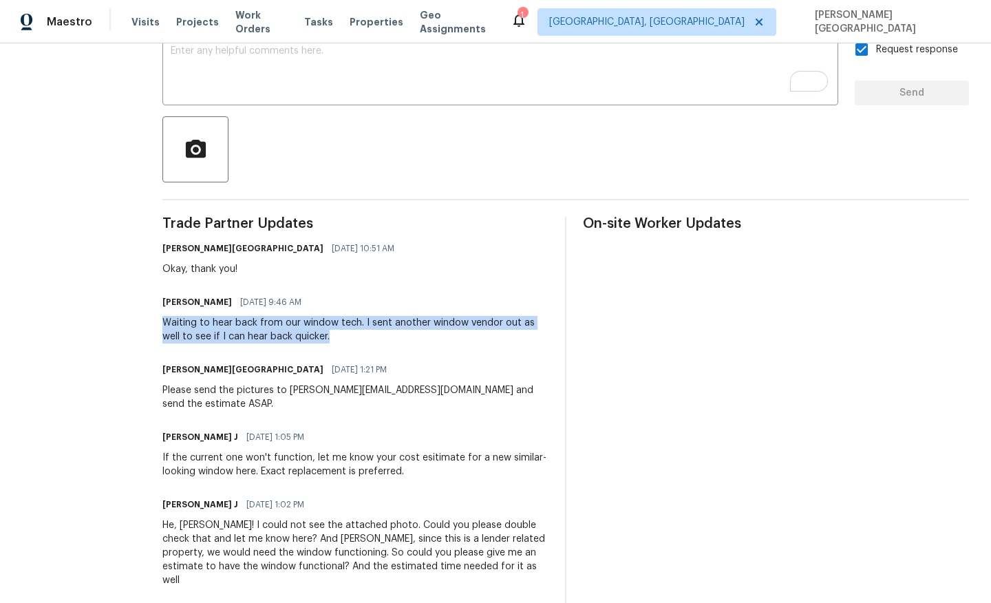
drag, startPoint x: 152, startPoint y: 323, endPoint x: 416, endPoint y: 341, distance: 264.9
click at [416, 341] on div "All work orders 4016 Lynbrook Ln Arlington, TX 76015 Home details Vendor Info A…" at bounding box center [495, 405] width 991 height 1224
copy div "Waiting to hear back from our window tech. I sent another window vendor out as …"
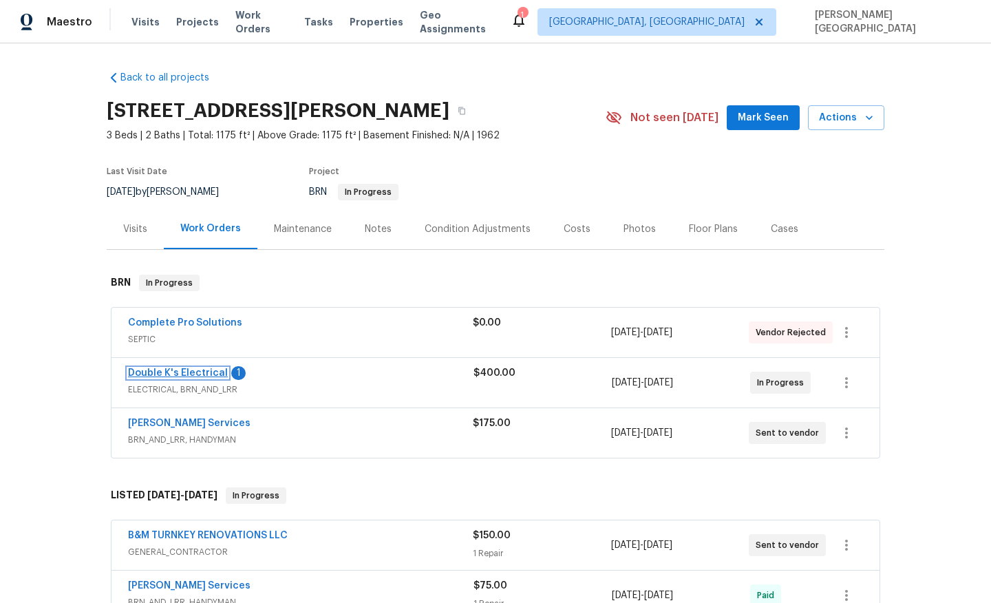
click at [185, 372] on link "Double K's Electrical" at bounding box center [178, 373] width 100 height 10
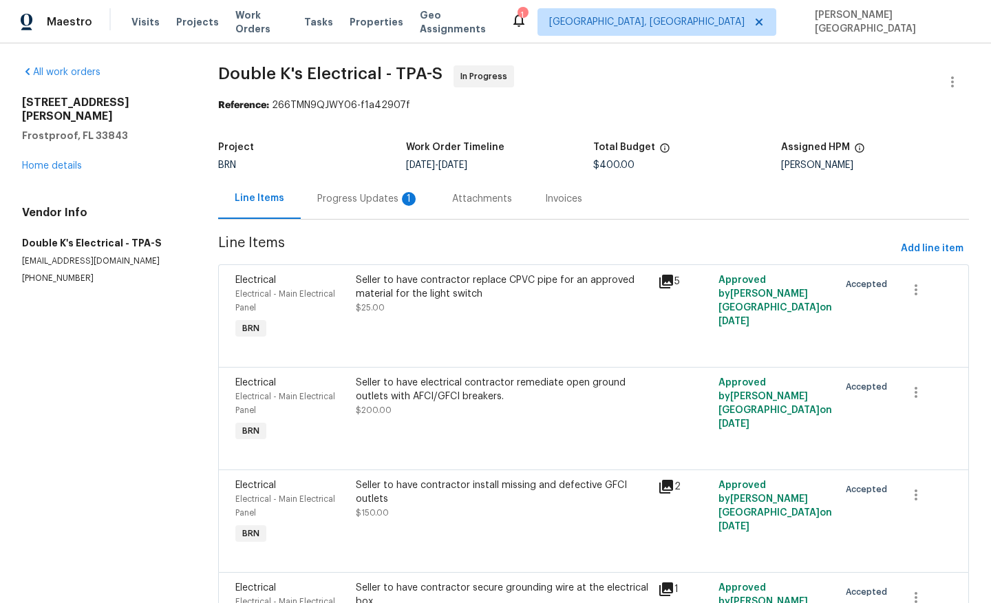
click at [357, 202] on div "Progress Updates 1" at bounding box center [368, 199] width 102 height 14
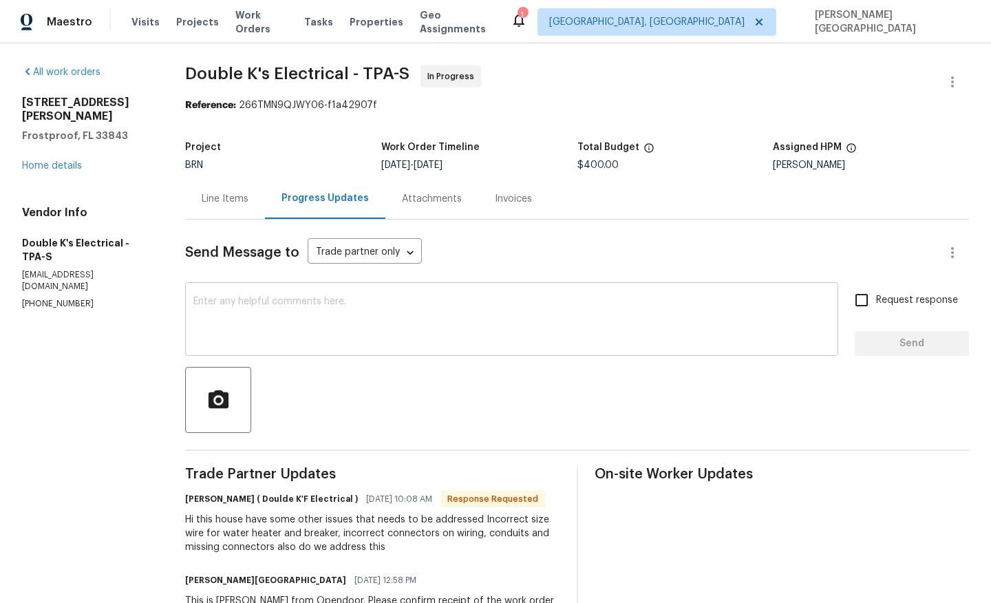
click at [283, 312] on textarea at bounding box center [511, 321] width 637 height 48
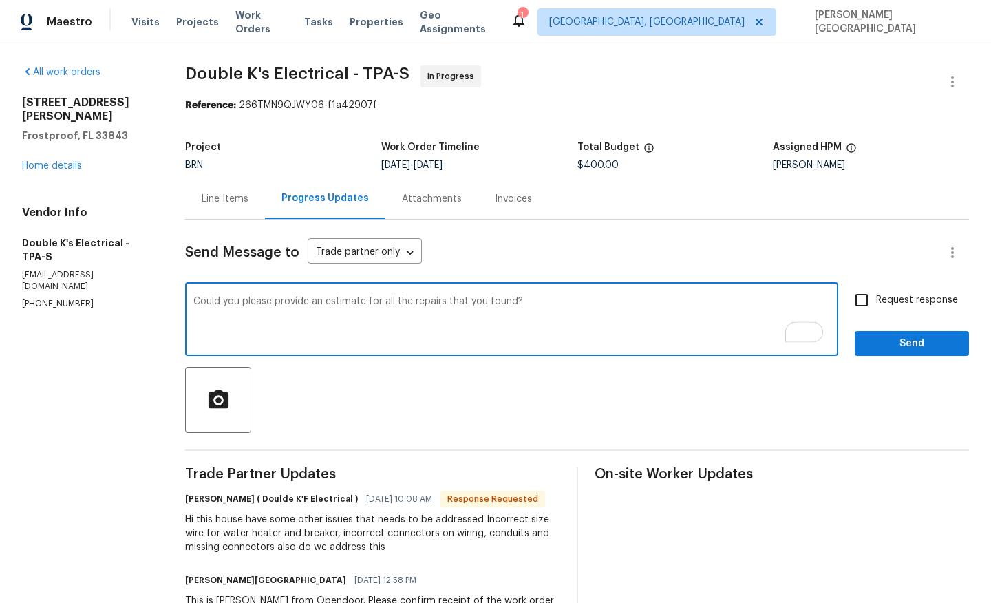
type textarea "Could you please provide an estimate for all the repairs that you found?"
click at [873, 302] on input "Request response" at bounding box center [861, 300] width 29 height 29
checkbox input "true"
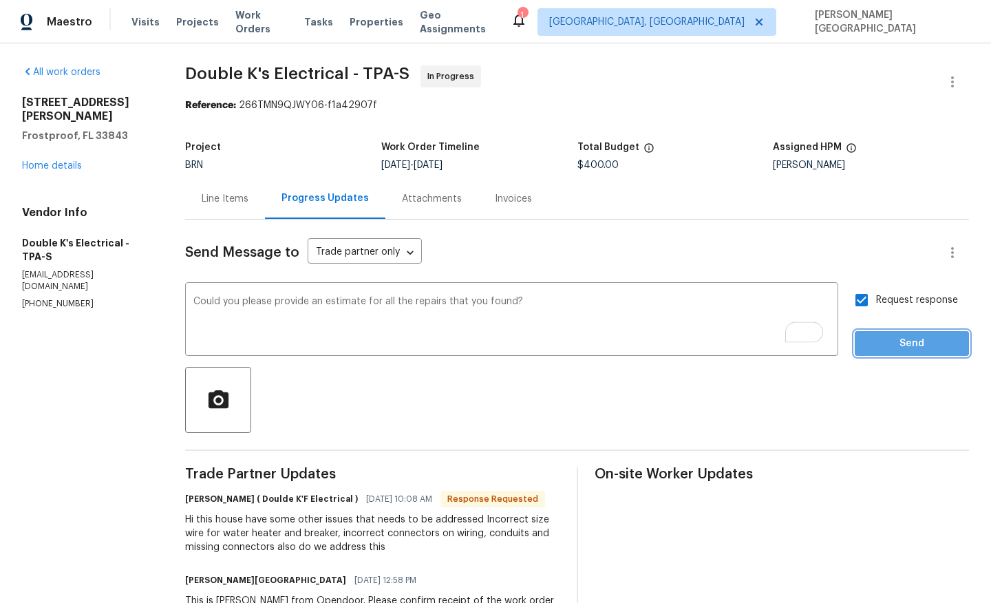
click at [876, 335] on span "Send" at bounding box center [912, 343] width 92 height 17
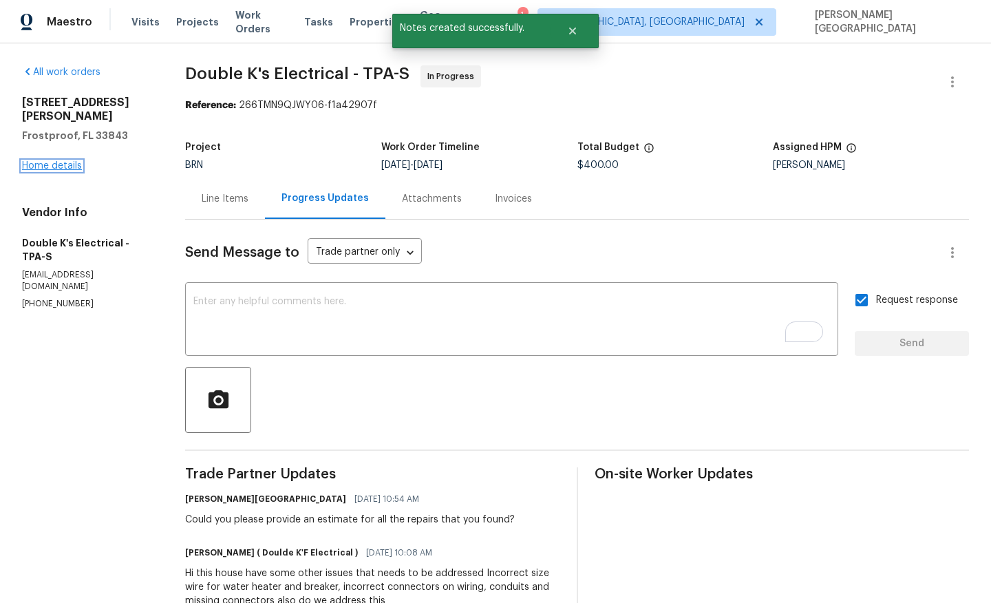
click at [66, 161] on link "Home details" at bounding box center [52, 166] width 60 height 10
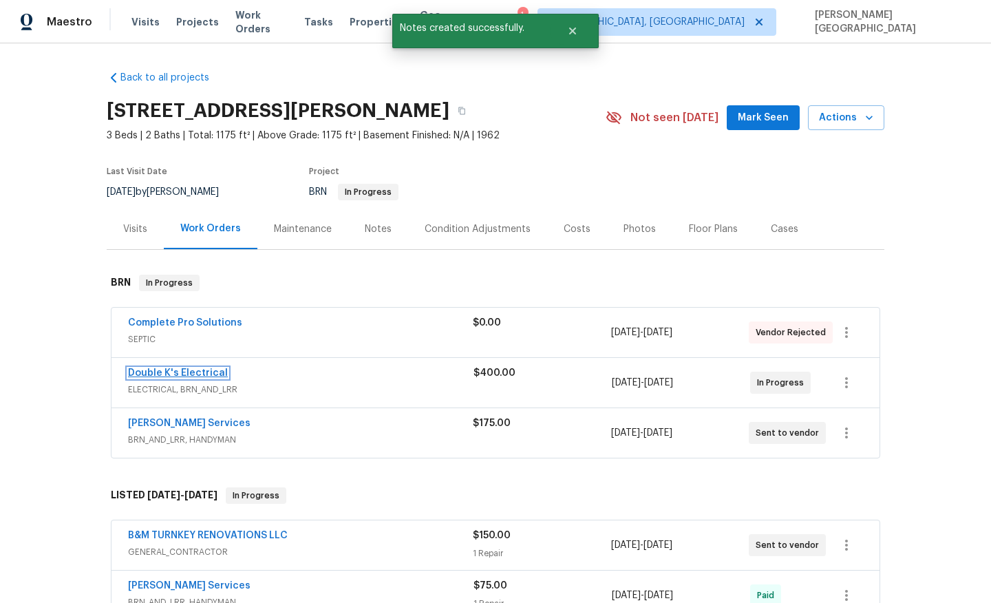
click at [193, 372] on link "Double K's Electrical" at bounding box center [178, 373] width 100 height 10
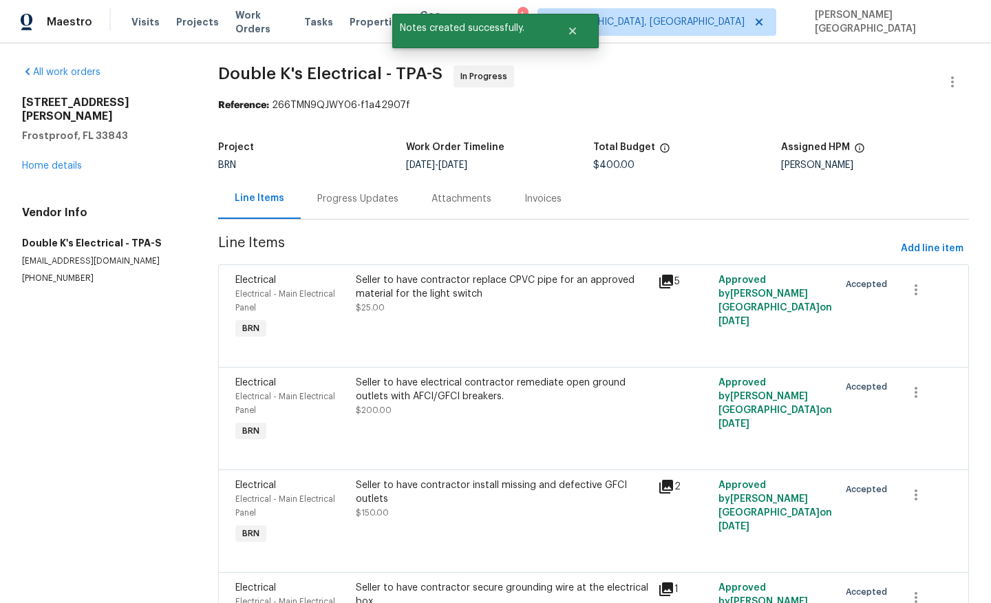
click at [255, 83] on span "Double K's Electrical - TPA-S In Progress" at bounding box center [577, 81] width 718 height 33
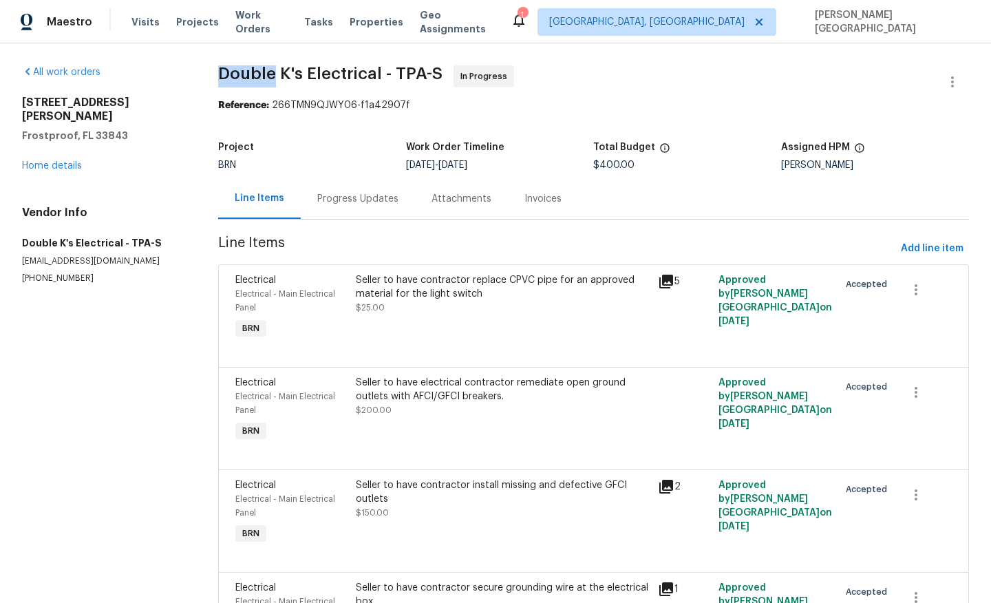
click at [255, 83] on span "Double K's Electrical - TPA-S In Progress" at bounding box center [577, 81] width 718 height 33
click at [353, 76] on span "Double K's Electrical - TPA-S" at bounding box center [330, 73] width 224 height 17
copy span "Double K's Electrical"
click at [321, 195] on div "Progress Updates" at bounding box center [358, 198] width 114 height 41
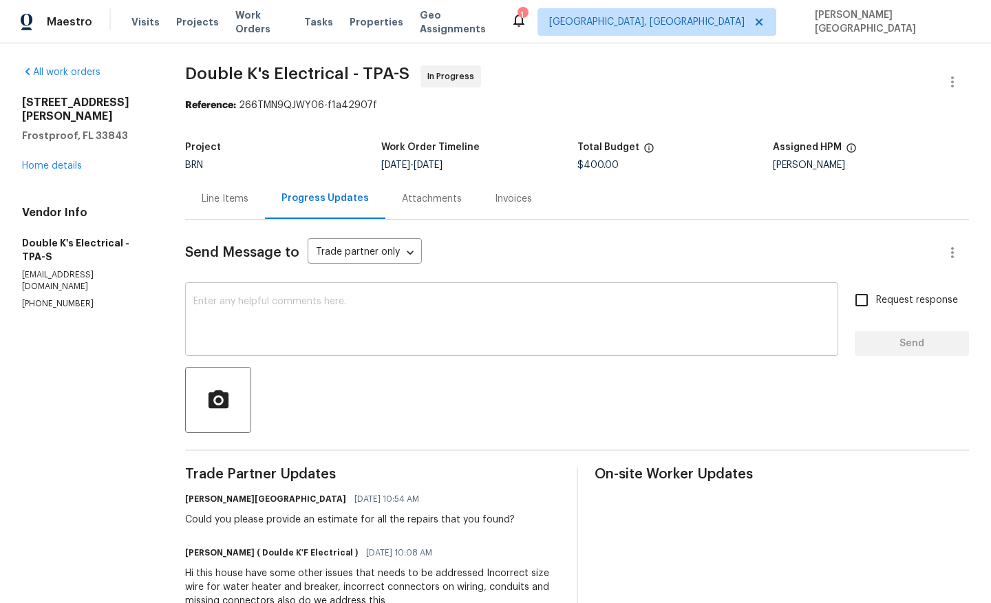
scroll to position [125, 0]
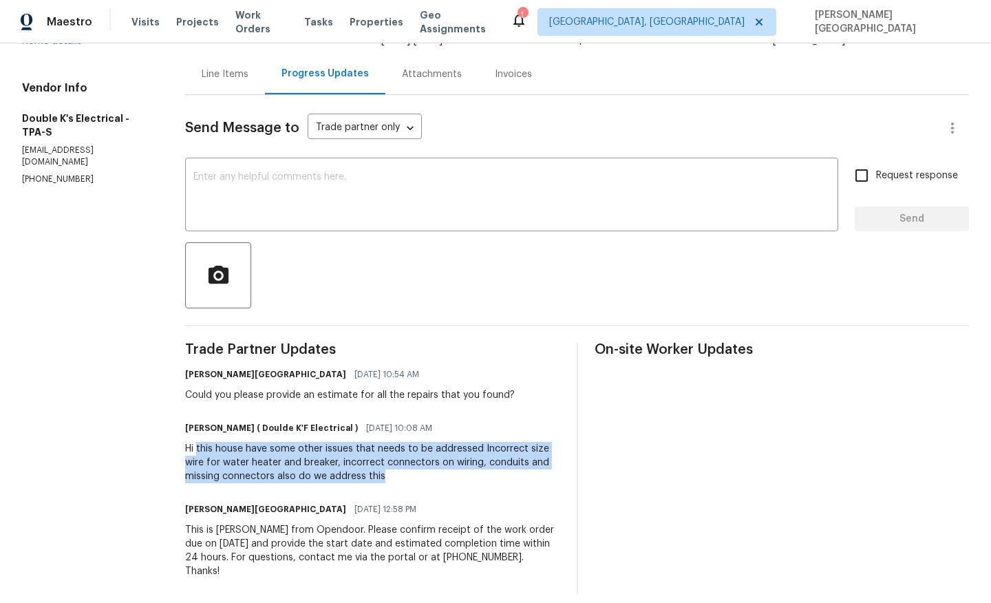
drag, startPoint x: 202, startPoint y: 446, endPoint x: 400, endPoint y: 473, distance: 199.4
click at [400, 473] on div "Hi this house have some other issues that needs to be addressed Incorrect size …" at bounding box center [372, 462] width 374 height 41
copy div "this house have some other issues that needs to be addressed Incorrect size wir…"
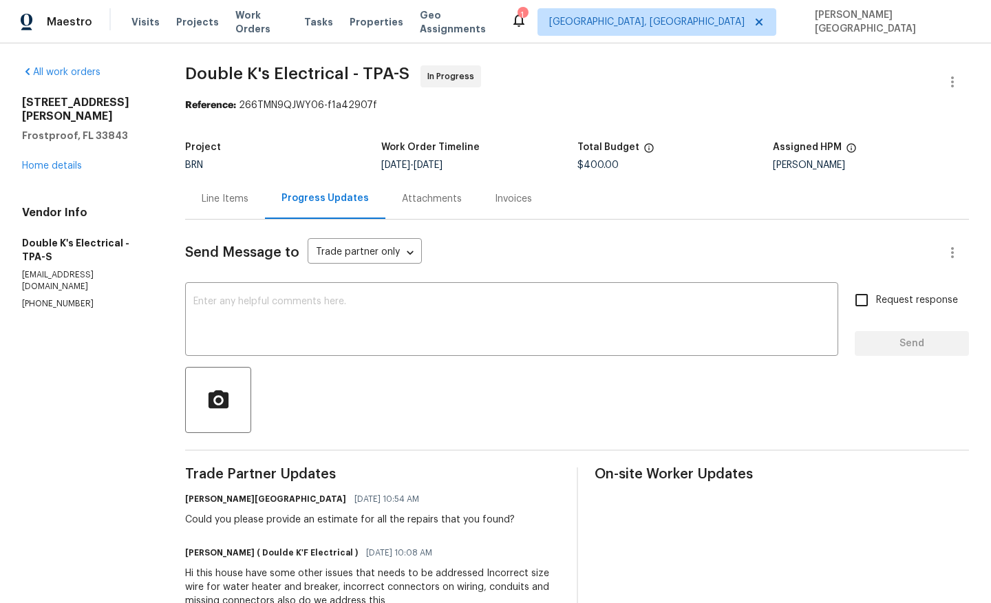
click at [41, 147] on div "[STREET_ADDRESS][PERSON_NAME] Home details" at bounding box center [87, 134] width 130 height 77
click at [42, 161] on link "Home details" at bounding box center [52, 166] width 60 height 10
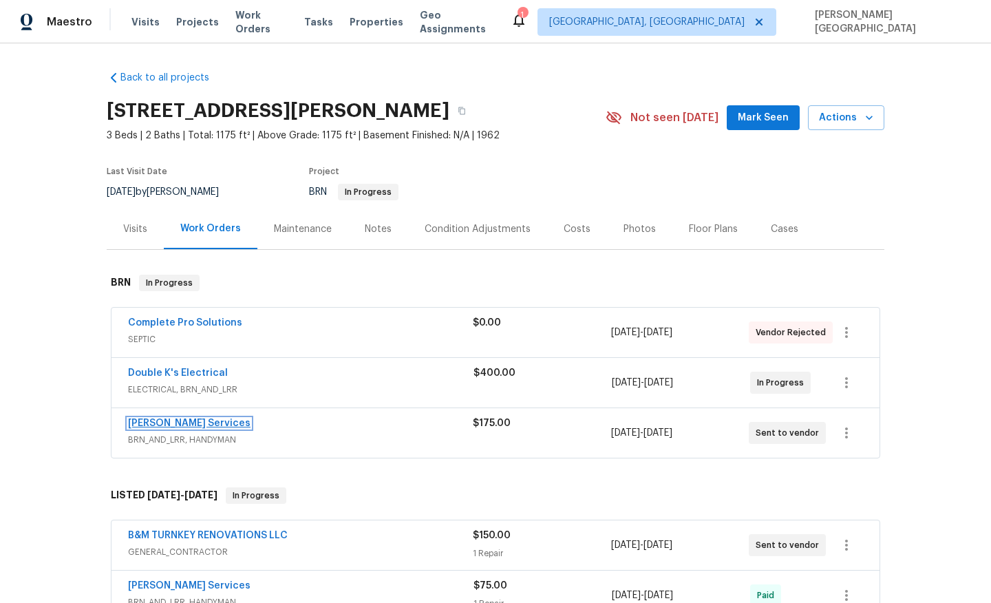
click at [191, 423] on link "[PERSON_NAME] Services" at bounding box center [189, 423] width 123 height 10
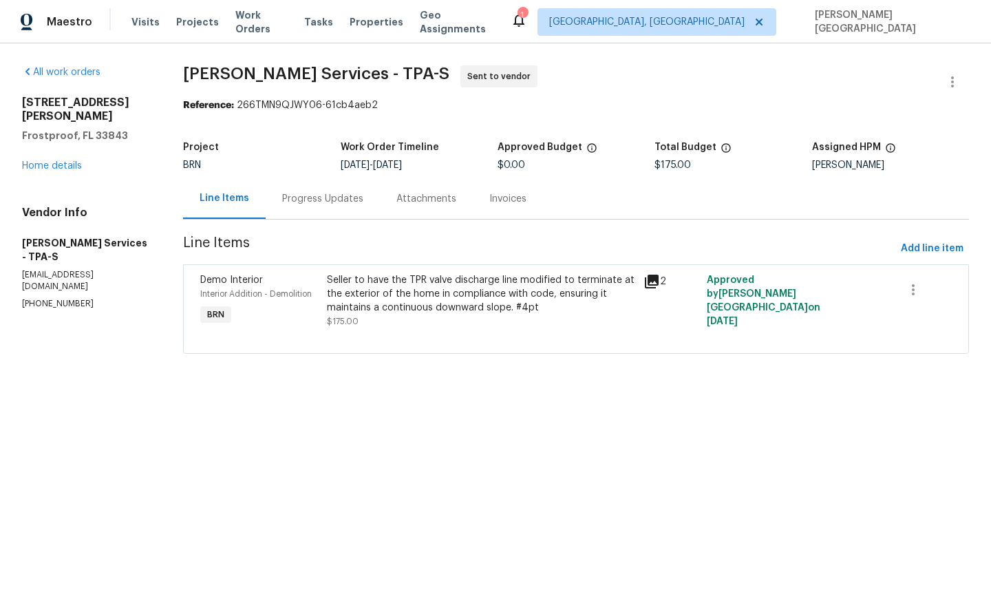
click at [328, 208] on div "Progress Updates" at bounding box center [323, 198] width 114 height 41
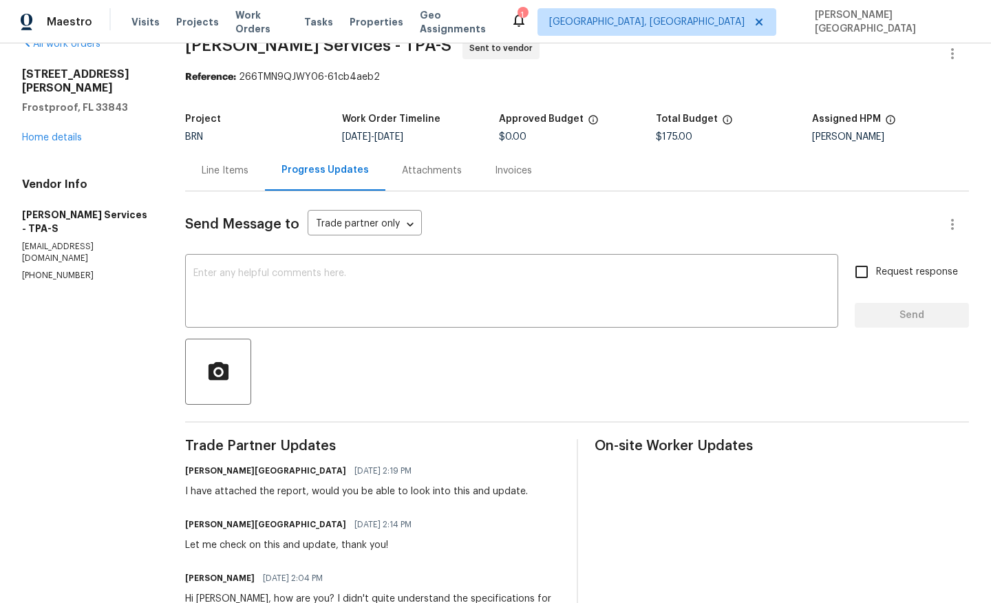
scroll to position [32, 0]
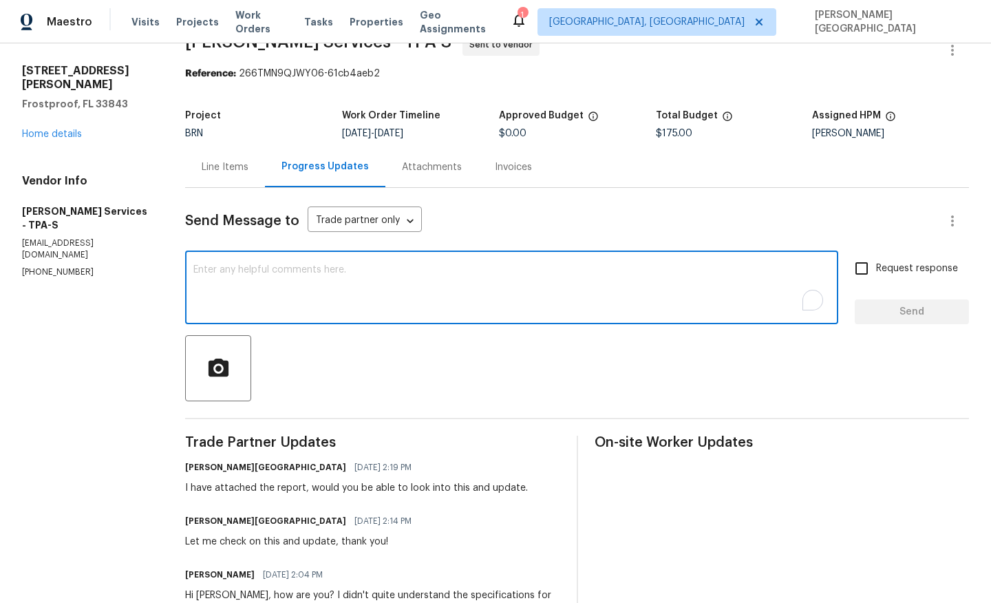
click at [254, 284] on textarea "To enrich screen reader interactions, please activate Accessibility in Grammarl…" at bounding box center [511, 289] width 637 height 48
type textarea "Anything on this?"
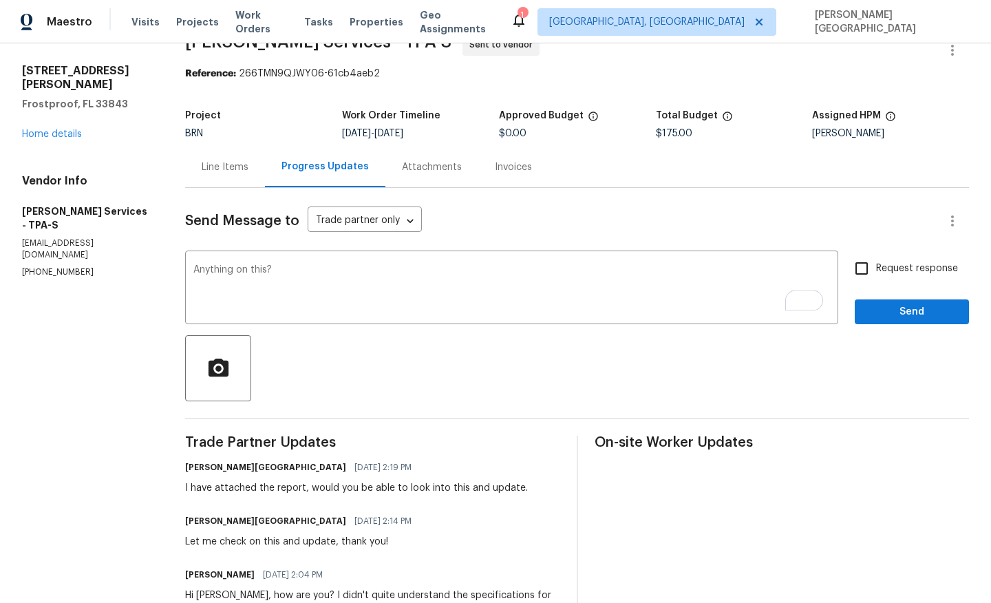
click at [890, 279] on label "Request response" at bounding box center [902, 268] width 111 height 29
click at [876, 279] on input "Request response" at bounding box center [861, 268] width 29 height 29
checkbox input "true"
click at [905, 322] on button "Send" at bounding box center [912, 311] width 114 height 25
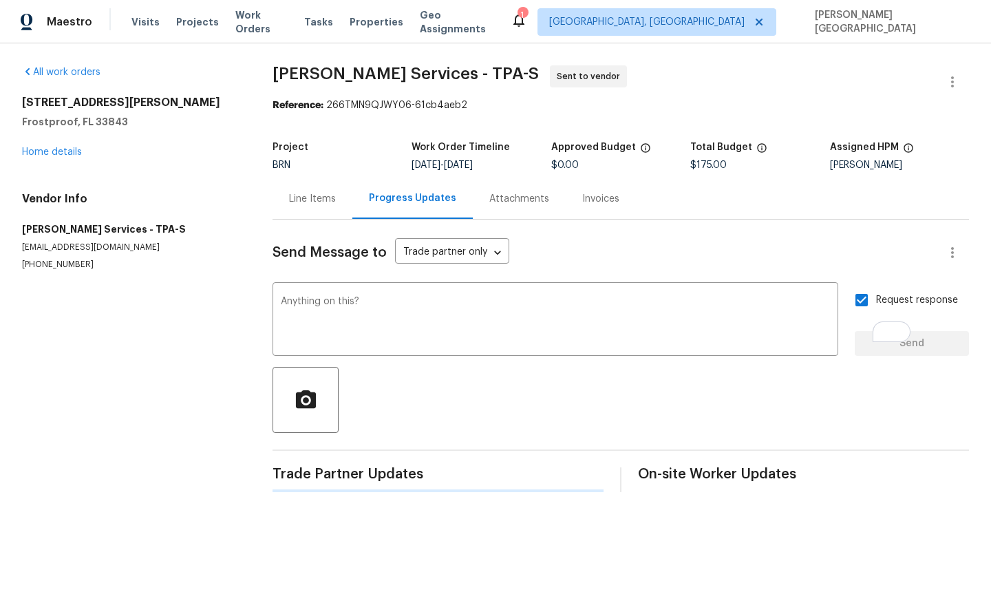
scroll to position [0, 0]
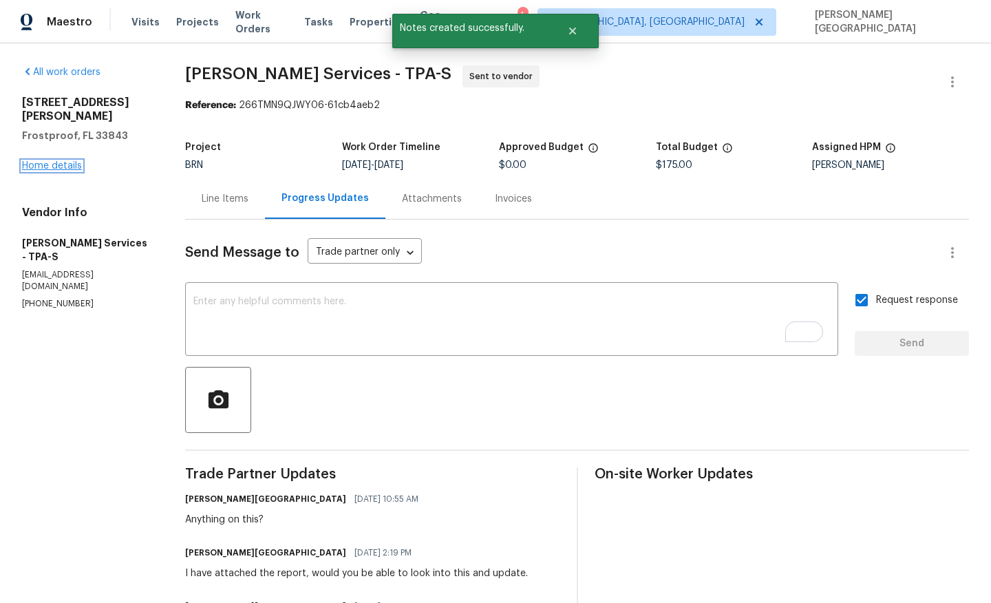
click at [59, 161] on link "Home details" at bounding box center [52, 166] width 60 height 10
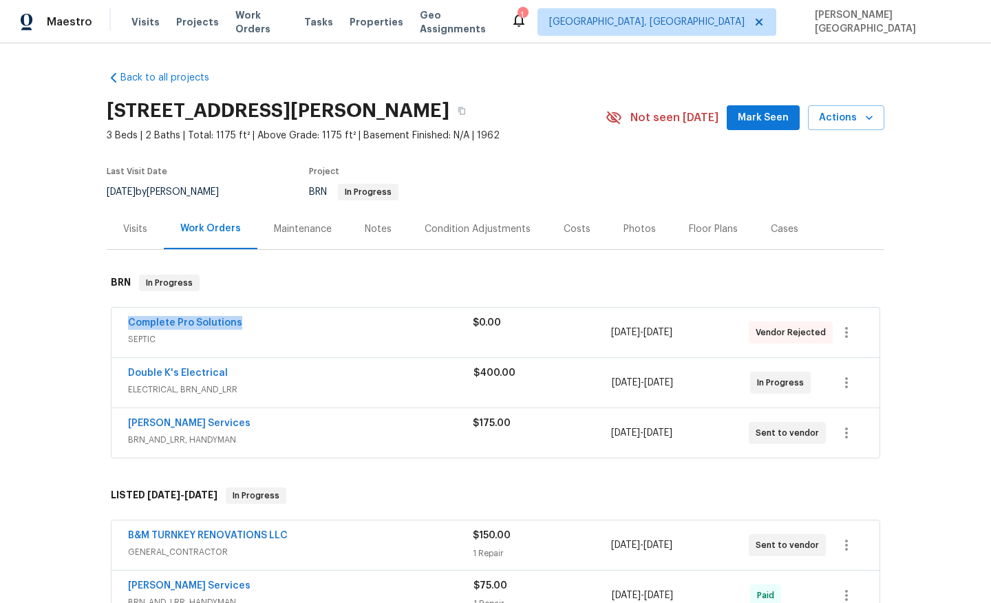
drag, startPoint x: 249, startPoint y: 321, endPoint x: 116, endPoint y: 320, distance: 133.5
click at [116, 320] on div "Complete Pro Solutions SEPTIC $0.00 [DATE] - [DATE] Vendor Rejected" at bounding box center [496, 333] width 768 height 50
copy link "Complete Pro Solutions"
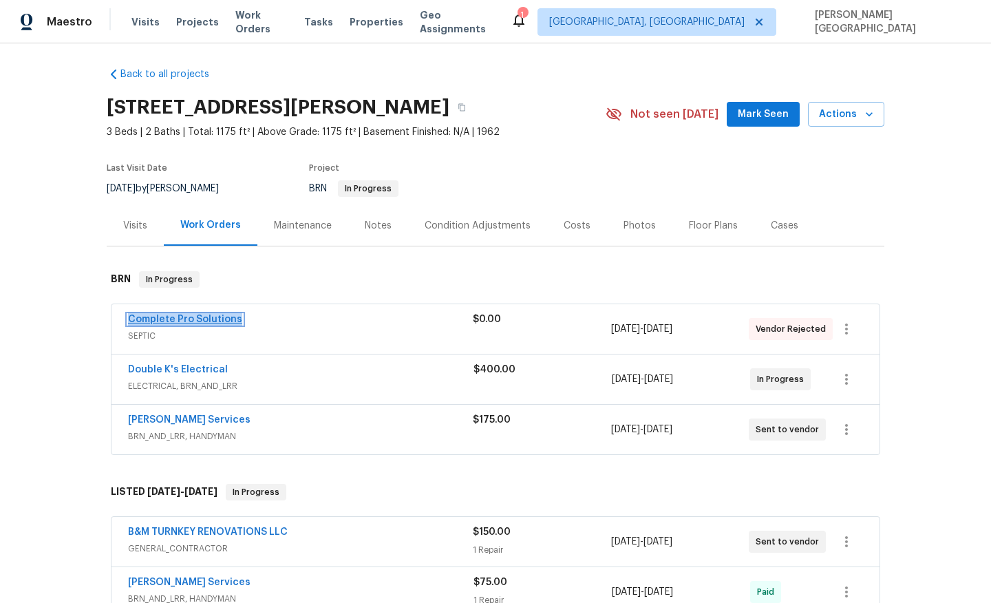
click at [200, 319] on link "Complete Pro Solutions" at bounding box center [185, 320] width 114 height 10
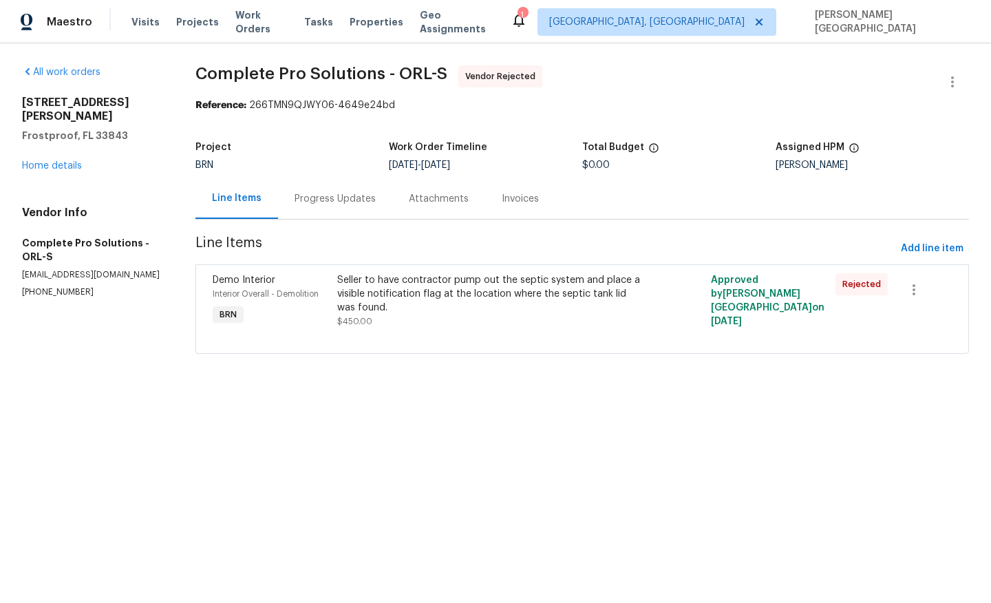
click at [366, 202] on div "Progress Updates" at bounding box center [335, 199] width 81 height 14
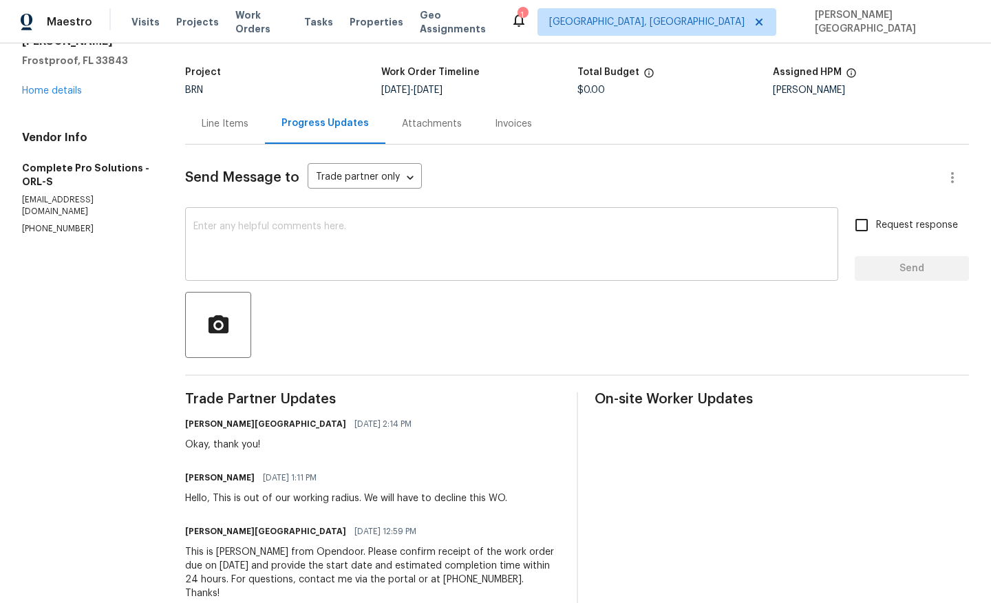
scroll to position [97, 0]
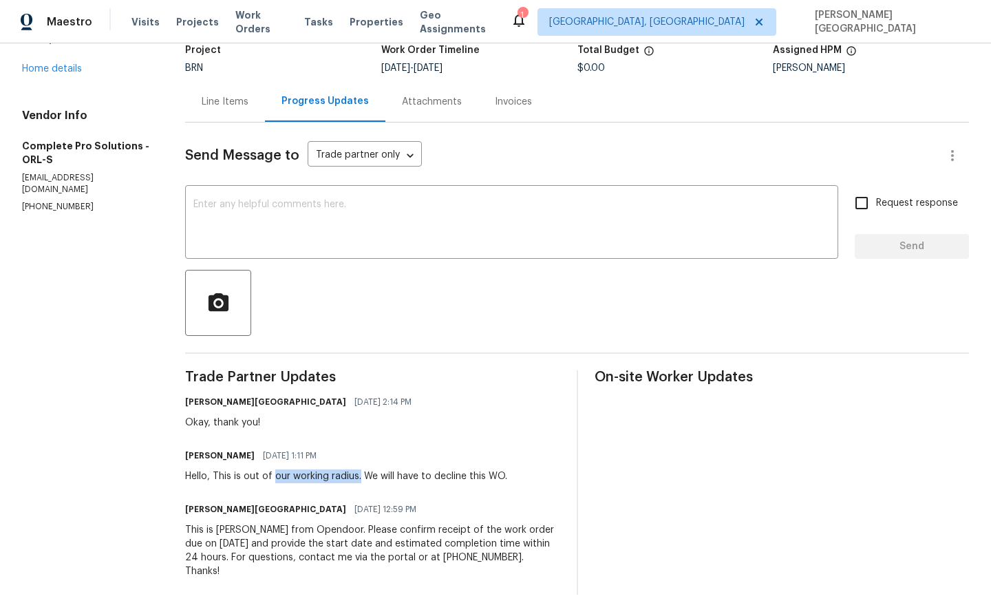
drag, startPoint x: 279, startPoint y: 477, endPoint x: 365, endPoint y: 475, distance: 85.4
click at [365, 475] on div "Hello, This is out of our working radius. We will have to decline this WO." at bounding box center [346, 476] width 322 height 14
copy div "our working radius."
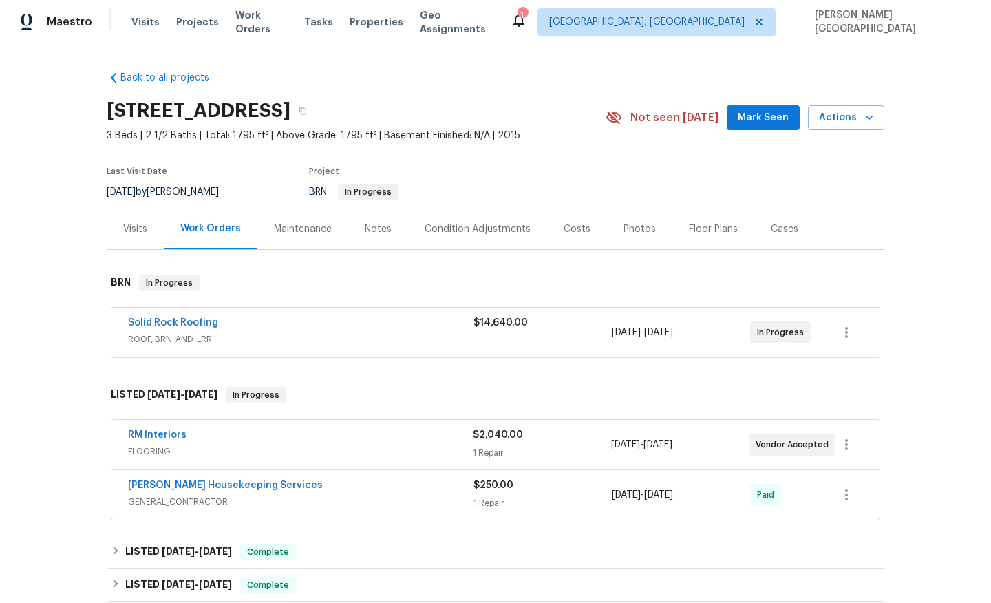
click at [208, 328] on span "Solid Rock Roofing" at bounding box center [173, 323] width 90 height 14
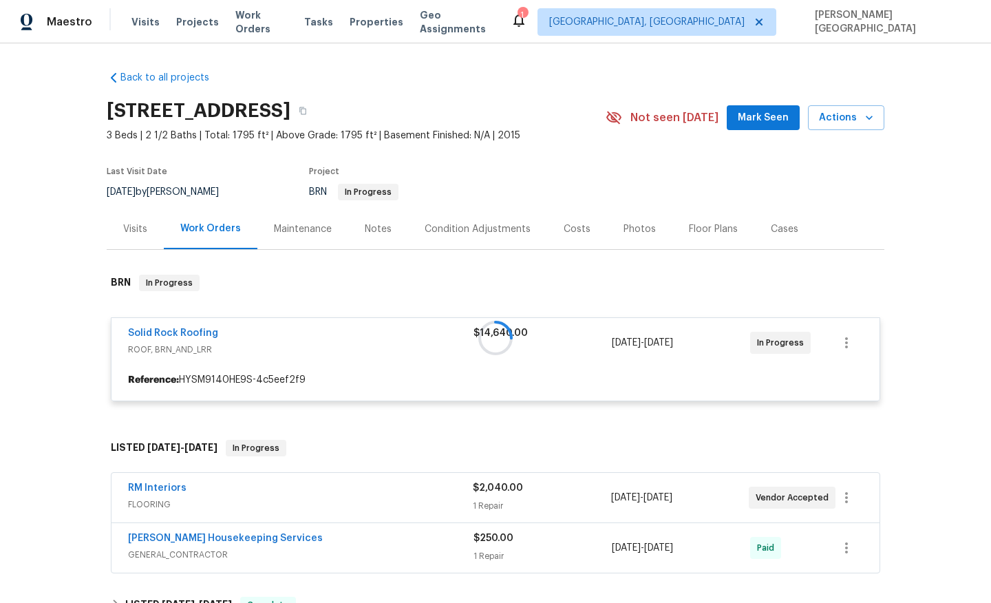
click at [200, 334] on div at bounding box center [496, 338] width 778 height 154
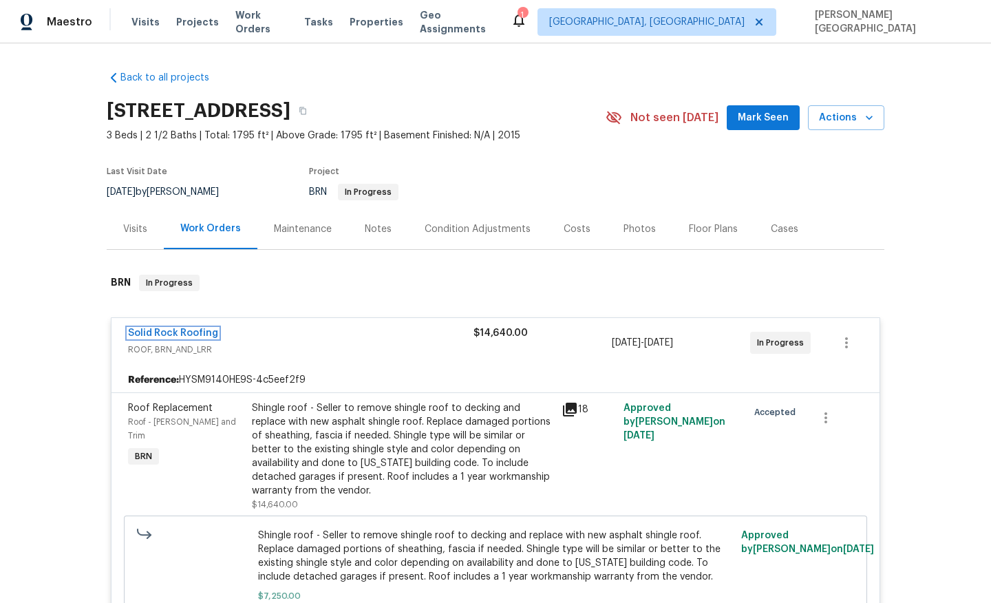
click at [200, 334] on link "Solid Rock Roofing" at bounding box center [173, 333] width 90 height 10
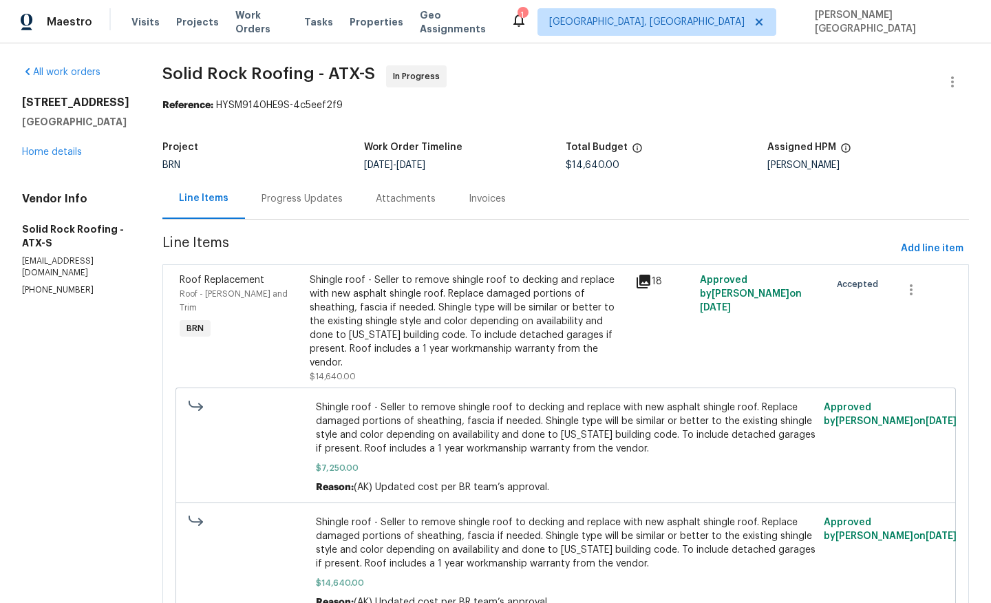
click at [296, 209] on div "Progress Updates" at bounding box center [302, 198] width 114 height 41
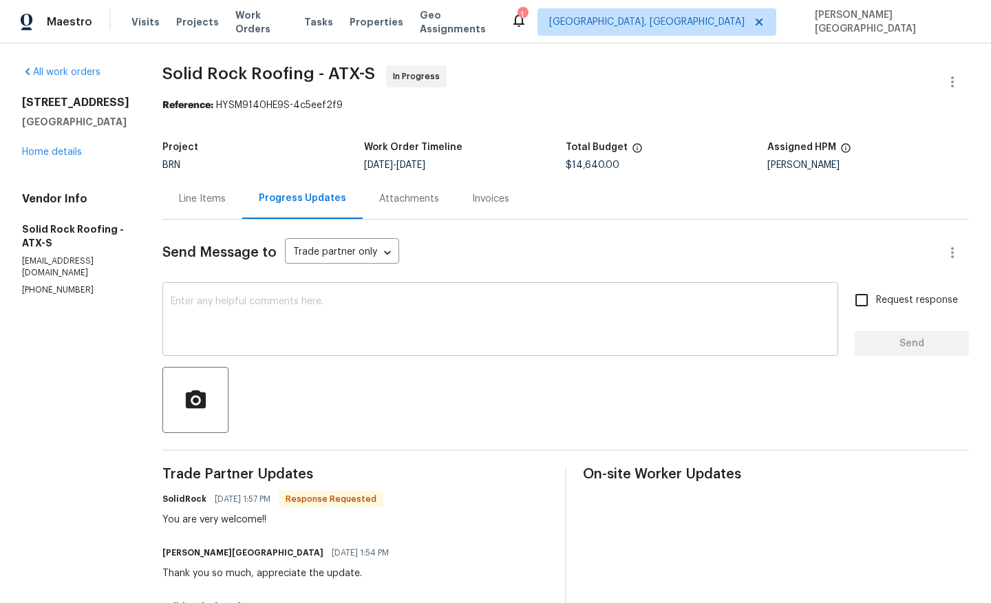
click at [290, 339] on textarea at bounding box center [500, 321] width 659 height 48
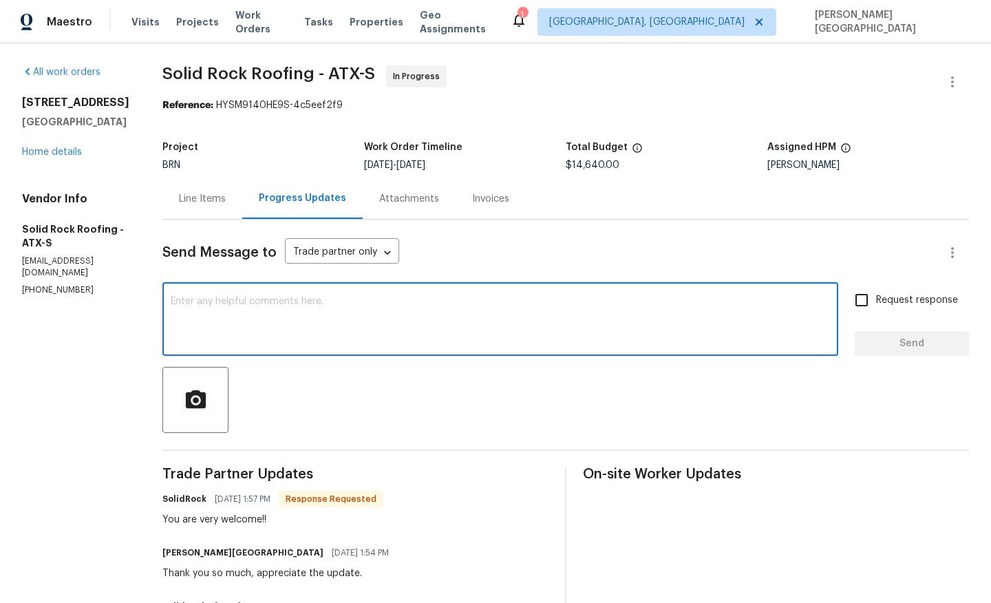
paste textarea "Maestro Vendor Messaging Admin Admin Notes Zendesk Zendesk Update"
type textarea "Maestro Vendor Messaging Admin Admin Notes Zendesk Zendesk Update"
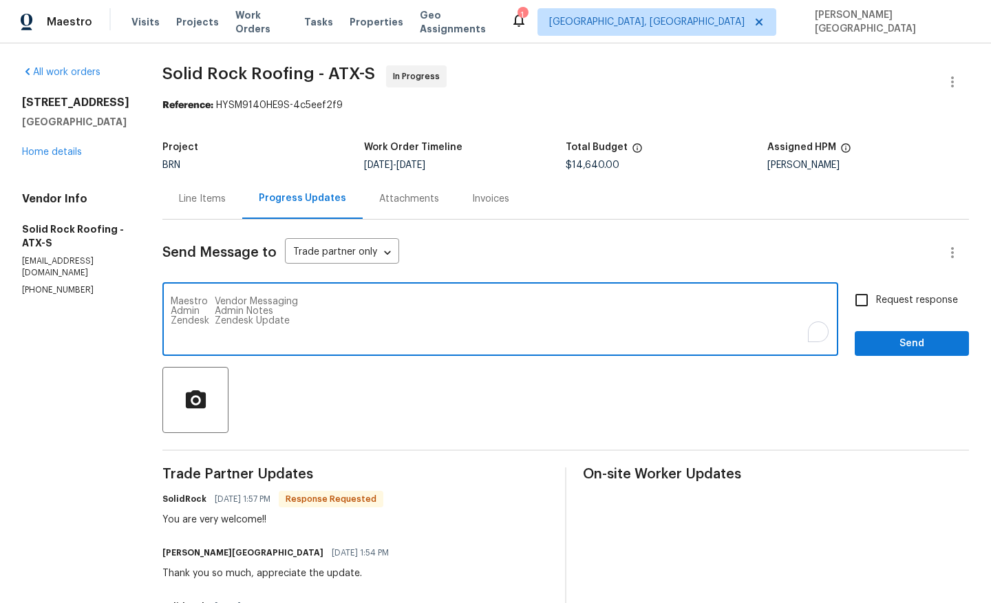
click at [450, 335] on textarea "Maestro Vendor Messaging Admin Admin Notes Zendesk Zendesk Update" at bounding box center [500, 321] width 659 height 48
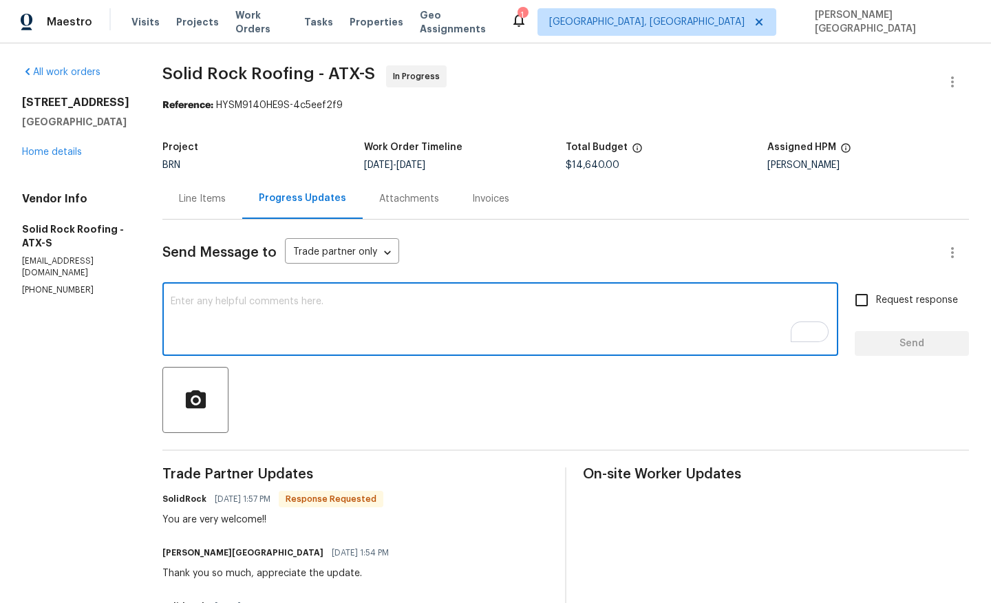
click at [268, 333] on textarea "To enrich screen reader interactions, please activate Accessibility in Grammarl…" at bounding box center [500, 321] width 659 height 48
paste textarea "Just a reminder, after the solar panel installation please upload the photos an…"
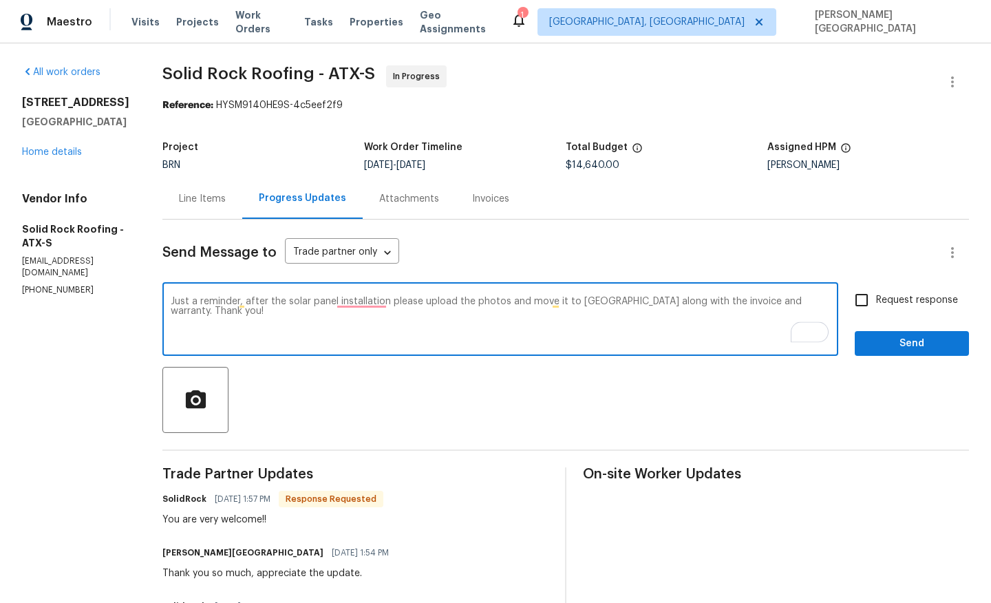
type textarea "Just a reminder, after the solar panel installation please upload the photos an…"
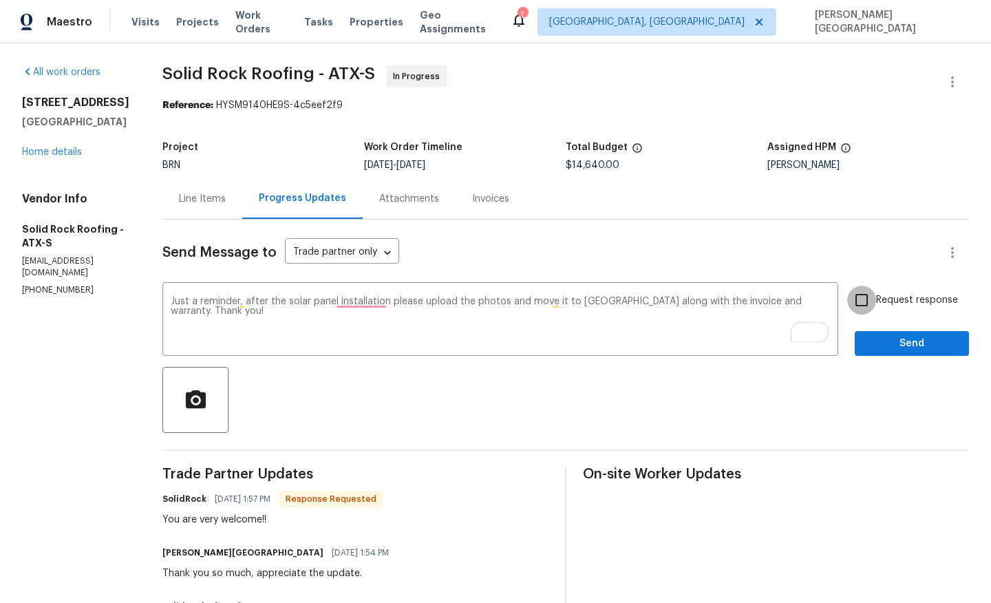
click at [860, 299] on input "Request response" at bounding box center [861, 300] width 29 height 29
checkbox input "true"
click at [880, 350] on span "Send" at bounding box center [912, 343] width 92 height 17
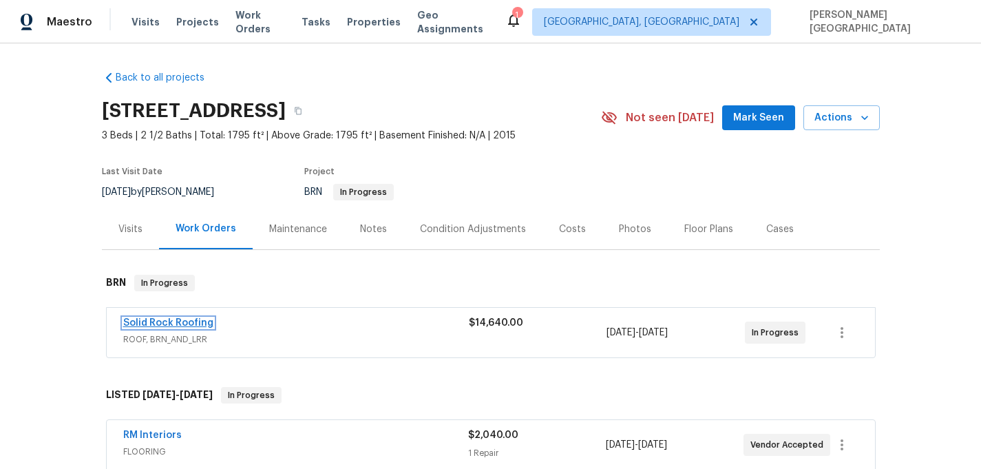
click at [182, 320] on link "Solid Rock Roofing" at bounding box center [168, 323] width 90 height 10
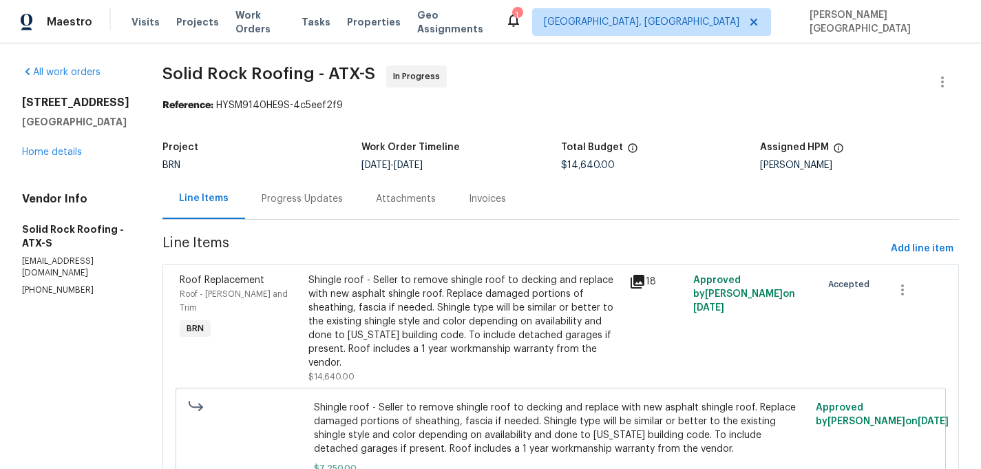
click at [331, 197] on div "Progress Updates" at bounding box center [302, 199] width 81 height 14
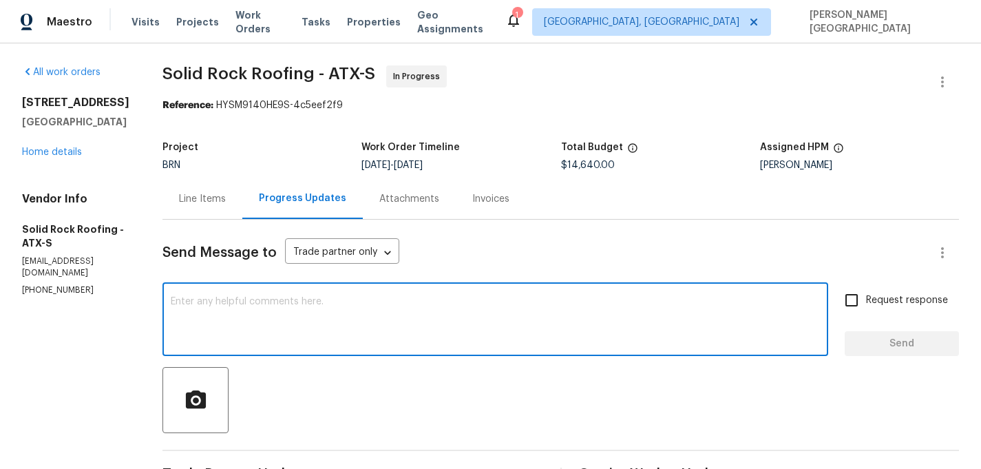
click at [229, 309] on textarea at bounding box center [495, 321] width 649 height 48
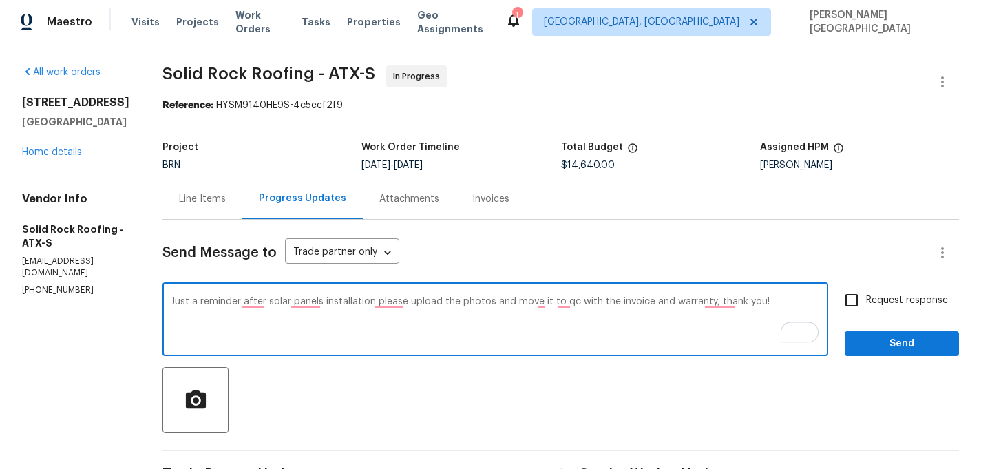
click at [229, 304] on textarea "Just a reminder after solar panels installation please upload the photos and mo…" at bounding box center [495, 321] width 649 height 48
type textarea "Just a reminder after solar panels installation please upload the photos and mo…"
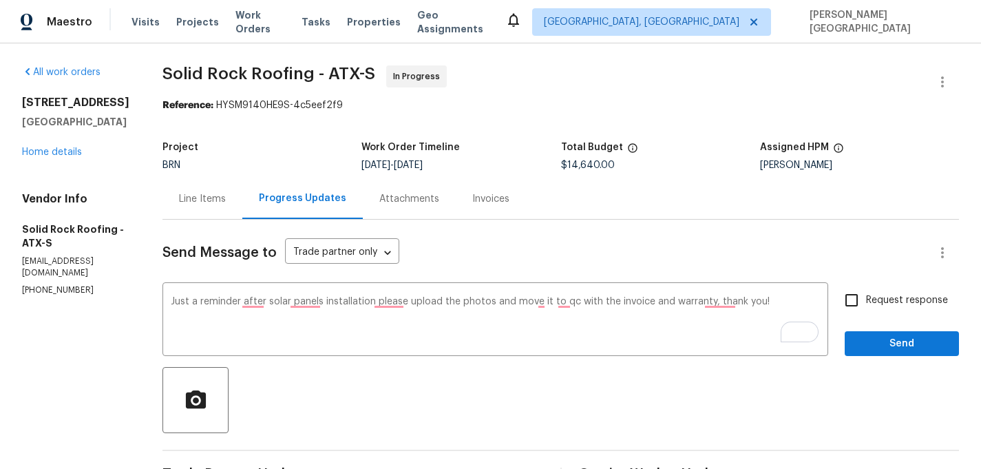
click at [560, 195] on div "Line Items Progress Updates Attachments Invoices" at bounding box center [560, 198] width 796 height 41
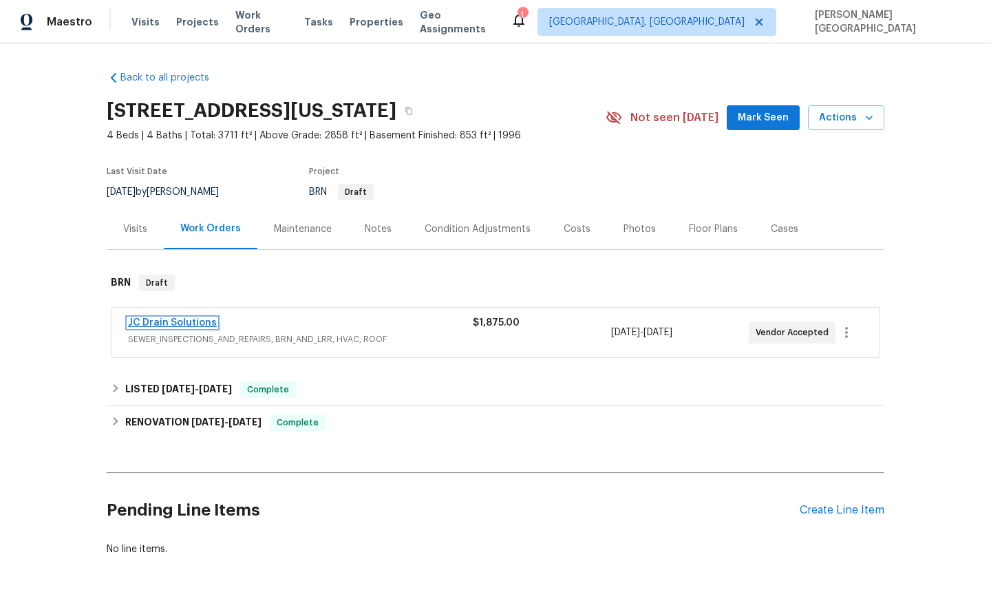
click at [193, 318] on link "JC Drain Solutions" at bounding box center [172, 323] width 89 height 10
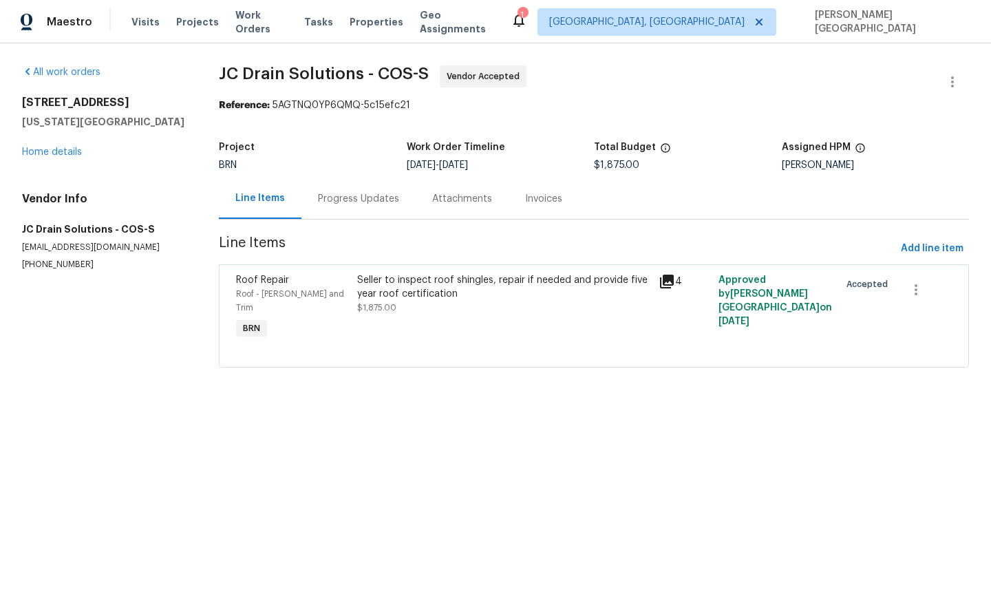
click at [387, 202] on div "Progress Updates" at bounding box center [358, 199] width 81 height 14
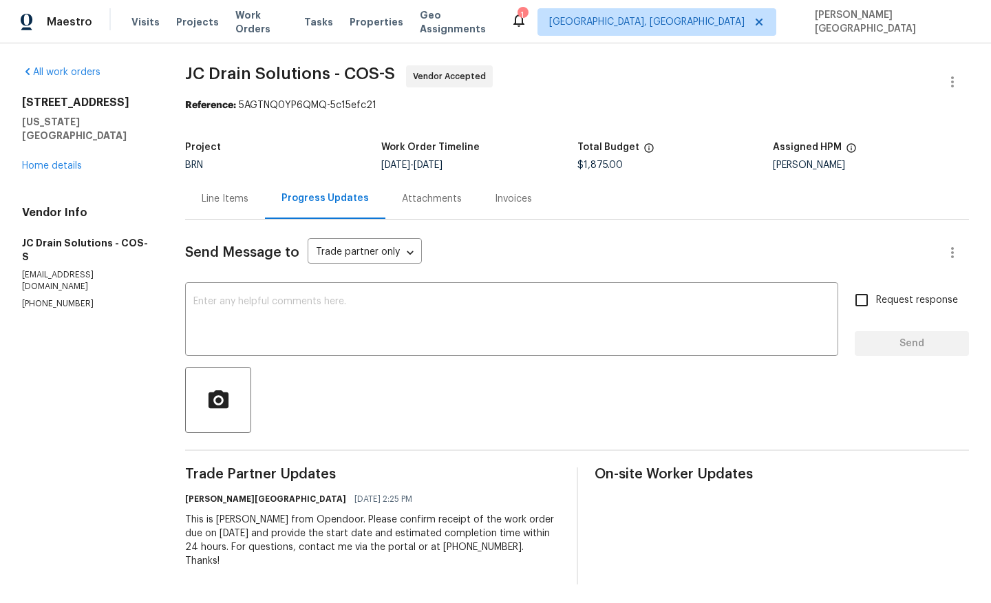
click at [338, 284] on div "Send Message to Trade partner only Trade partner only ​ x ​ Request response Se…" at bounding box center [577, 402] width 784 height 365
click at [340, 306] on textarea at bounding box center [511, 321] width 637 height 48
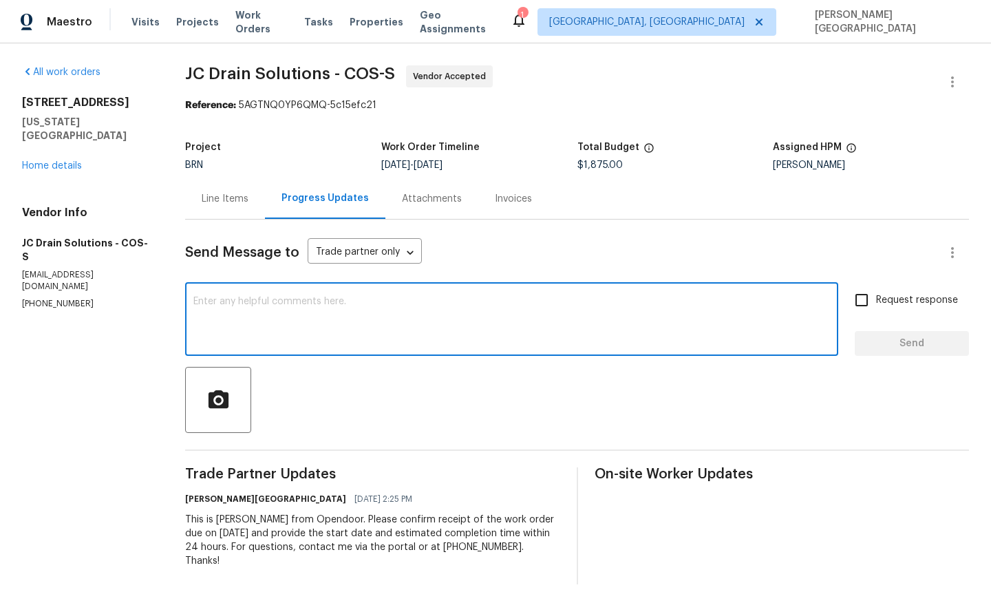
paste textarea "Thanks for accepting the WO. Please provide the timeline soon?"
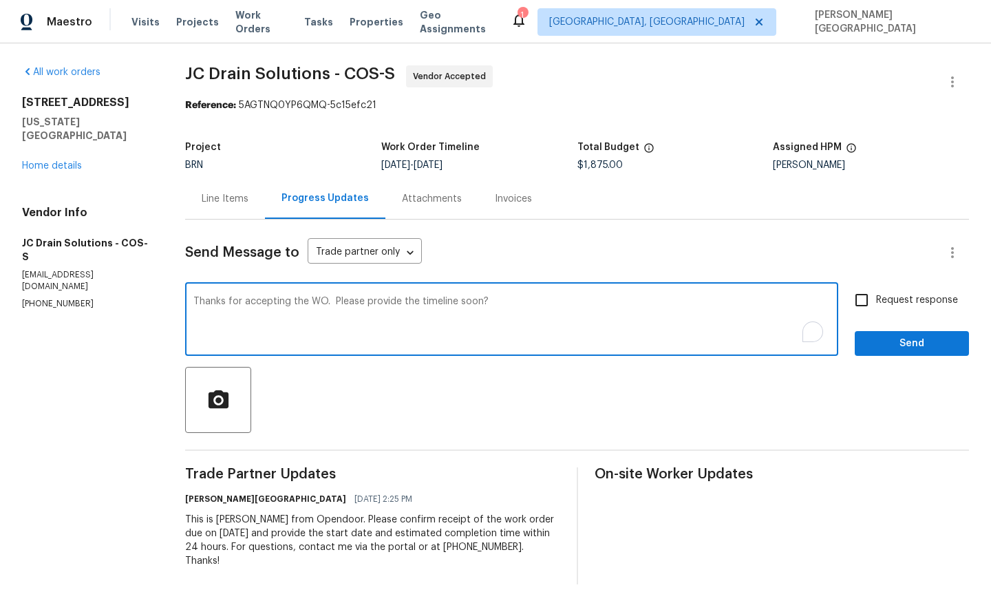
type textarea "Thanks for accepting the WO. Please provide the timeline soon?"
drag, startPoint x: 869, startPoint y: 298, endPoint x: 874, endPoint y: 311, distance: 14.2
click at [869, 298] on input "Request response" at bounding box center [861, 300] width 29 height 29
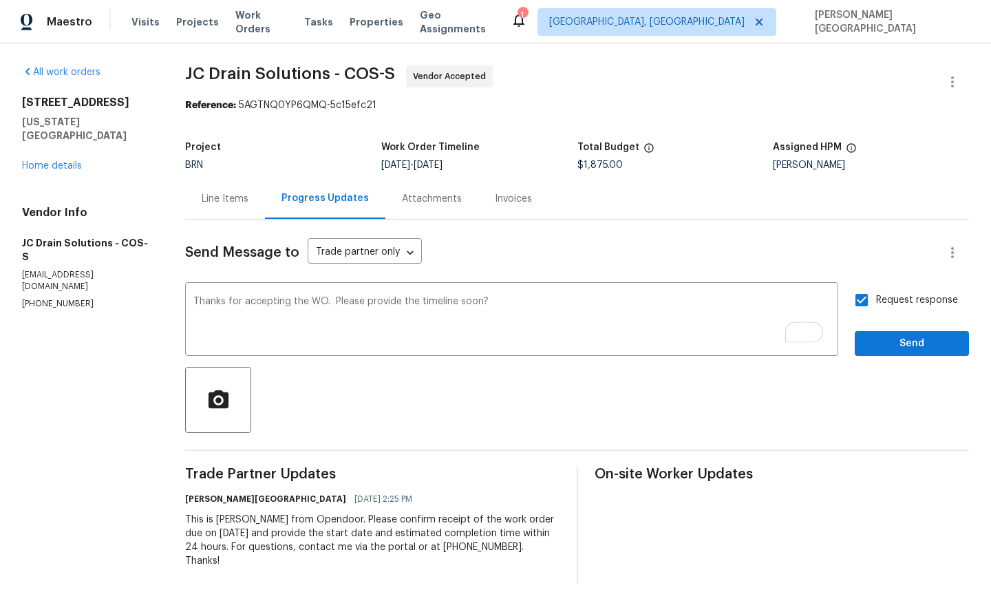
click at [858, 299] on input "Request response" at bounding box center [861, 300] width 29 height 29
click at [864, 303] on input "Request response" at bounding box center [861, 300] width 29 height 29
checkbox input "true"
click at [867, 335] on button "Send" at bounding box center [912, 343] width 114 height 25
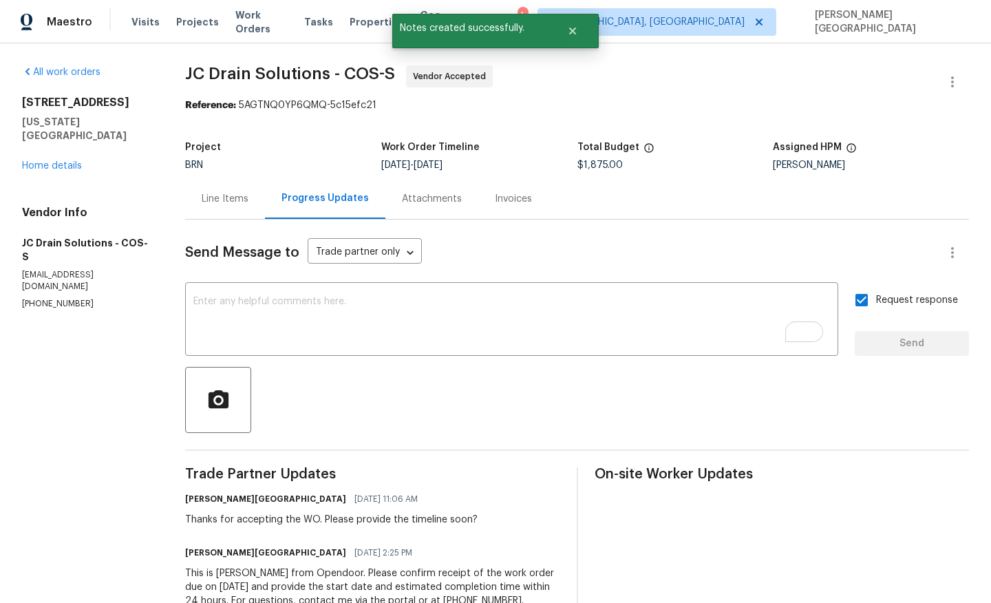
click at [197, 73] on span "JC Drain Solutions - COS-S" at bounding box center [290, 73] width 210 height 17
drag, startPoint x: 187, startPoint y: 72, endPoint x: 334, endPoint y: 73, distance: 146.6
click at [334, 73] on div "All work orders 7045 Highcroft Dr Colorado Springs, CO 80922 Home details Vendo…" at bounding box center [495, 351] width 991 height 617
copy span "JC Drain Solutions"
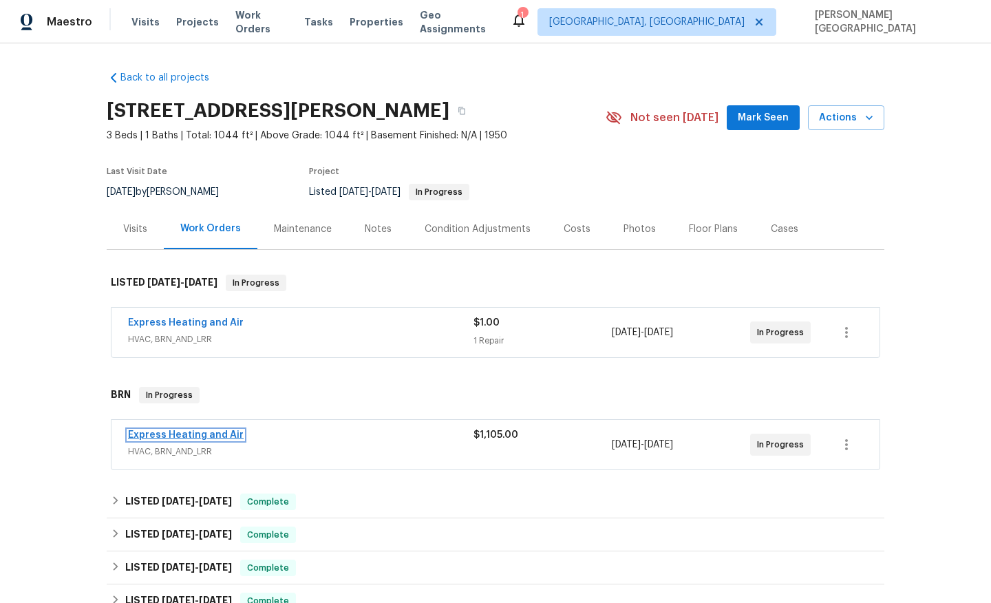
click at [189, 433] on link "Express Heating and Air" at bounding box center [186, 435] width 116 height 10
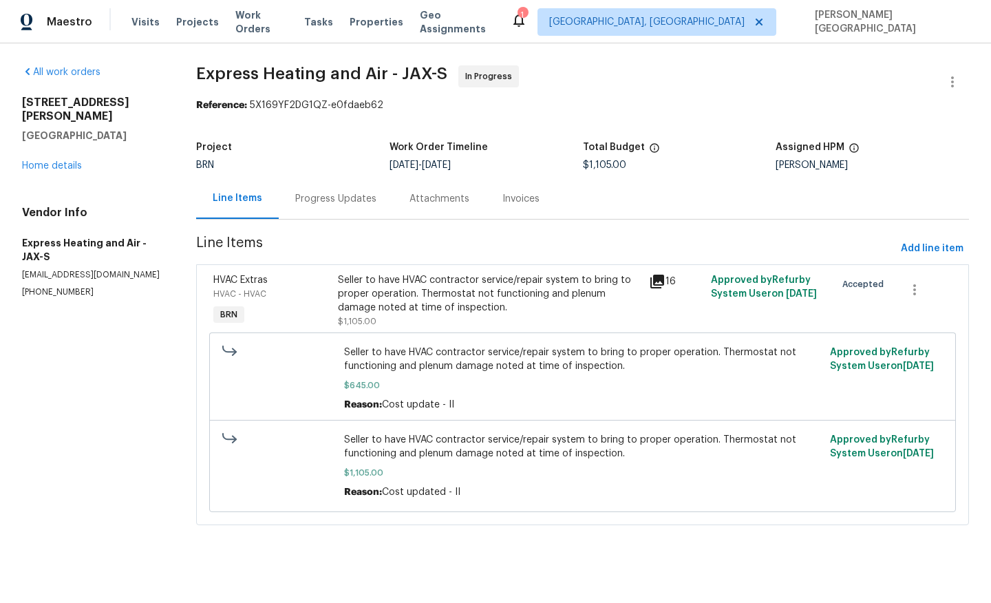
click at [352, 199] on div "Progress Updates" at bounding box center [335, 199] width 81 height 14
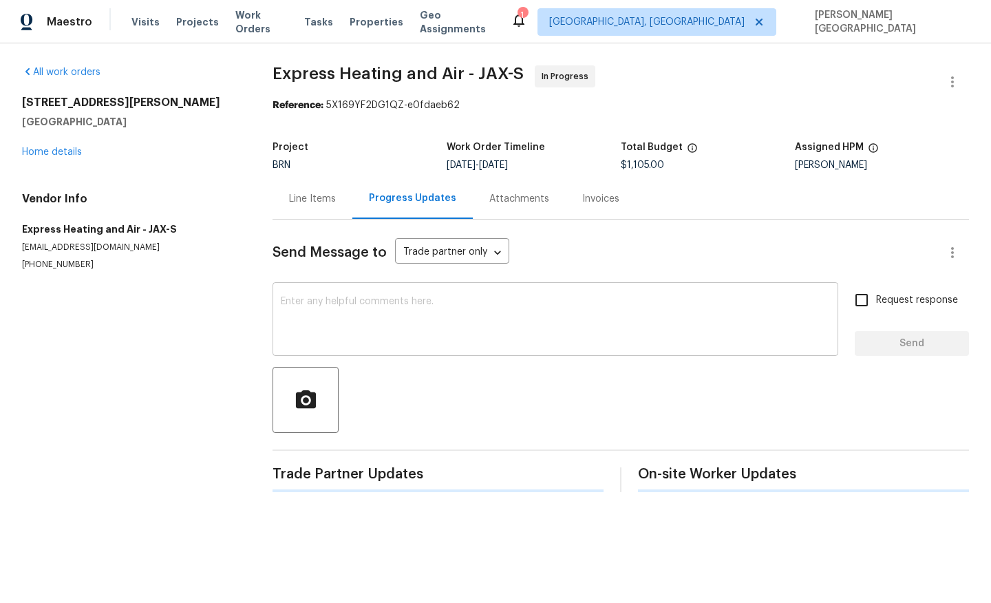
click at [341, 314] on textarea at bounding box center [555, 321] width 549 height 48
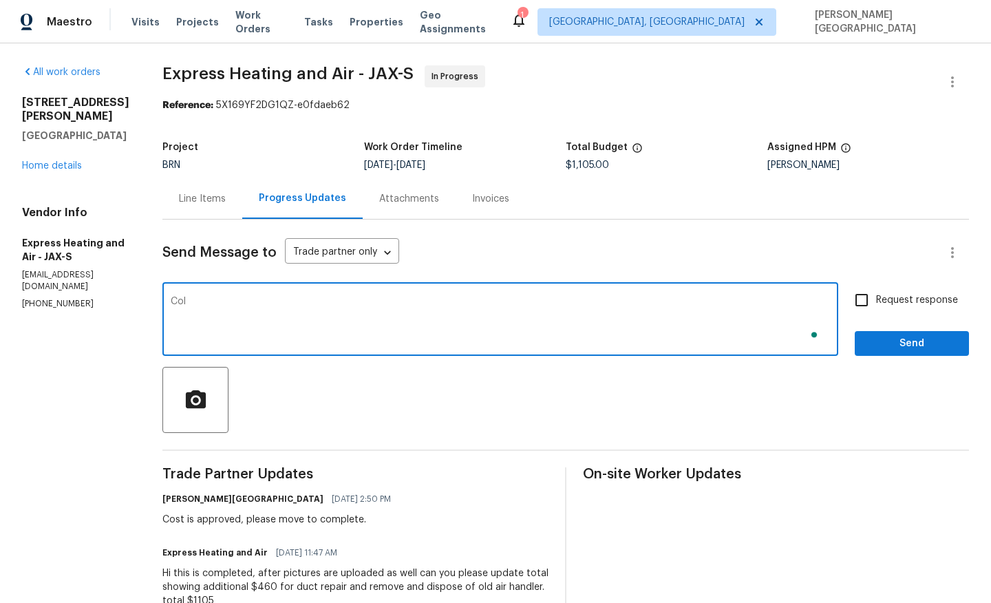
type textarea "Col"
click at [229, 190] on div "Line Items" at bounding box center [202, 198] width 80 height 41
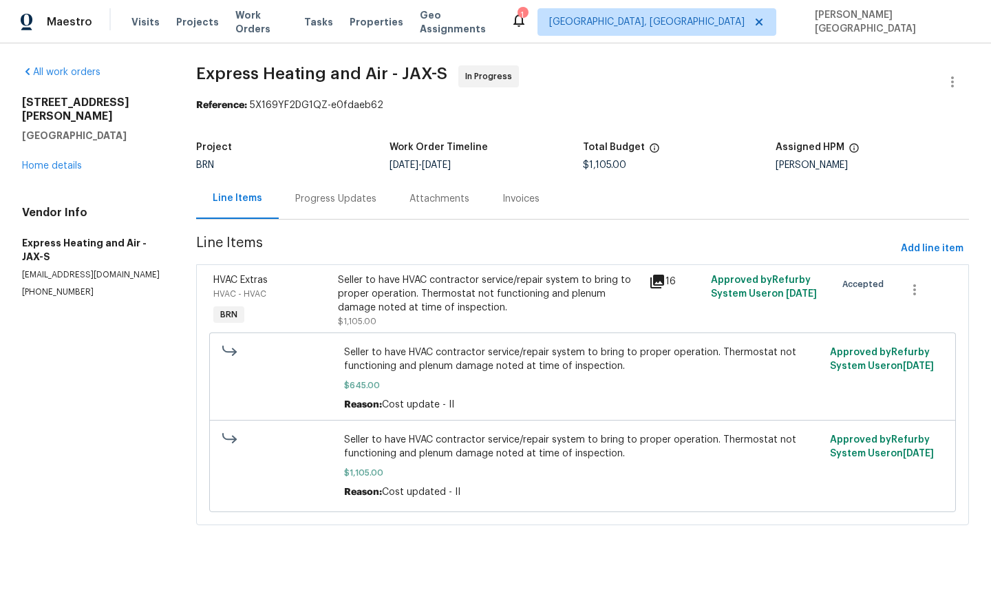
click at [348, 279] on div "Seller to have HVAC contractor service/repair system to bring to proper operati…" at bounding box center [489, 293] width 303 height 41
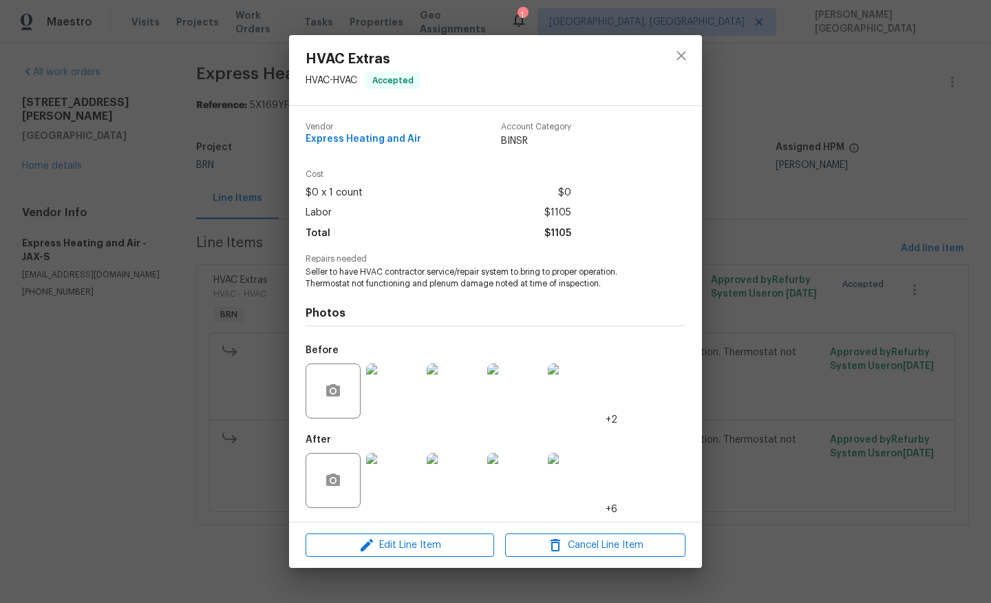
click at [741, 406] on div "HVAC Extras HVAC - HVAC Accepted Vendor Express Heating and Air Account Categor…" at bounding box center [495, 301] width 991 height 603
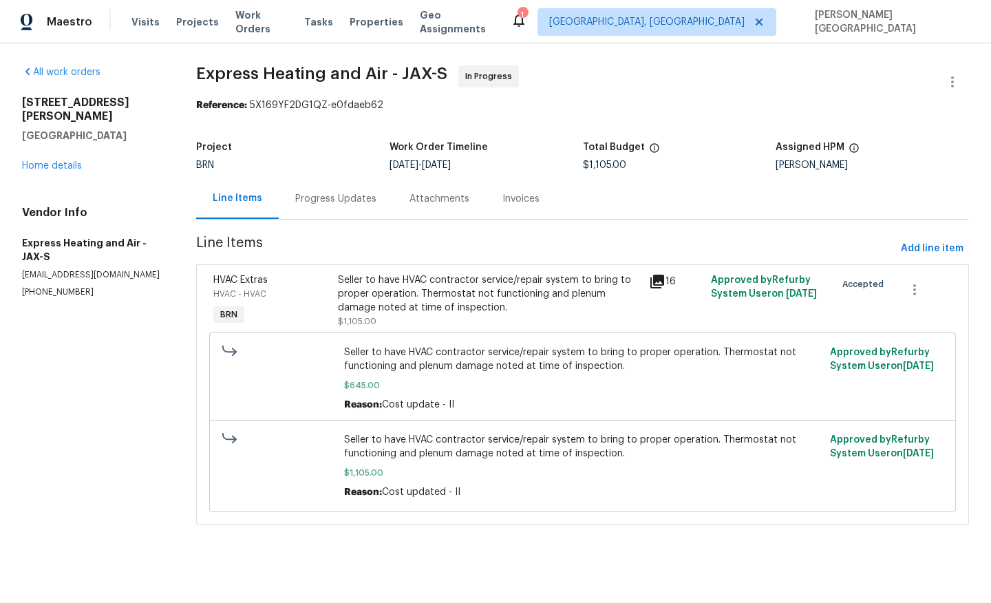
click at [340, 195] on div "Progress Updates" at bounding box center [335, 199] width 81 height 14
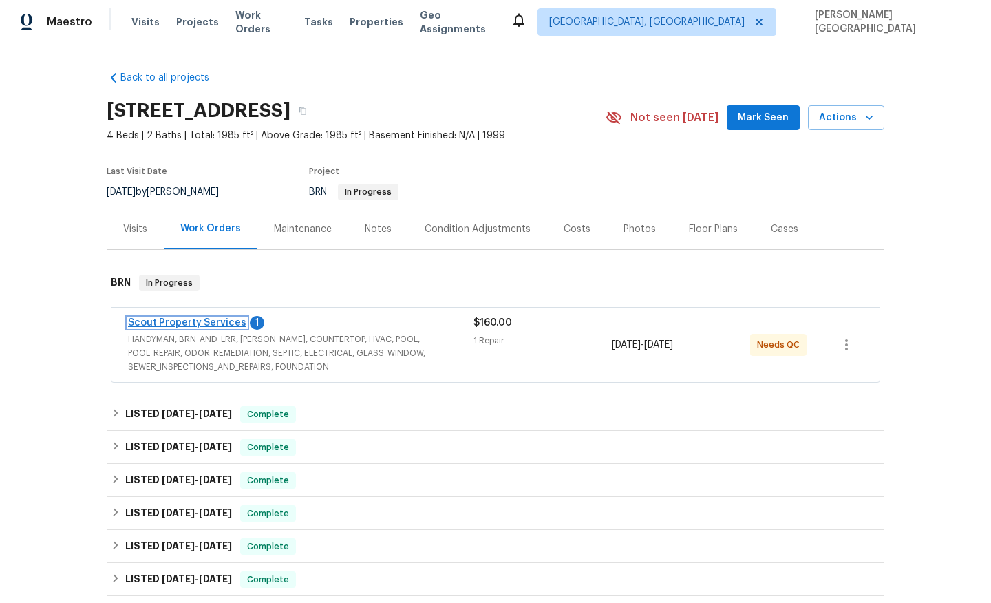
click at [224, 318] on link "Scout Property Services" at bounding box center [187, 323] width 118 height 10
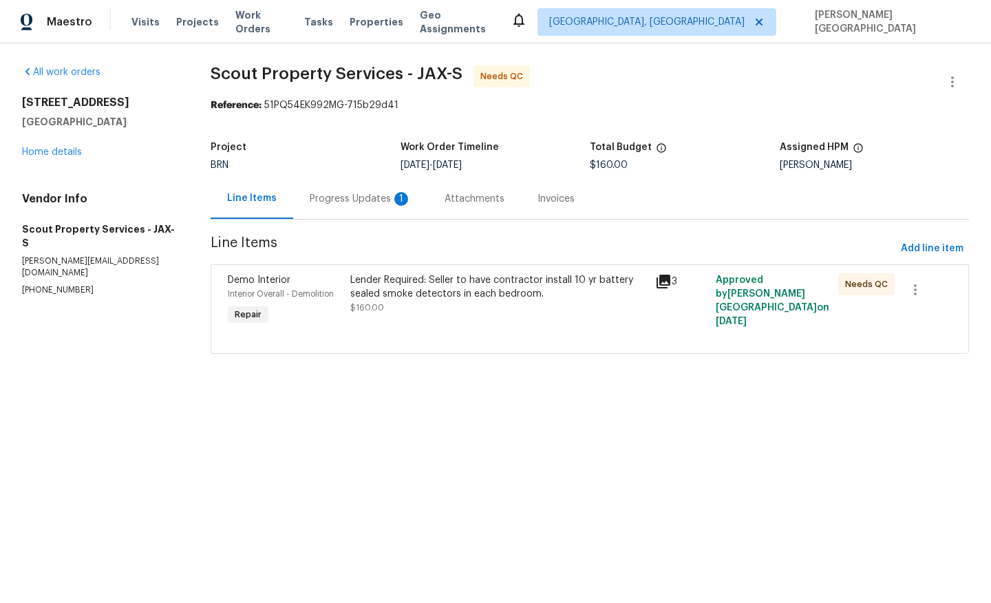
click at [375, 204] on div "Progress Updates 1" at bounding box center [361, 199] width 102 height 14
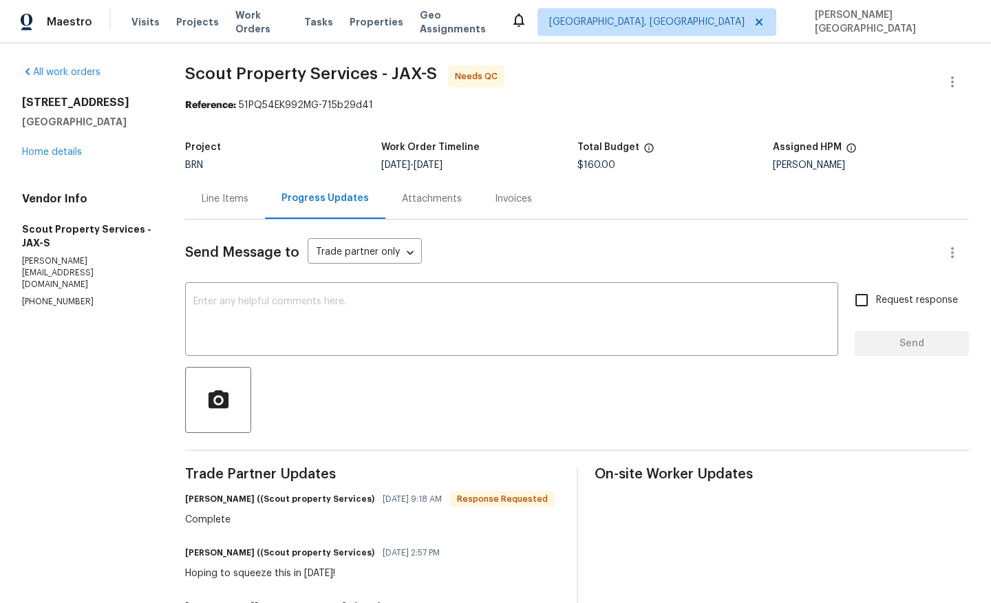
click at [215, 200] on div "Line Items" at bounding box center [225, 199] width 47 height 14
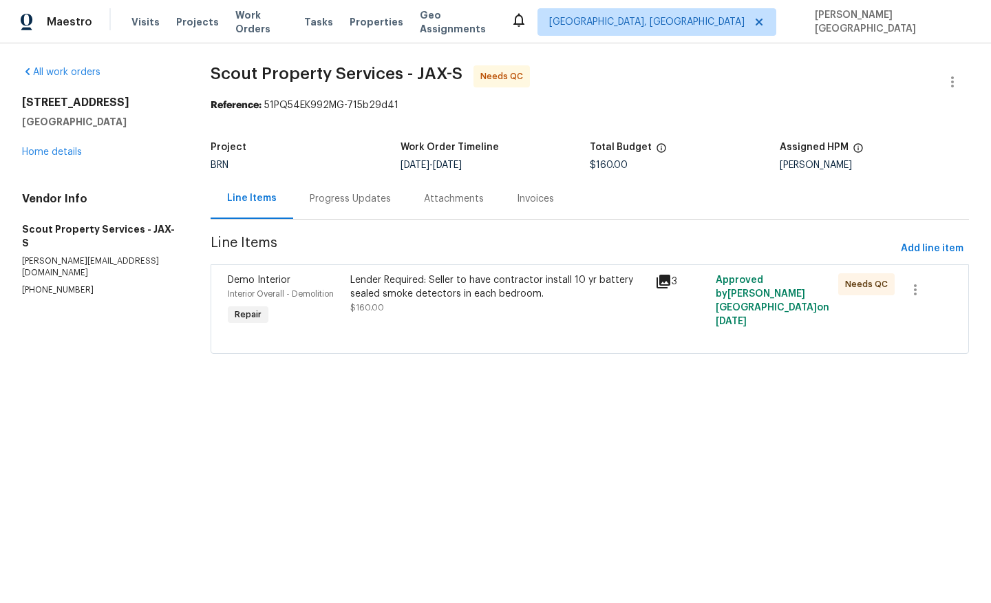
click at [465, 292] on div "Lender Required: Seller to have contractor install 10 yr battery sealed smoke d…" at bounding box center [498, 287] width 297 height 28
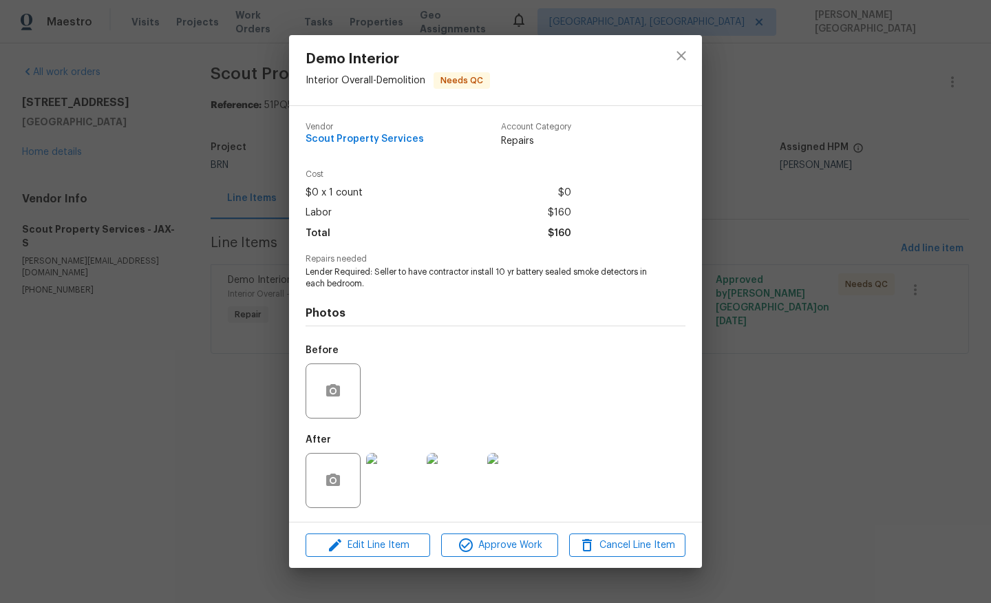
click at [404, 476] on img at bounding box center [393, 480] width 55 height 55
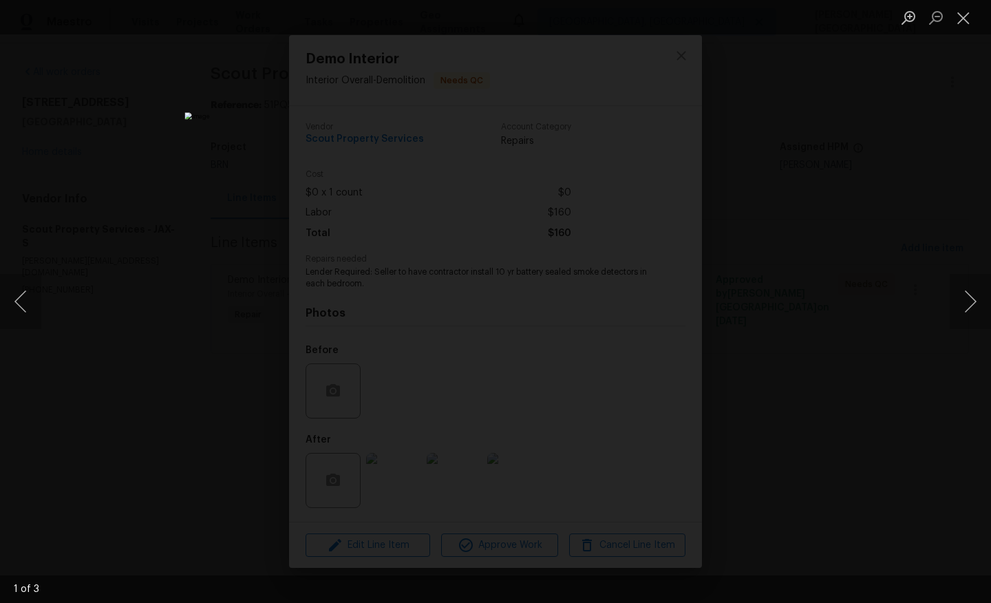
click at [815, 287] on div "Lightbox" at bounding box center [495, 301] width 991 height 603
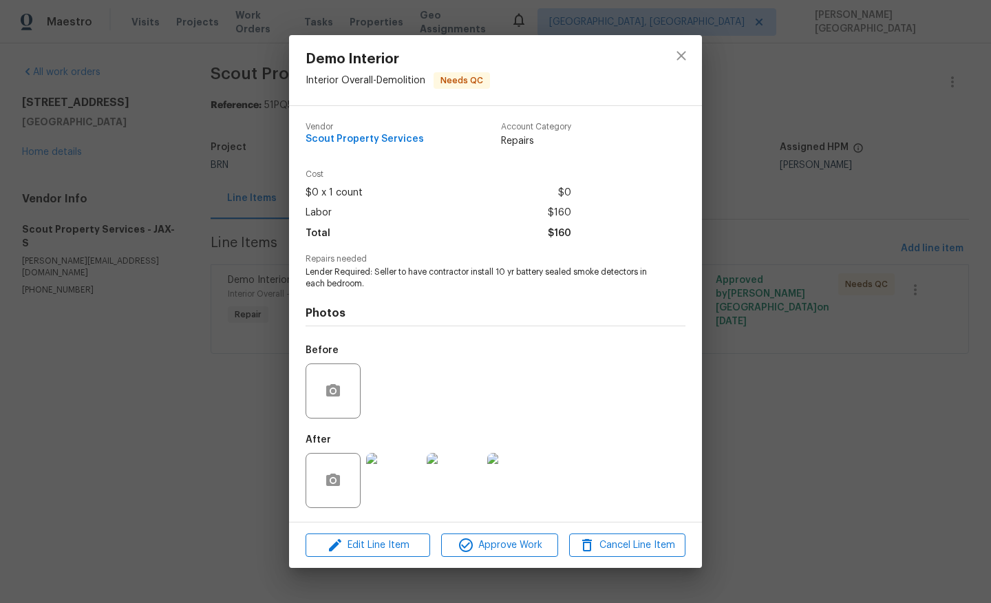
click at [858, 231] on div "Demo Interior Interior Overall - Demolition Needs QC Vendor Scout Property Serv…" at bounding box center [495, 301] width 991 height 603
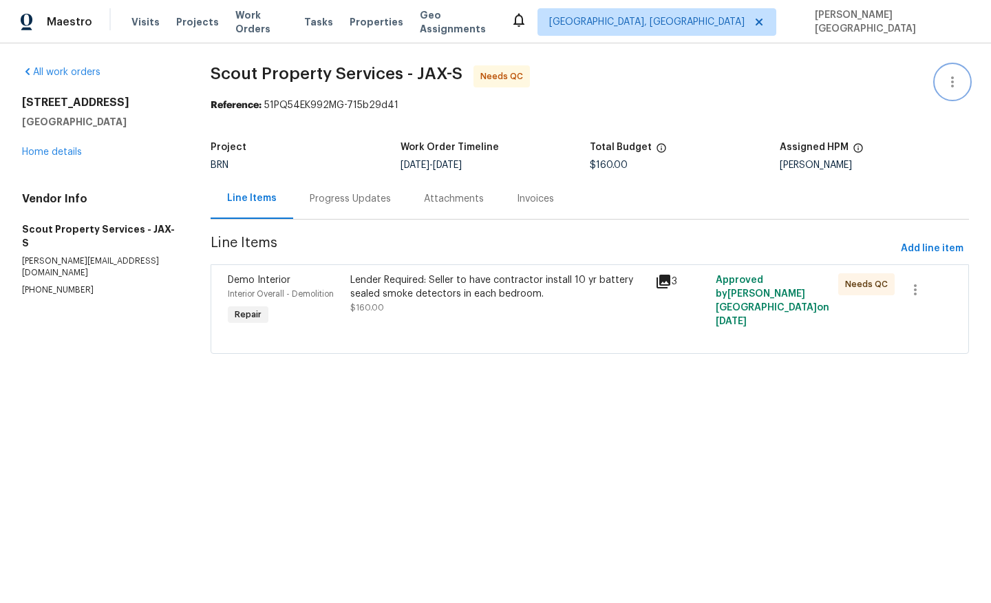
click at [952, 80] on icon "button" at bounding box center [952, 82] width 17 height 17
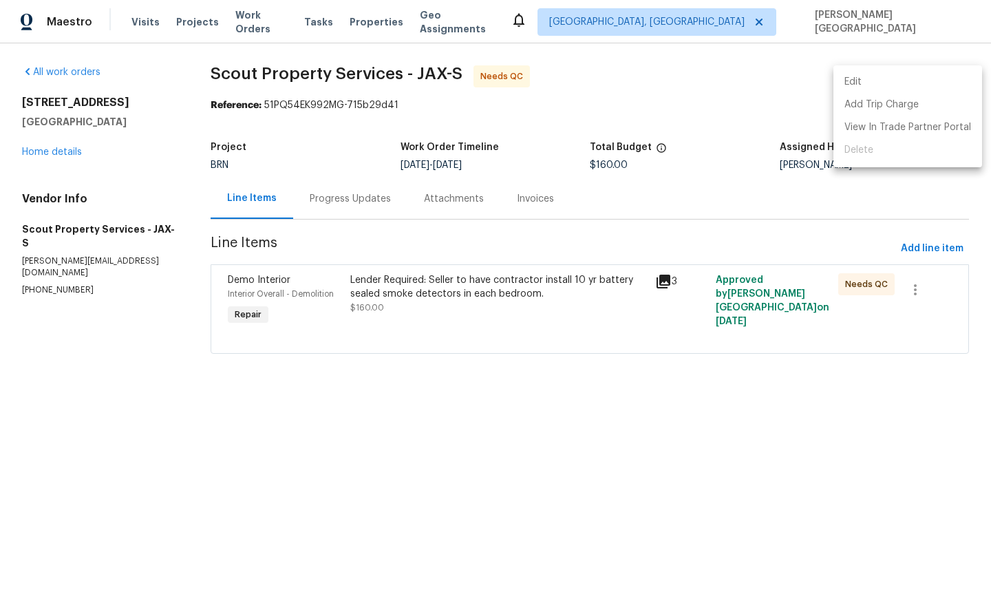
click at [877, 69] on ul "Edit Add Trip Charge View In Trade Partner Portal Delete" at bounding box center [908, 116] width 149 height 102
click at [877, 87] on li "Edit" at bounding box center [908, 82] width 149 height 23
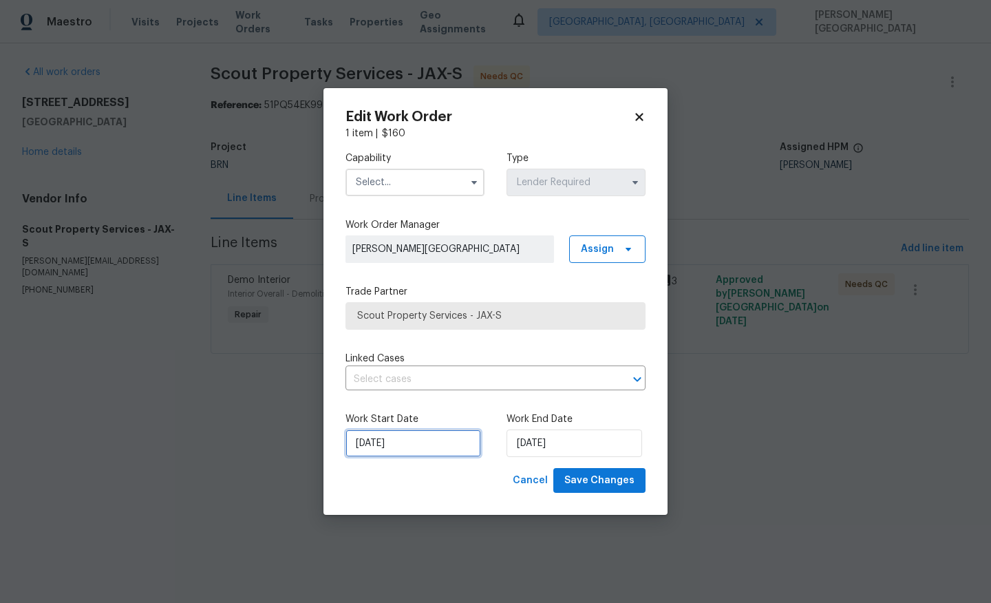
click at [394, 441] on input "8/26/2025" at bounding box center [414, 443] width 136 height 28
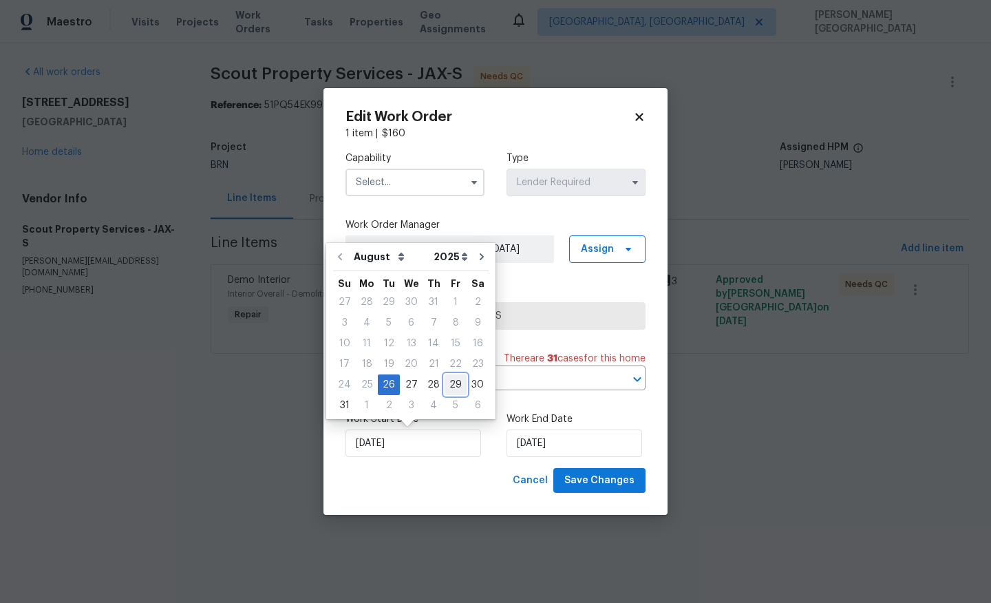
click at [445, 389] on div "29" at bounding box center [456, 384] width 22 height 19
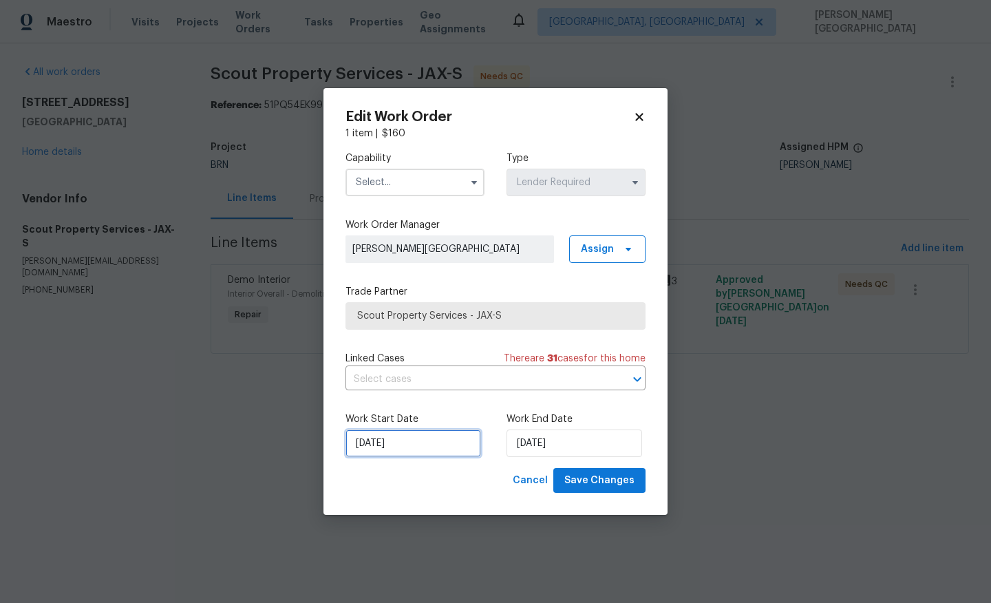
click at [374, 441] on input "8/29/2025" at bounding box center [414, 443] width 136 height 28
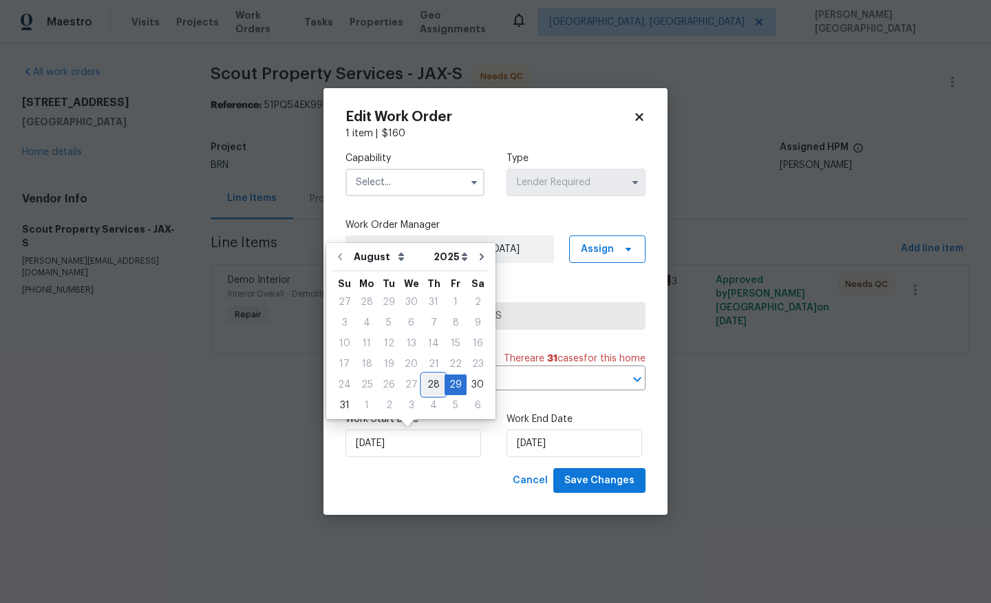
click at [423, 385] on div "28" at bounding box center [434, 384] width 22 height 19
type input "8/28/2025"
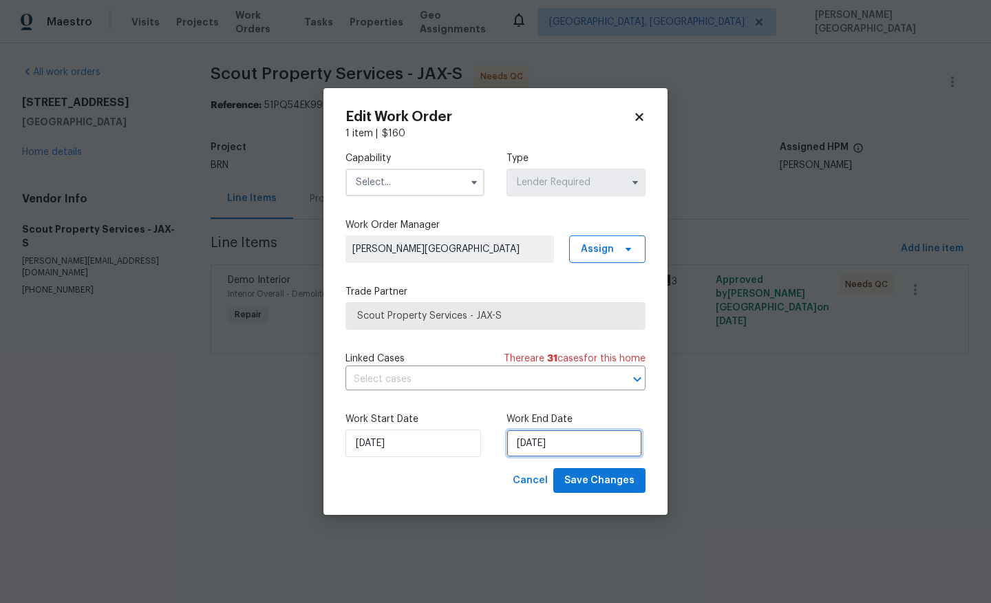
click at [534, 445] on input "8/29/2025" at bounding box center [575, 443] width 136 height 28
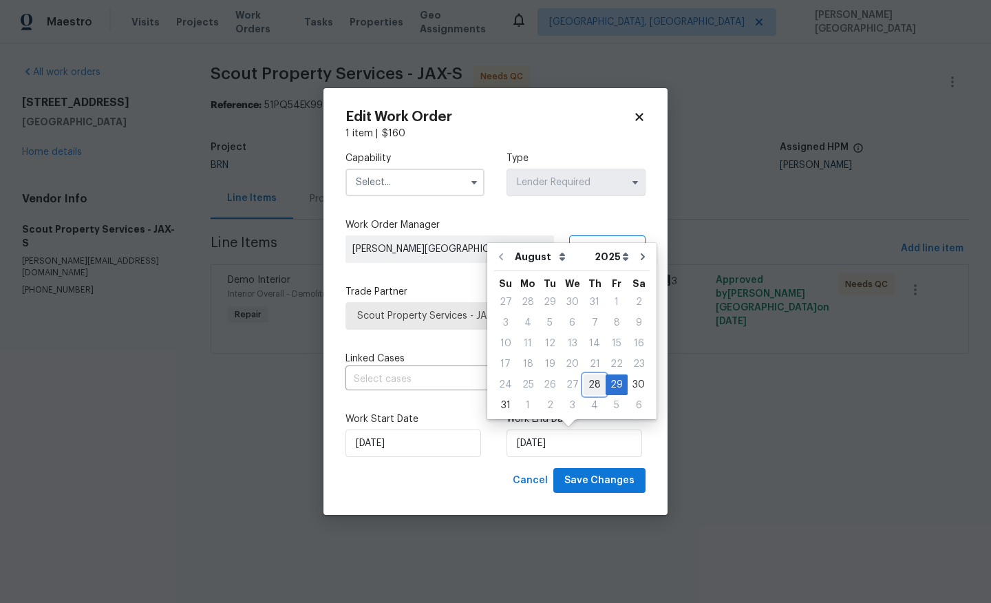
click at [584, 383] on div "28" at bounding box center [595, 384] width 22 height 19
type input "8/28/2025"
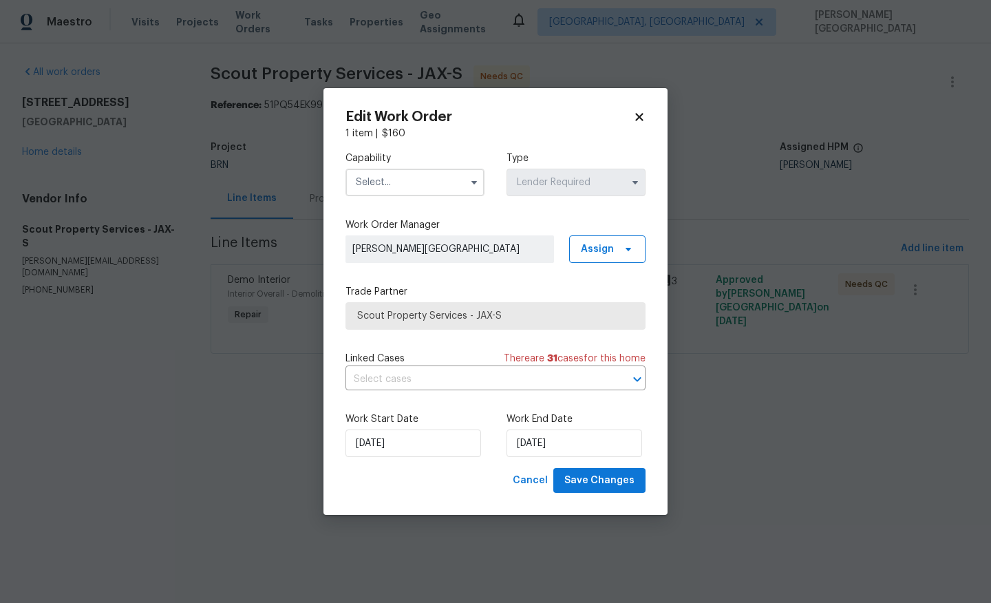
click at [360, 190] on input "text" at bounding box center [415, 183] width 139 height 28
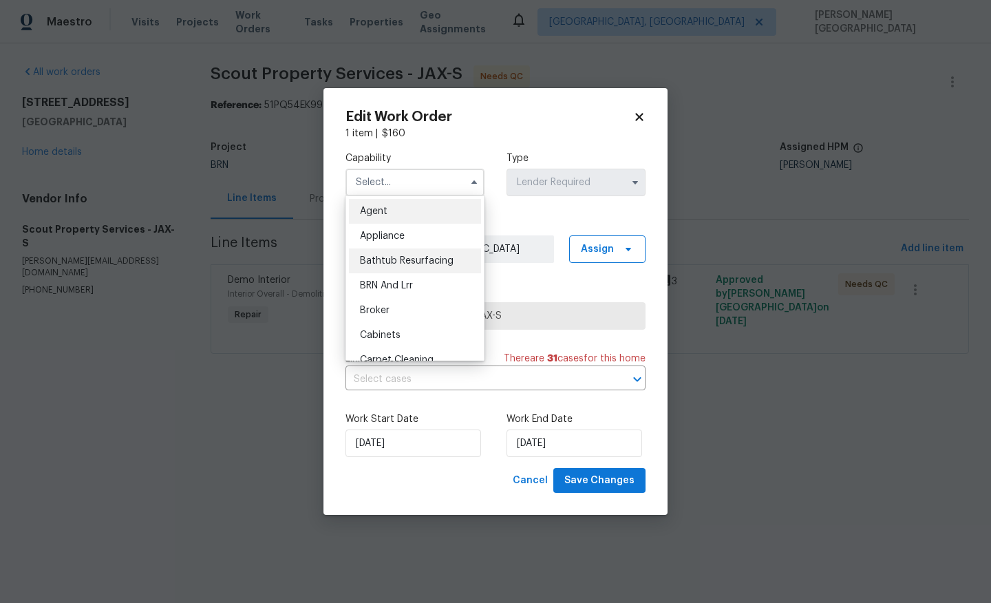
click at [401, 273] on div "Bathtub Resurfacing" at bounding box center [415, 260] width 132 height 25
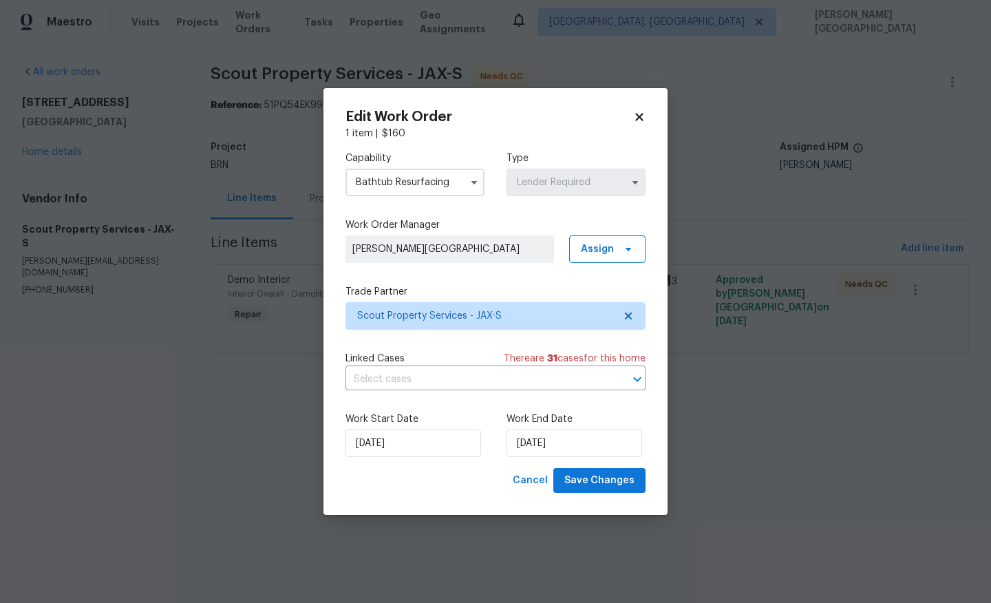
click at [380, 182] on input "Bathtub Resurfacing" at bounding box center [415, 183] width 139 height 28
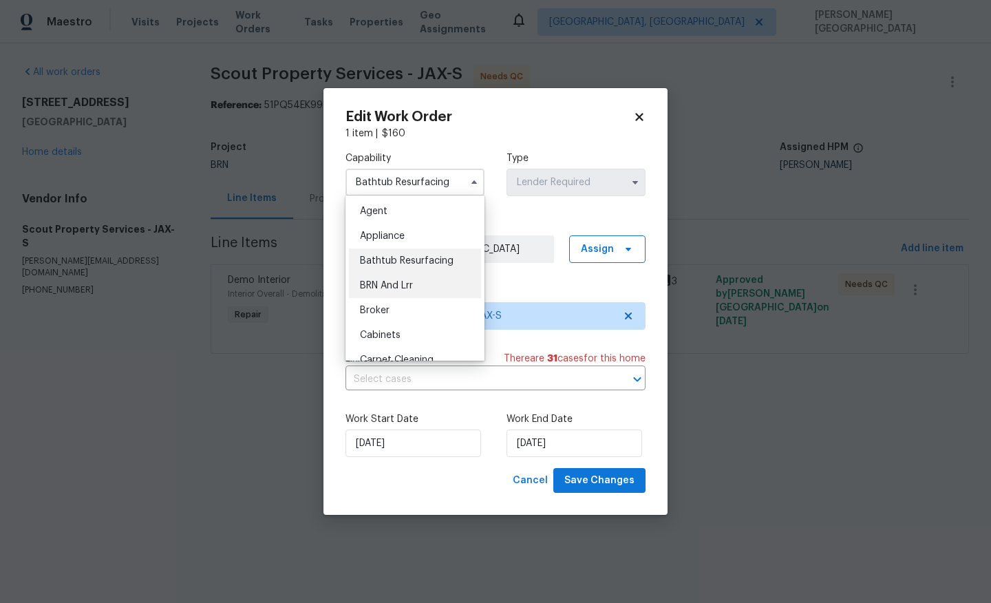
click at [398, 283] on span "BRN And Lrr" at bounding box center [386, 286] width 53 height 10
type input "BRN And Lrr"
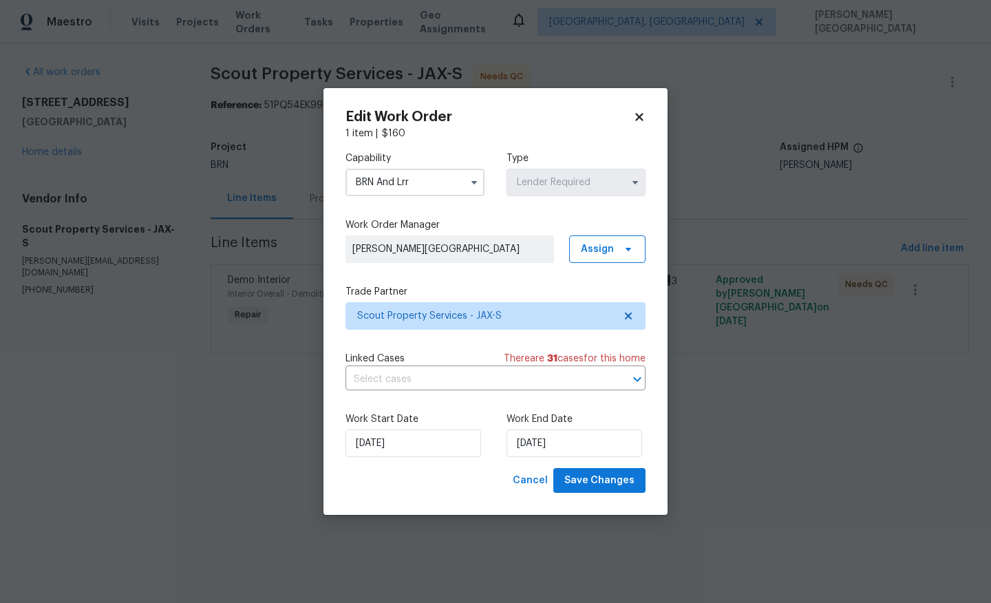
click at [438, 362] on div "Linked Cases There are 31 case s for this home" at bounding box center [496, 359] width 300 height 14
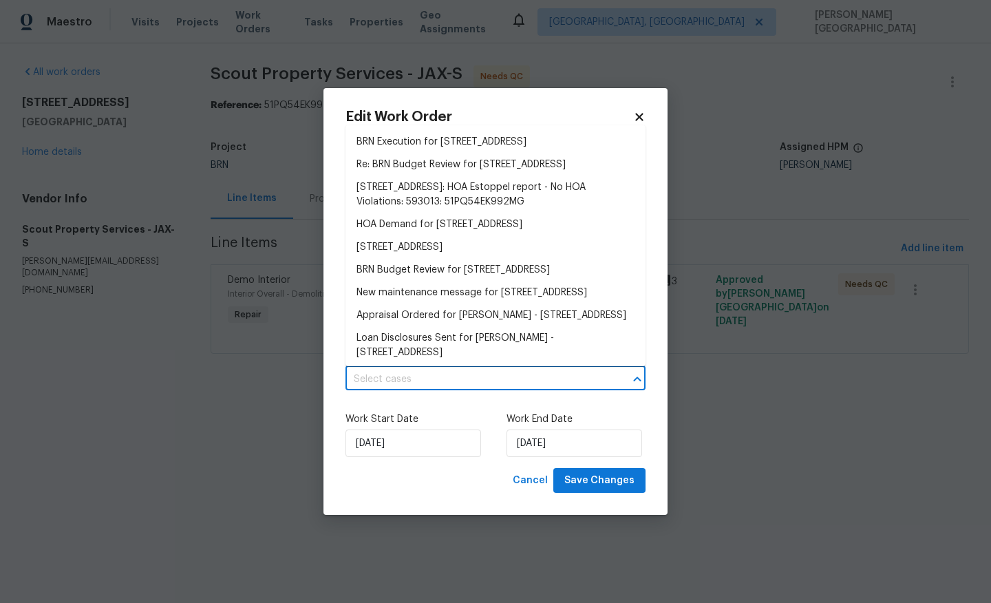
click at [441, 370] on input "text" at bounding box center [477, 379] width 262 height 21
click at [429, 145] on li "BRN Execution for 9767 Brockham Ct, Jacksonville, FL 32221" at bounding box center [496, 142] width 300 height 23
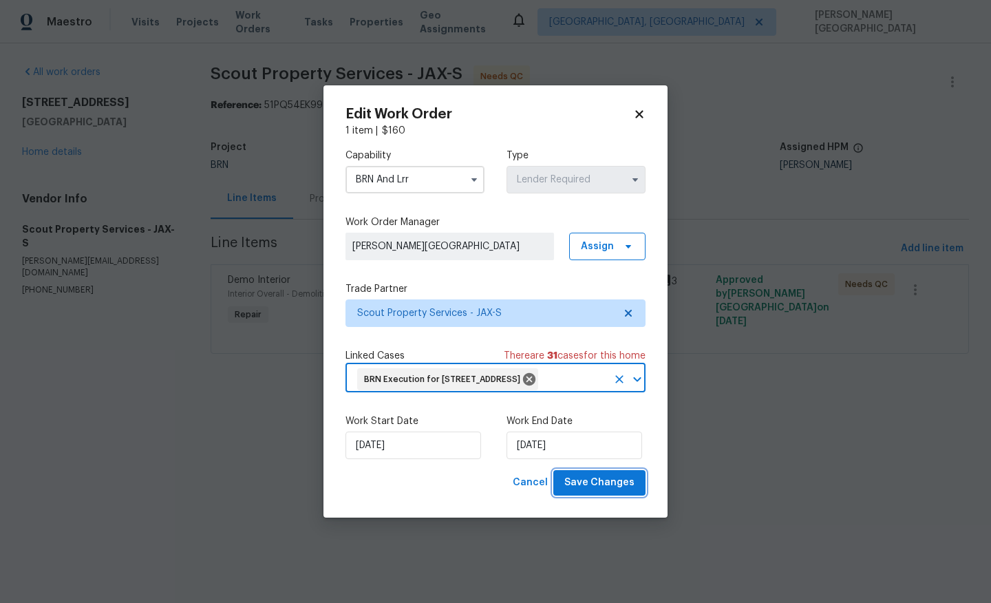
click at [582, 491] on span "Save Changes" at bounding box center [599, 482] width 70 height 17
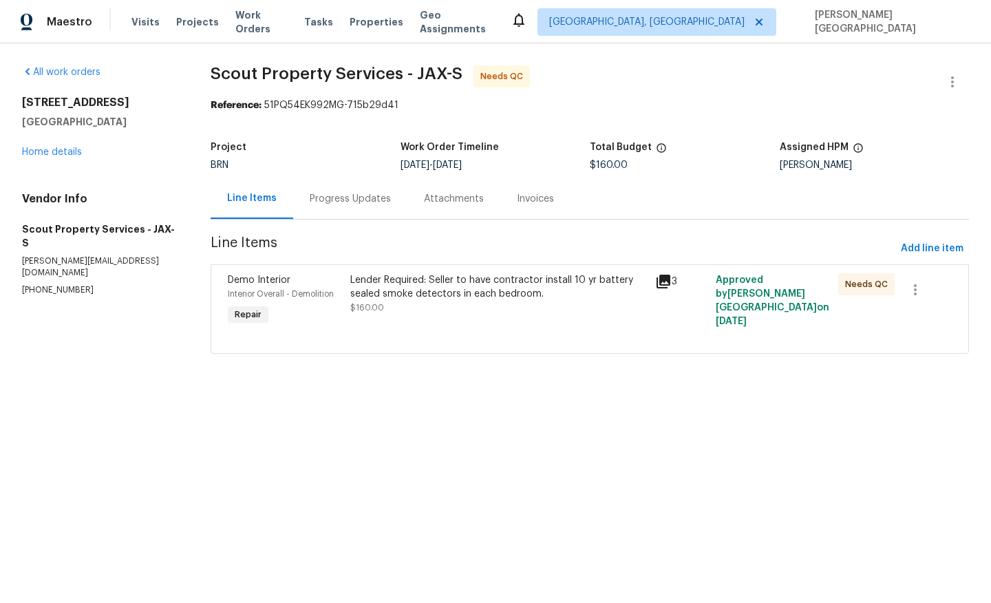
click at [329, 196] on div "Progress Updates" at bounding box center [350, 199] width 81 height 14
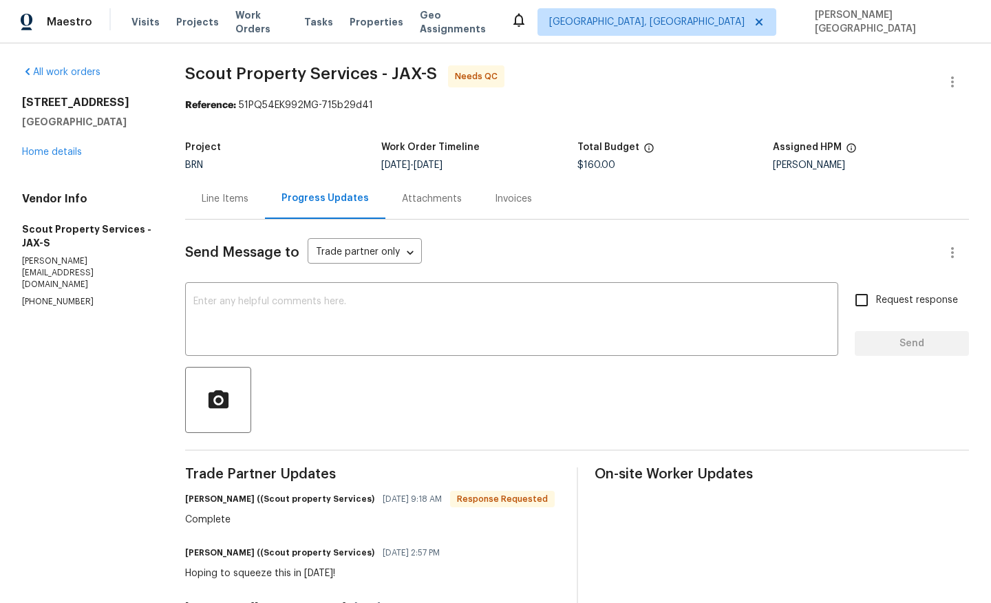
click at [206, 204] on div "Line Items" at bounding box center [225, 198] width 80 height 41
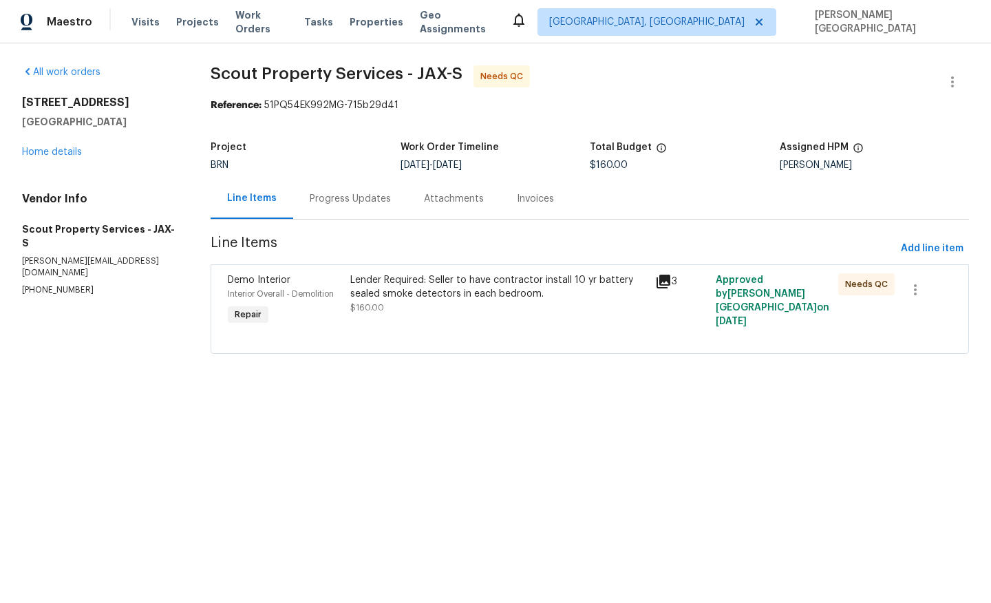
click at [469, 302] on div "Lender Required: Seller to have contractor install 10 yr battery sealed smoke d…" at bounding box center [498, 293] width 297 height 41
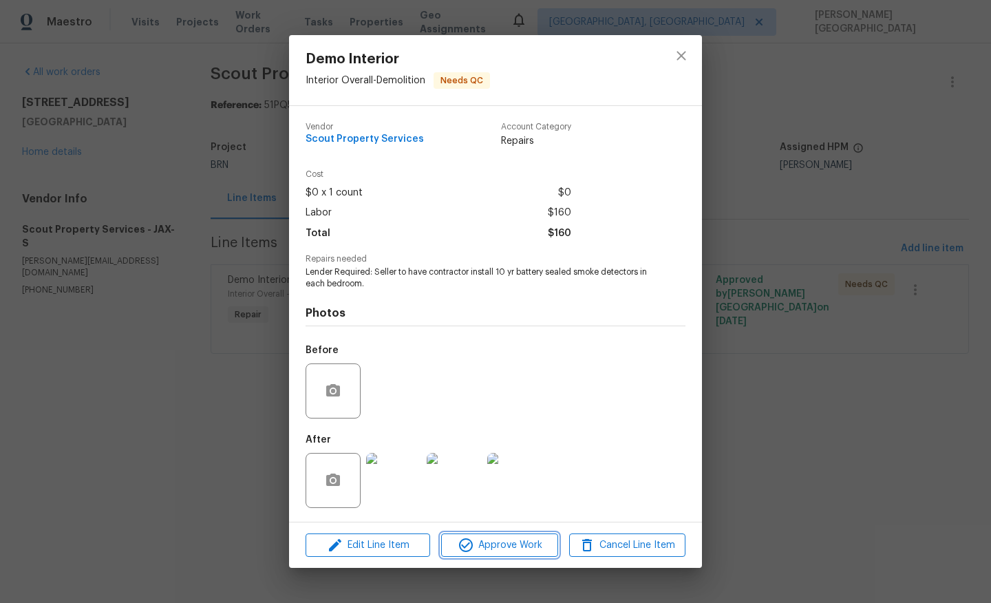
click at [500, 547] on span "Approve Work" at bounding box center [499, 545] width 108 height 17
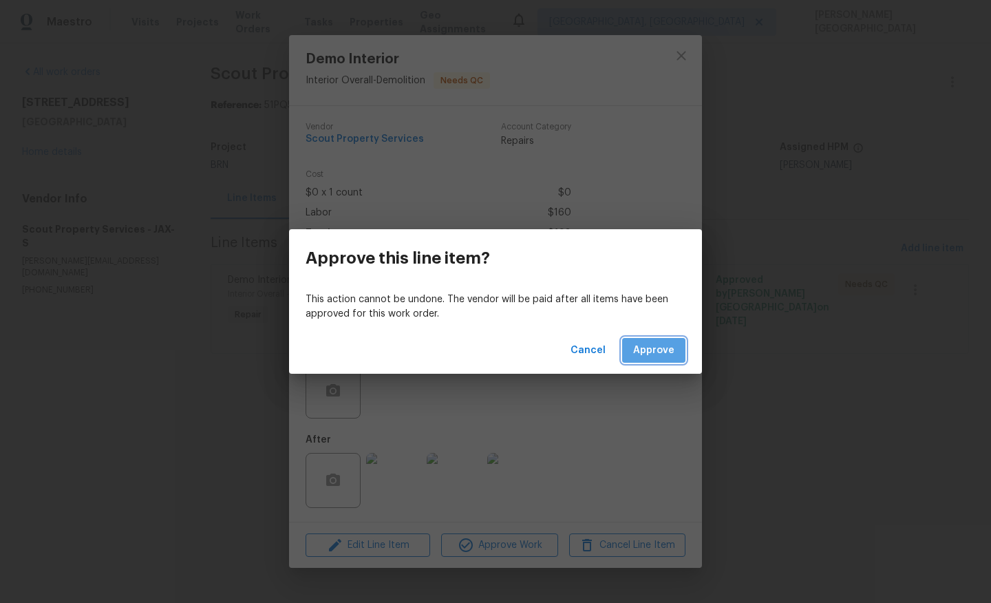
click at [669, 352] on span "Approve" at bounding box center [653, 350] width 41 height 17
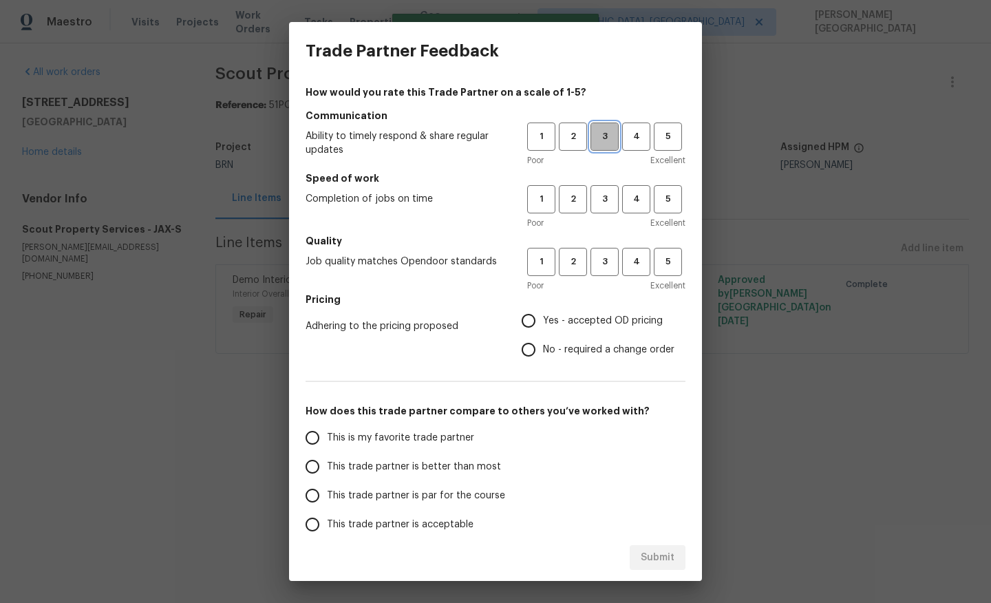
click at [608, 134] on span "3" at bounding box center [604, 137] width 25 height 16
click at [604, 191] on span "3" at bounding box center [604, 199] width 25 height 16
click at [609, 257] on span "3" at bounding box center [604, 262] width 25 height 16
click at [526, 354] on input "No - required a change order" at bounding box center [528, 349] width 29 height 29
radio input "true"
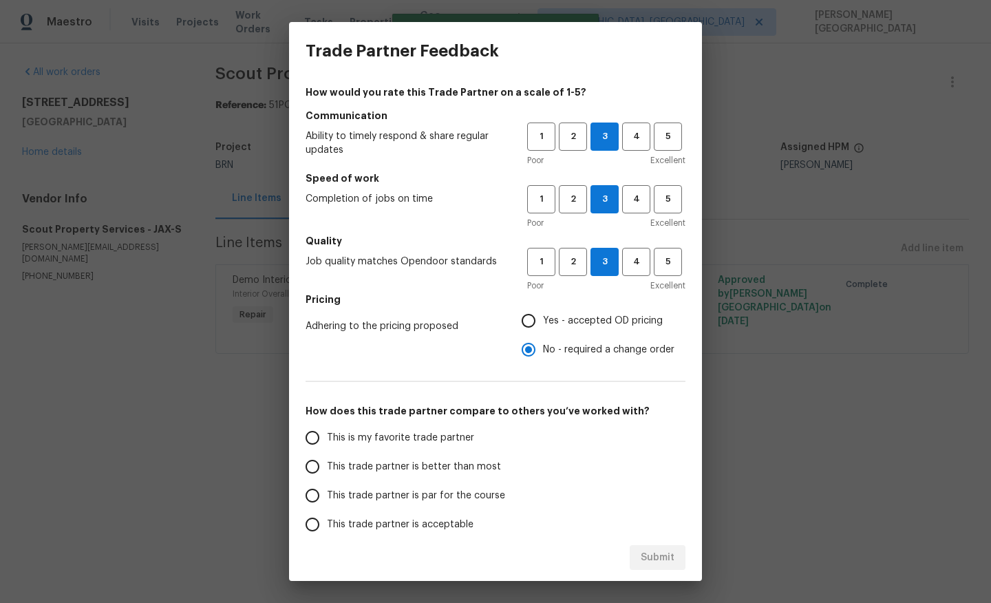
click at [407, 470] on span "This trade partner is better than most" at bounding box center [414, 467] width 174 height 14
click at [327, 470] on input "This trade partner is better than most" at bounding box center [312, 466] width 29 height 29
click at [670, 567] on button "Submit" at bounding box center [658, 557] width 56 height 25
radio input "true"
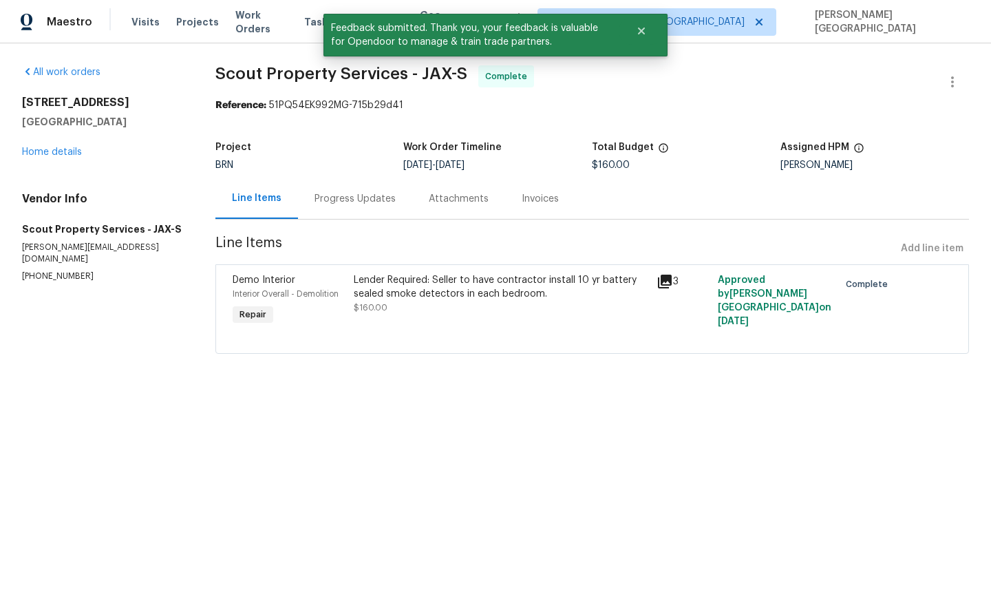
click at [553, 197] on div "Invoices" at bounding box center [540, 199] width 37 height 14
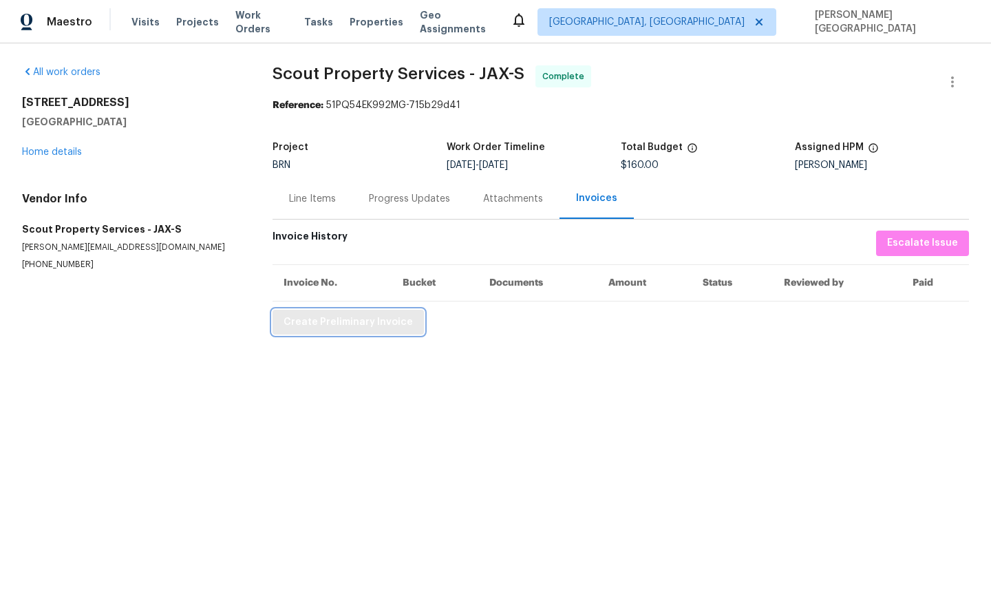
click at [341, 321] on span "Create Preliminary Invoice" at bounding box center [348, 322] width 129 height 17
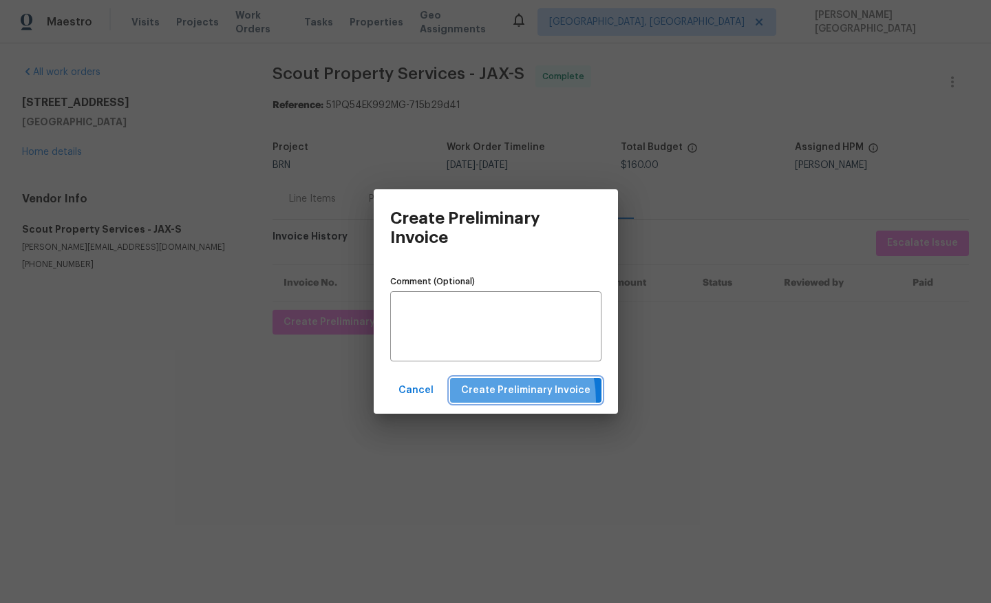
click at [480, 401] on button "Create Preliminary Invoice" at bounding box center [525, 390] width 151 height 25
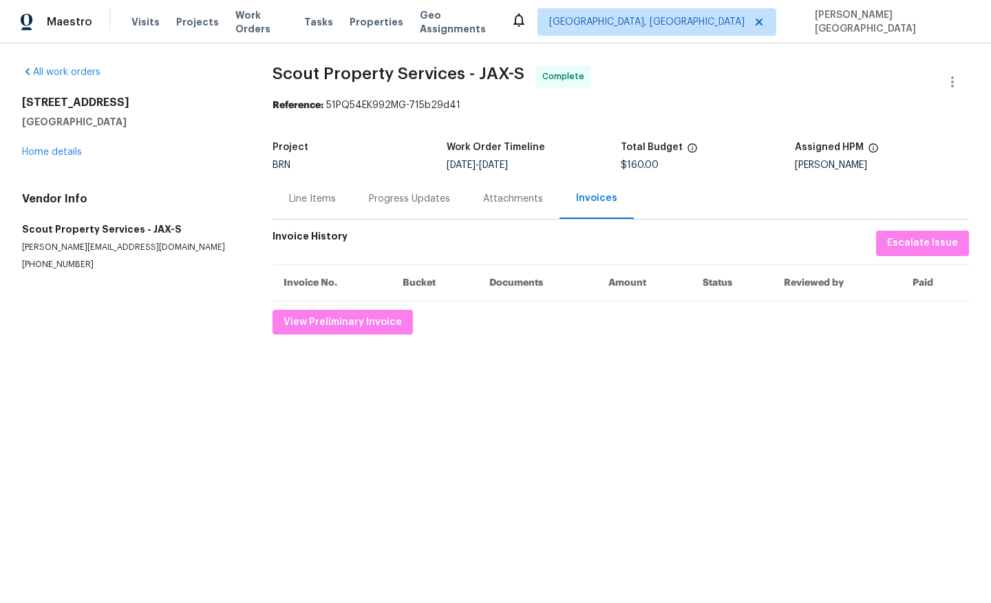
click at [309, 206] on div "Line Items" at bounding box center [313, 198] width 80 height 41
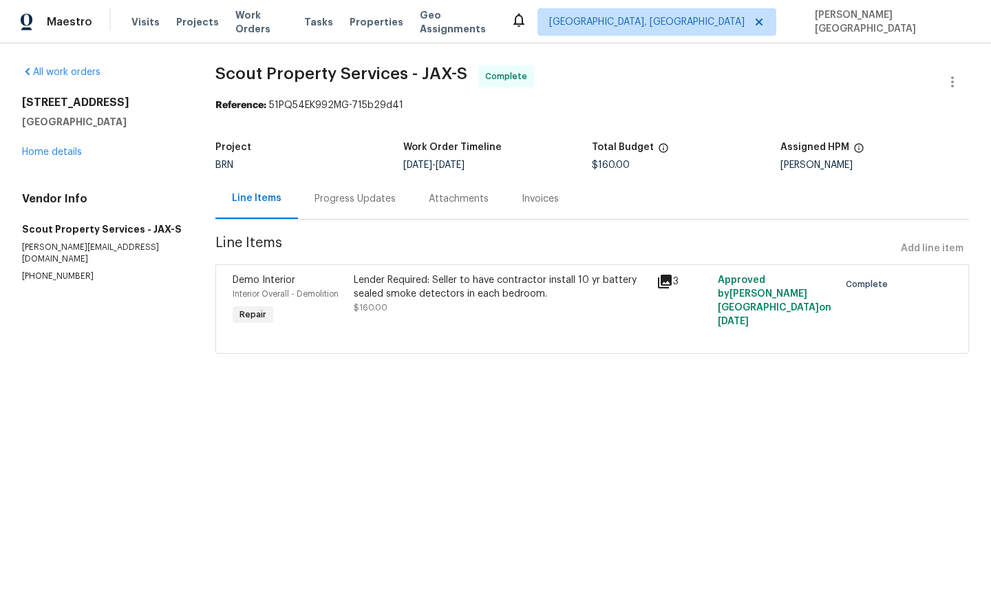
click at [408, 299] on div "Lender Required: Seller to have contractor install 10 yr battery sealed smoke d…" at bounding box center [501, 287] width 295 height 28
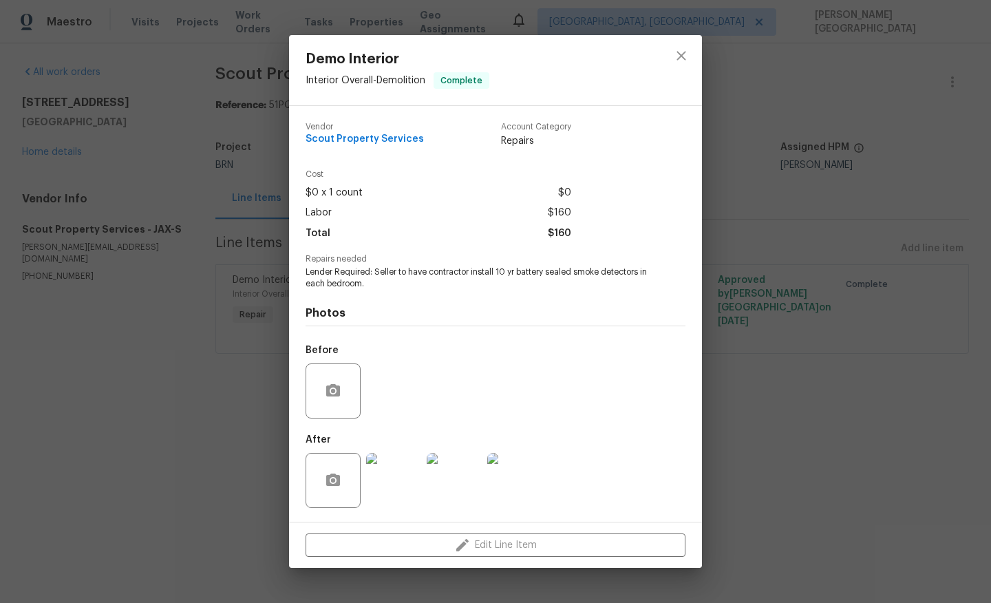
click at [383, 278] on span "Lender Required: Seller to have contractor install 10 yr battery sealed smoke d…" at bounding box center [477, 277] width 342 height 23
copy span "Lender Required: Seller to have contractor install 10 yr battery sealed smoke d…"
drag, startPoint x: 305, startPoint y: 138, endPoint x: 421, endPoint y: 138, distance: 115.6
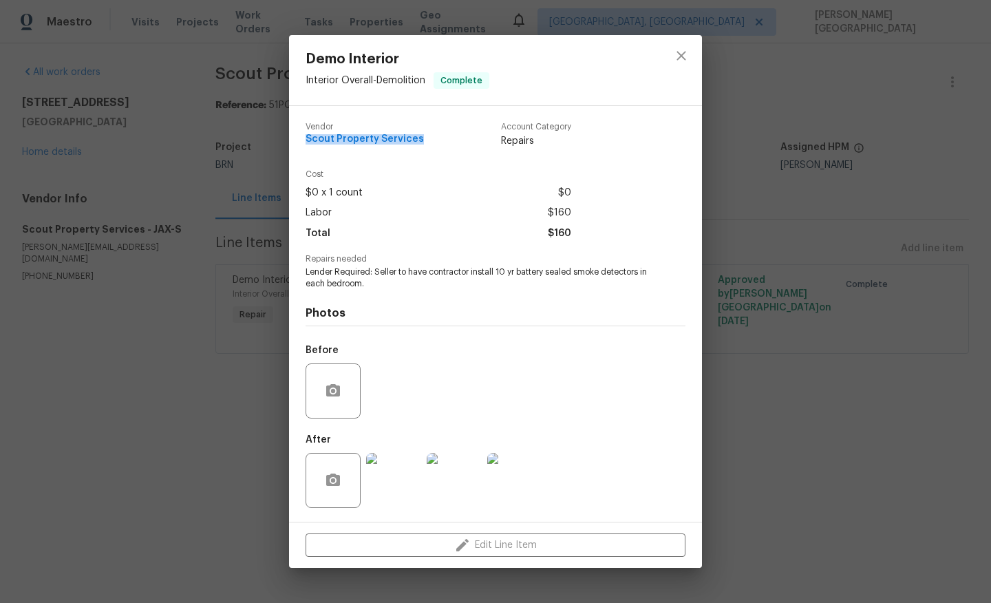
click at [421, 138] on div "Vendor Scout Property Services Account Category Repairs Cost $0 x 1 count $0 La…" at bounding box center [495, 314] width 413 height 416
copy span "Scout Property Services"
click at [450, 491] on img at bounding box center [454, 480] width 55 height 55
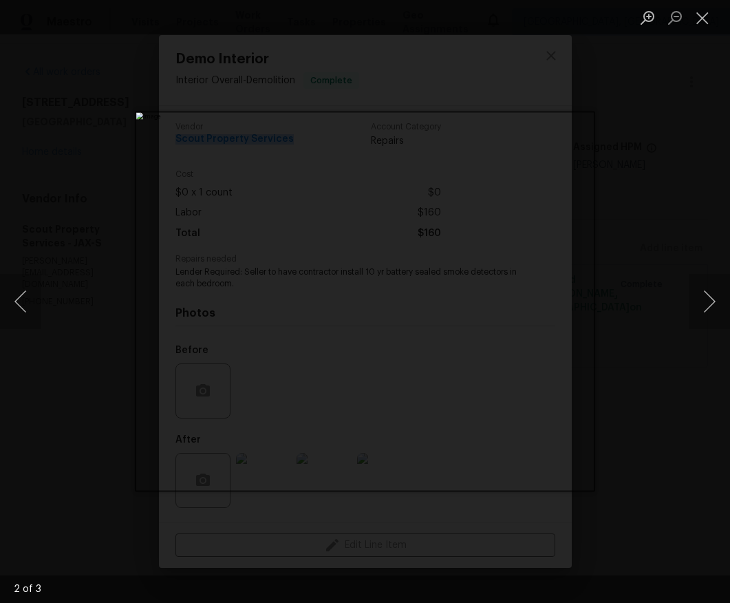
click at [452, 383] on img "Lightbox" at bounding box center [365, 301] width 458 height 378
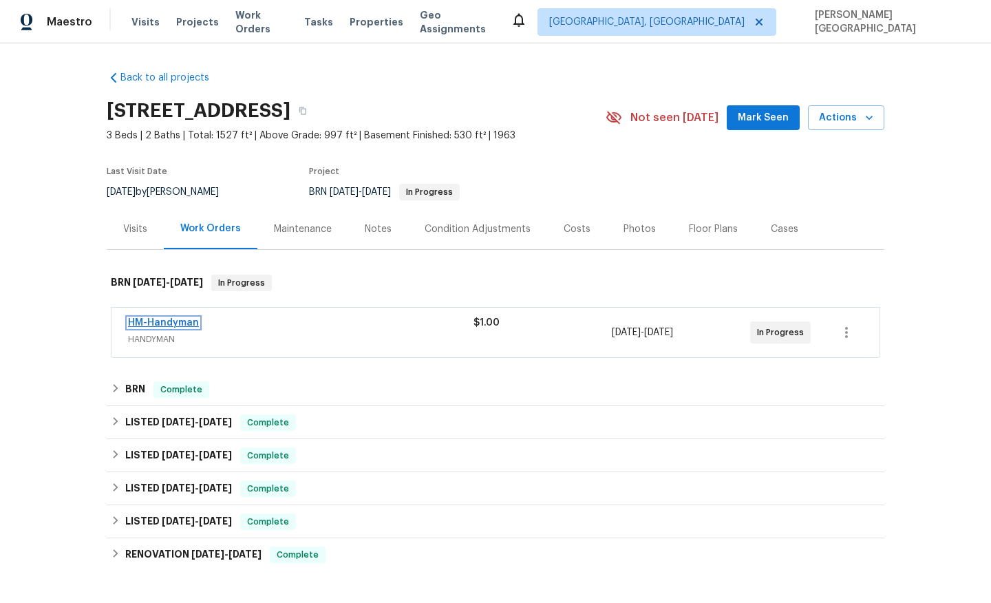
click at [174, 322] on link "HM-Handyman" at bounding box center [163, 323] width 71 height 10
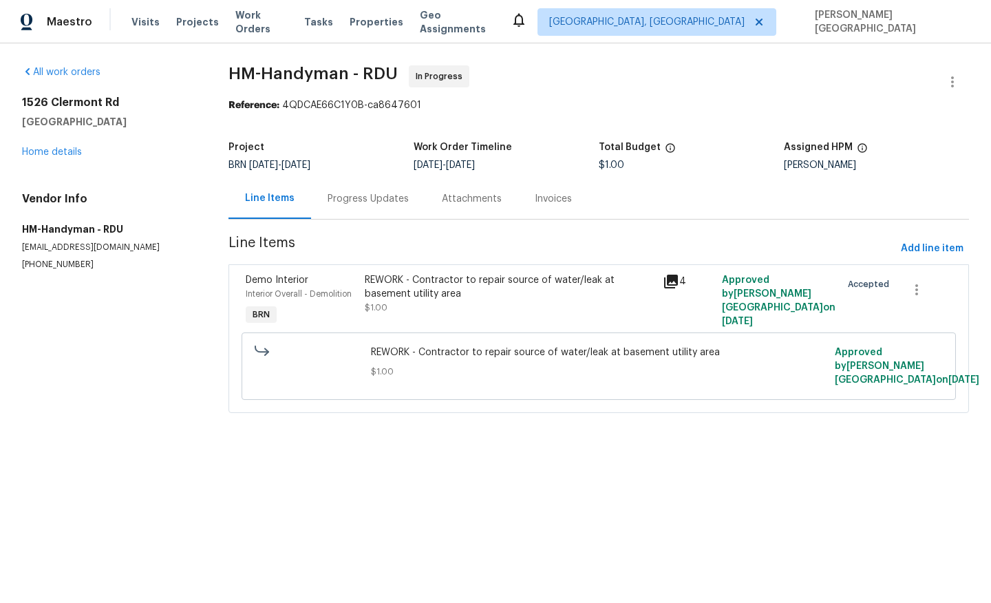
click at [357, 199] on div "Progress Updates" at bounding box center [368, 199] width 81 height 14
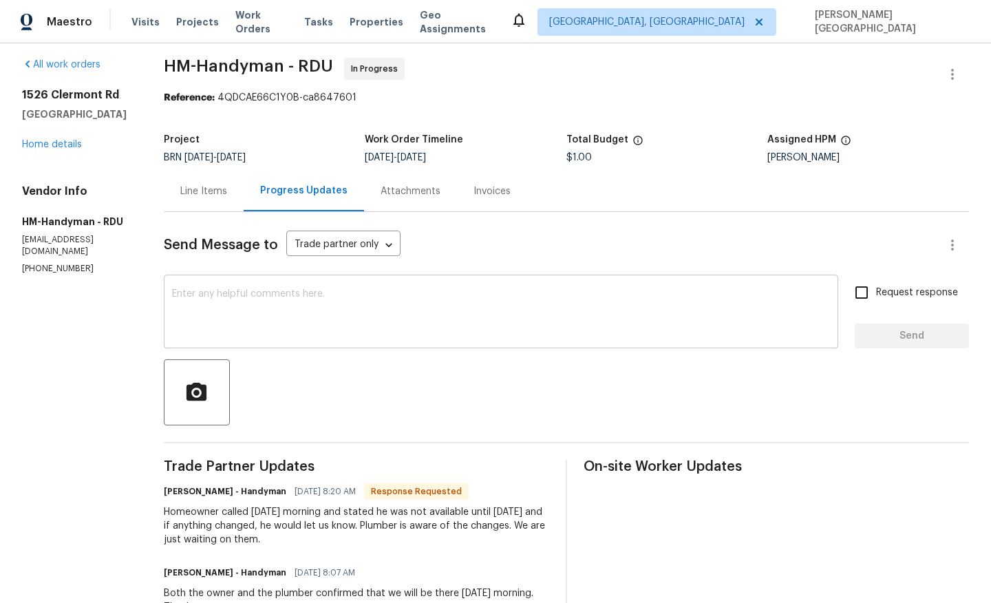
scroll to position [10, 0]
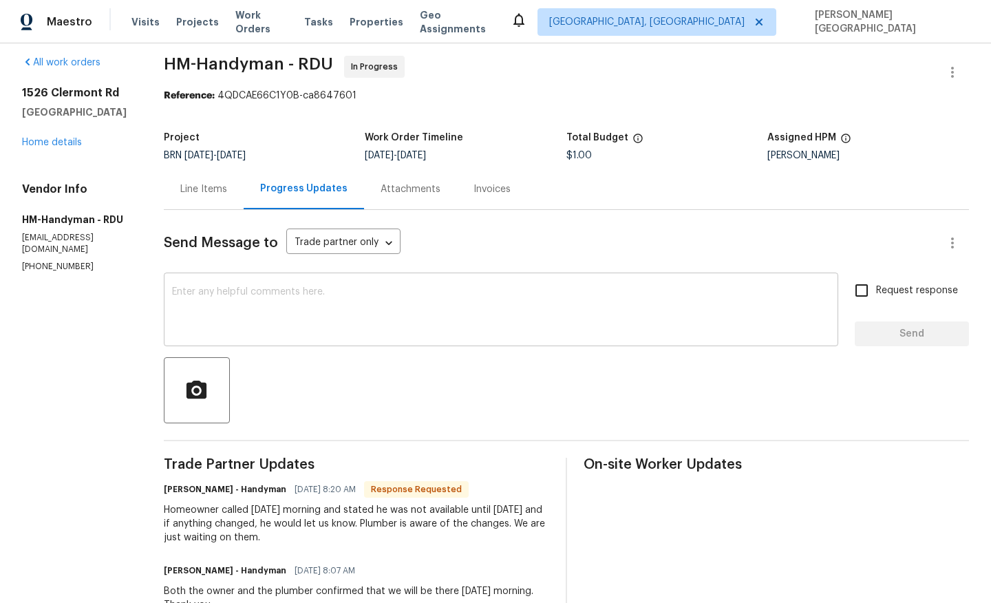
click at [272, 294] on textarea at bounding box center [501, 311] width 658 height 48
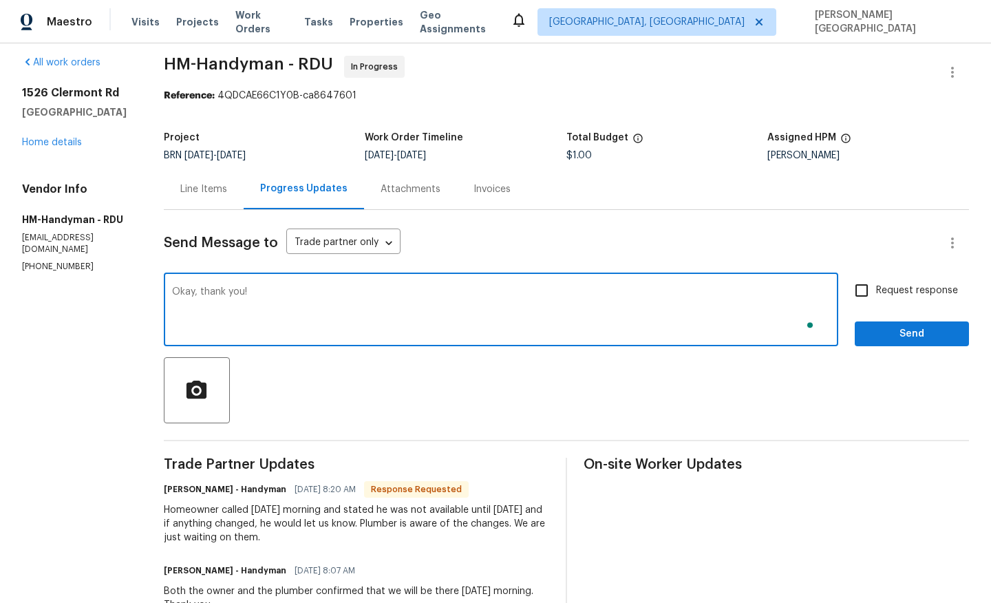
type textarea "Okay, thank you!"
drag, startPoint x: 889, startPoint y: 287, endPoint x: 889, endPoint y: 331, distance: 44.1
click at [889, 288] on span "Request response" at bounding box center [917, 291] width 82 height 14
click at [876, 288] on input "Request response" at bounding box center [861, 290] width 29 height 29
checkbox input "true"
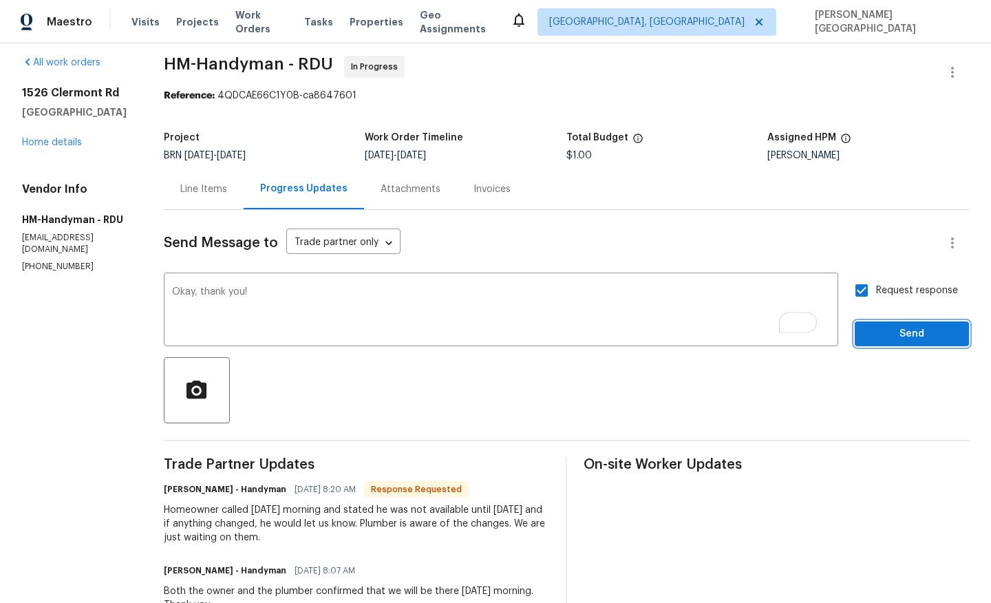
click at [889, 342] on span "Send" at bounding box center [912, 334] width 92 height 17
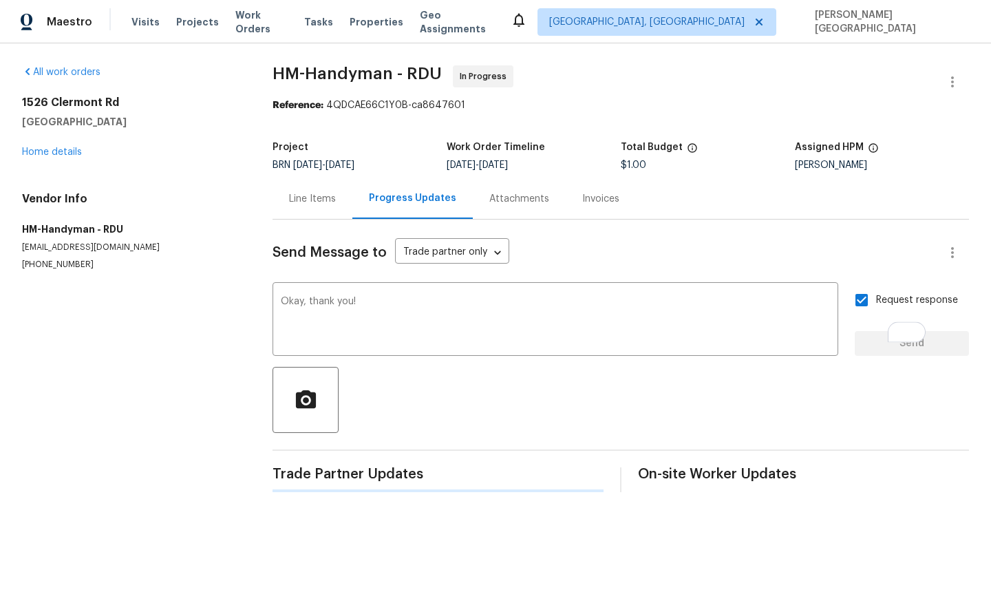
scroll to position [0, 0]
